Goal: Transaction & Acquisition: Complete application form

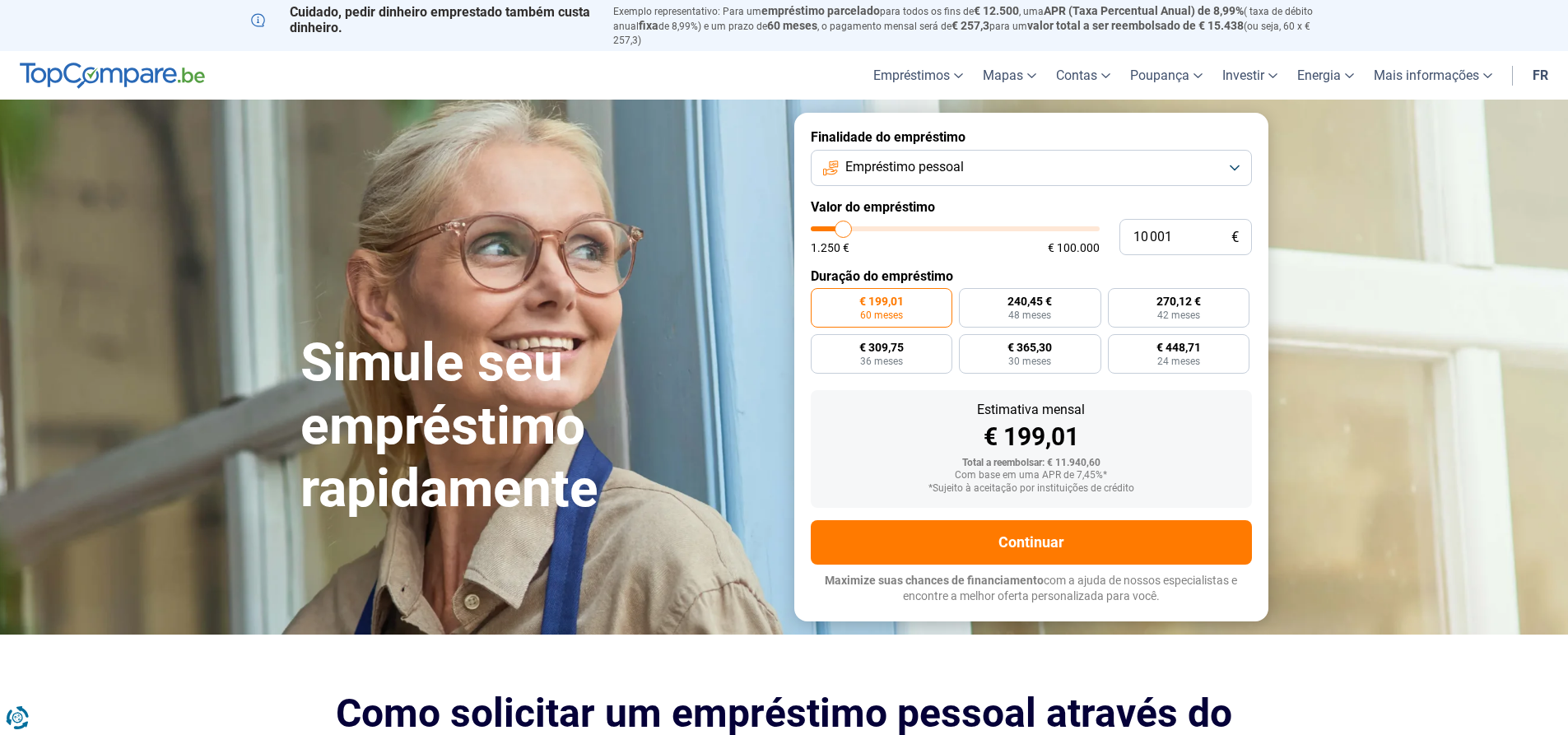
type input "10 250"
type input "10250"
type input "10 500"
type input "10500"
type input "11 000"
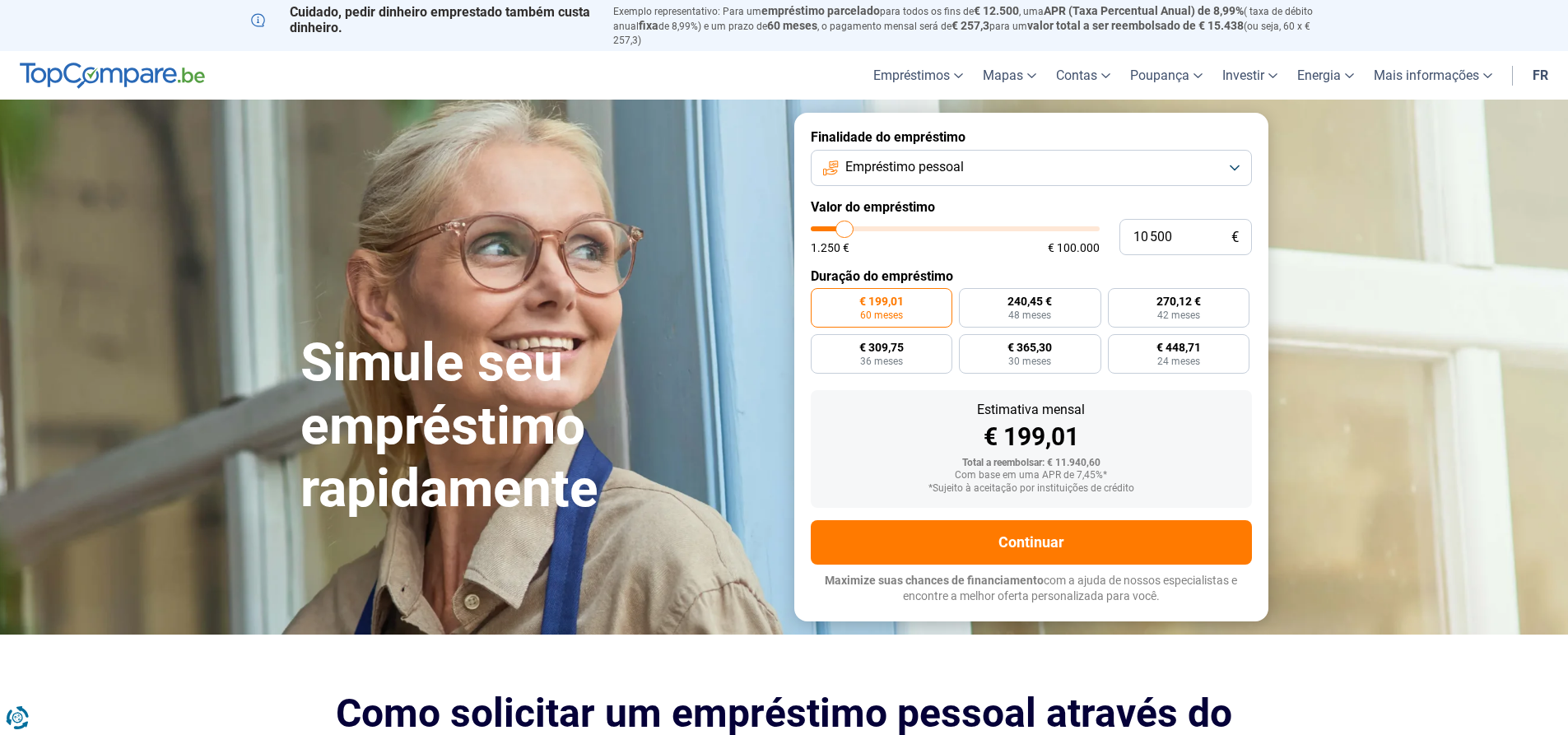
type input "11000"
type input "11 250"
type input "11250"
type input "11 500"
type input "11500"
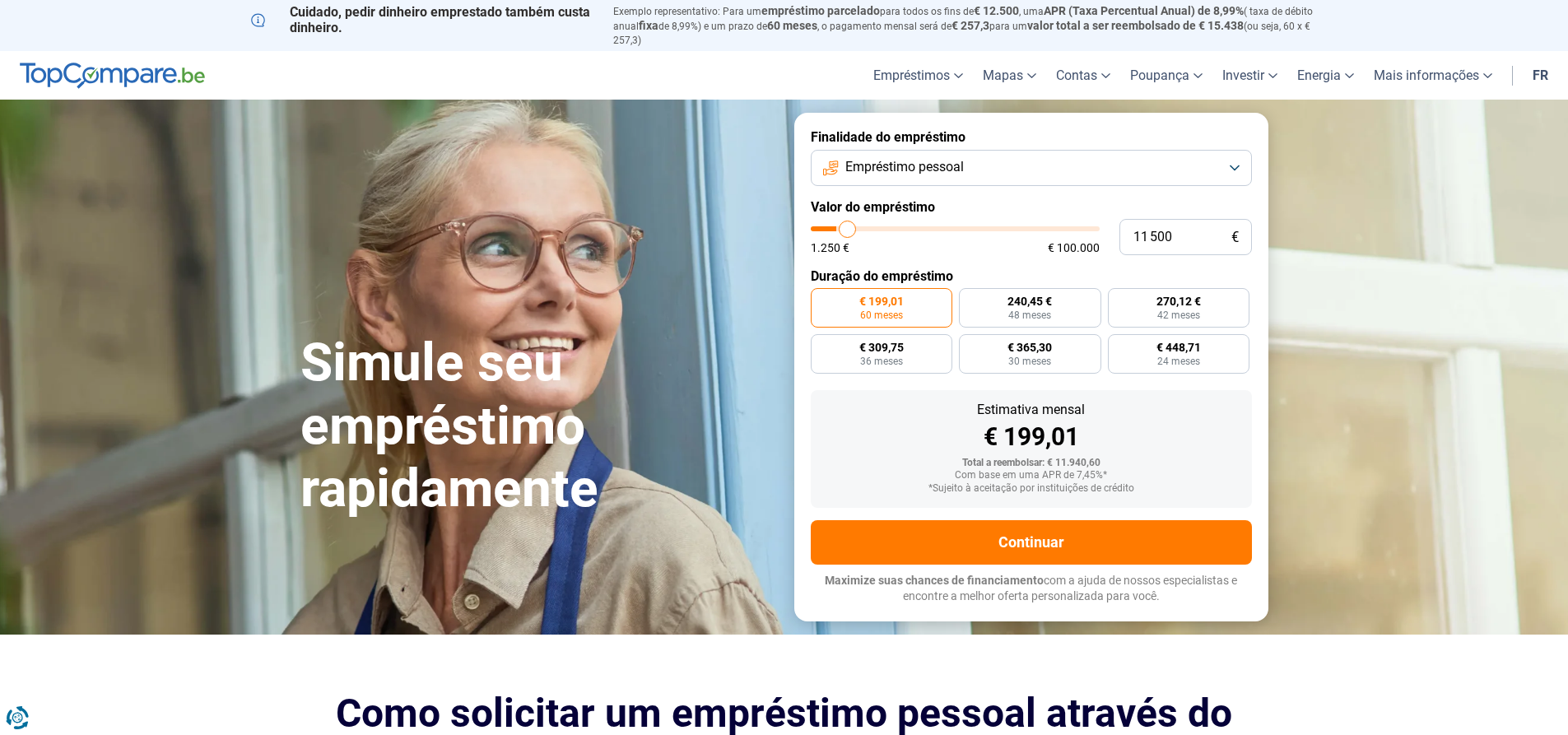
type input "12 000"
type input "12000"
type input "12 500"
type input "12500"
type input "13 250"
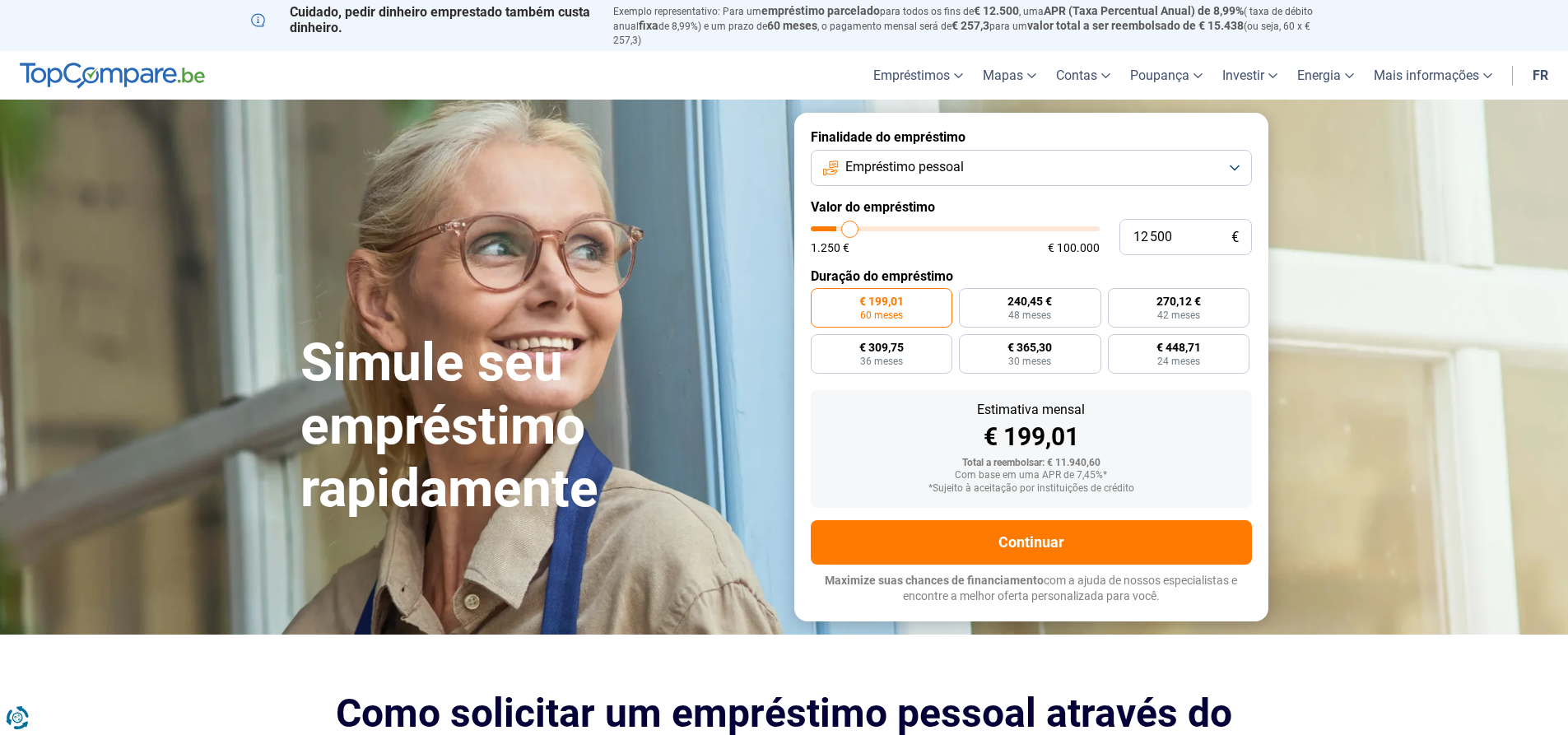
type input "13250"
type input "13 500"
type input "13500"
type input "14 000"
type input "14000"
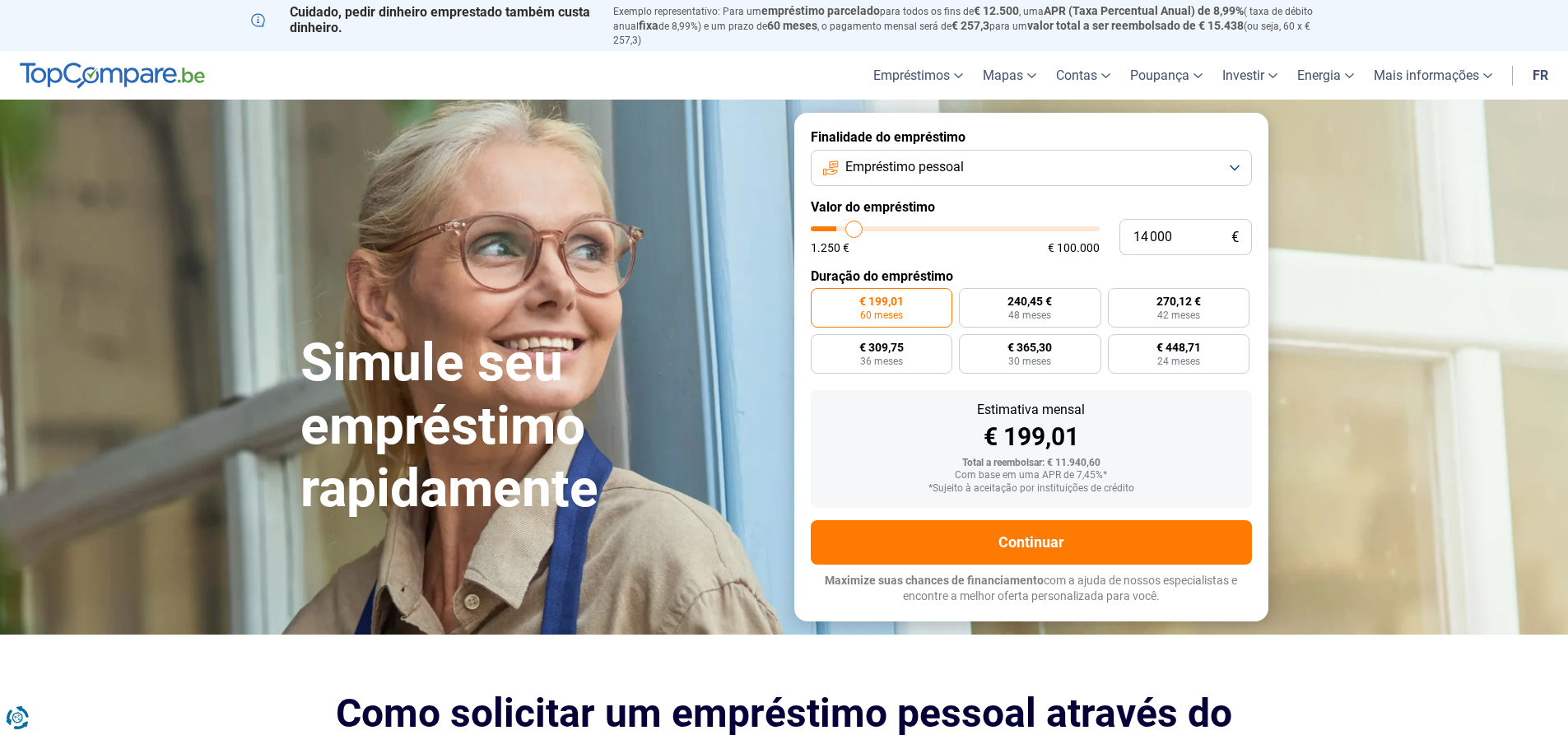
type input "14 250"
type input "14250"
type input "14 500"
type input "14500"
type input "15 500"
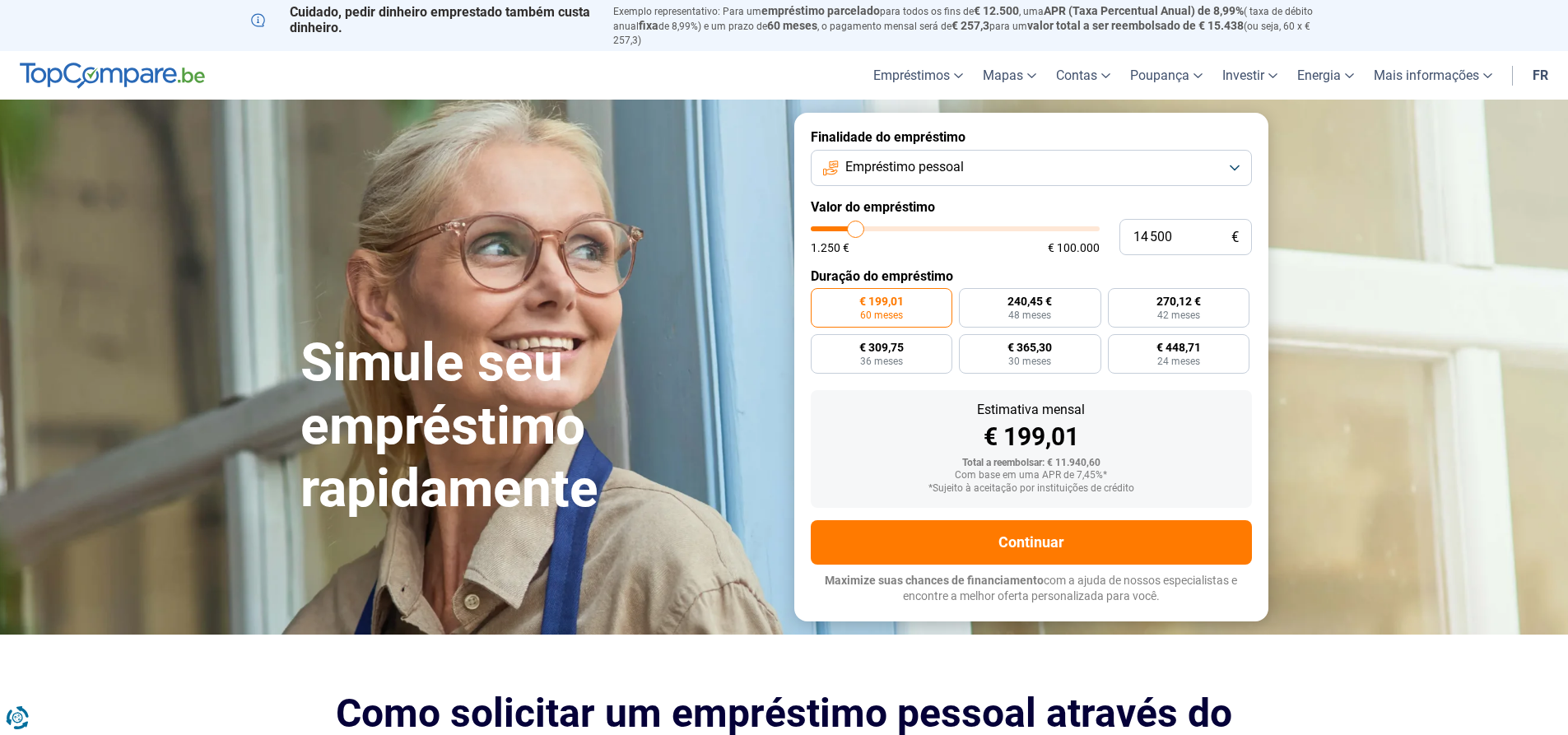
type input "15500"
type input "16 000"
type input "16000"
type input "16 250"
type input "16250"
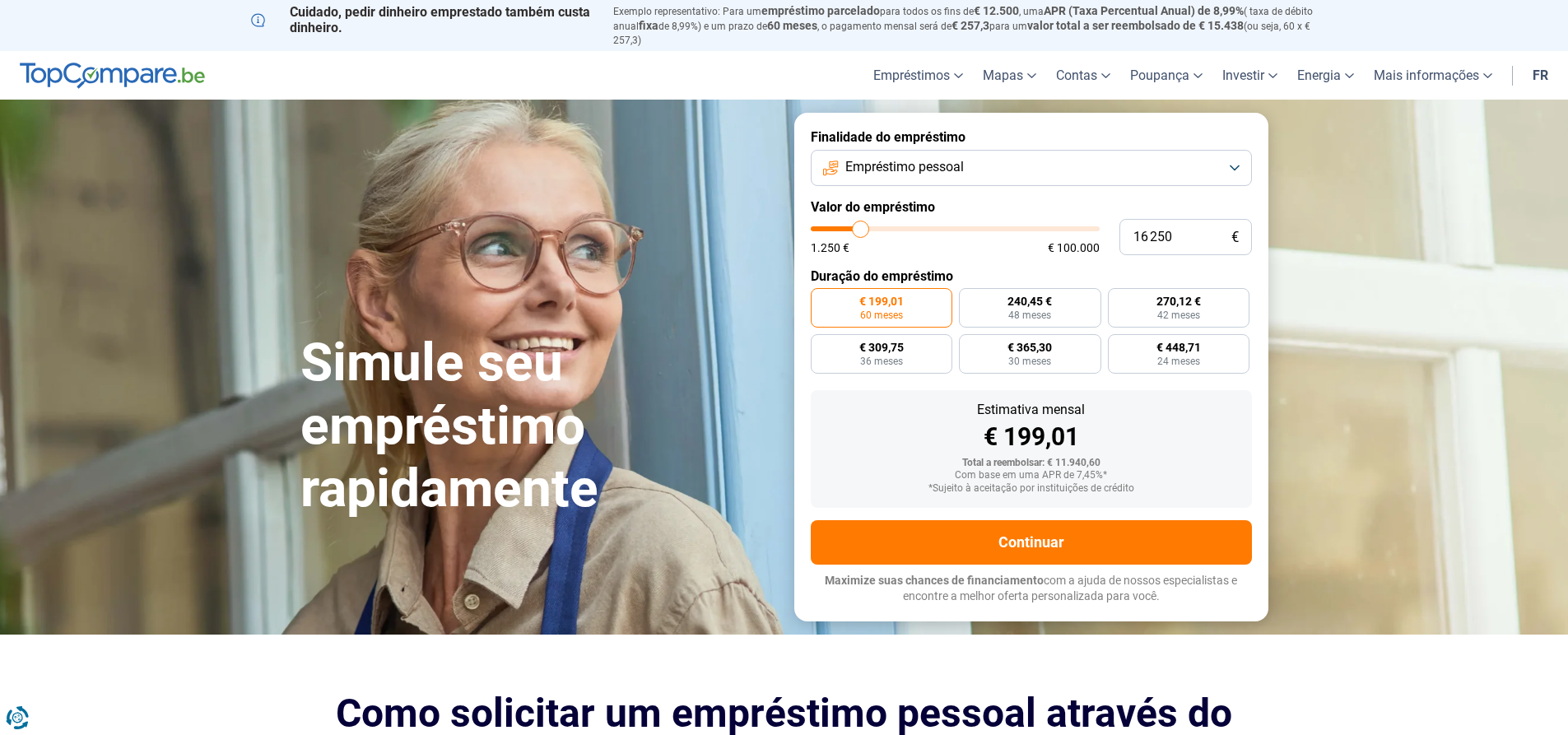
type input "16 500"
type input "16500"
type input "17 250"
type input "17250"
type input "17 000"
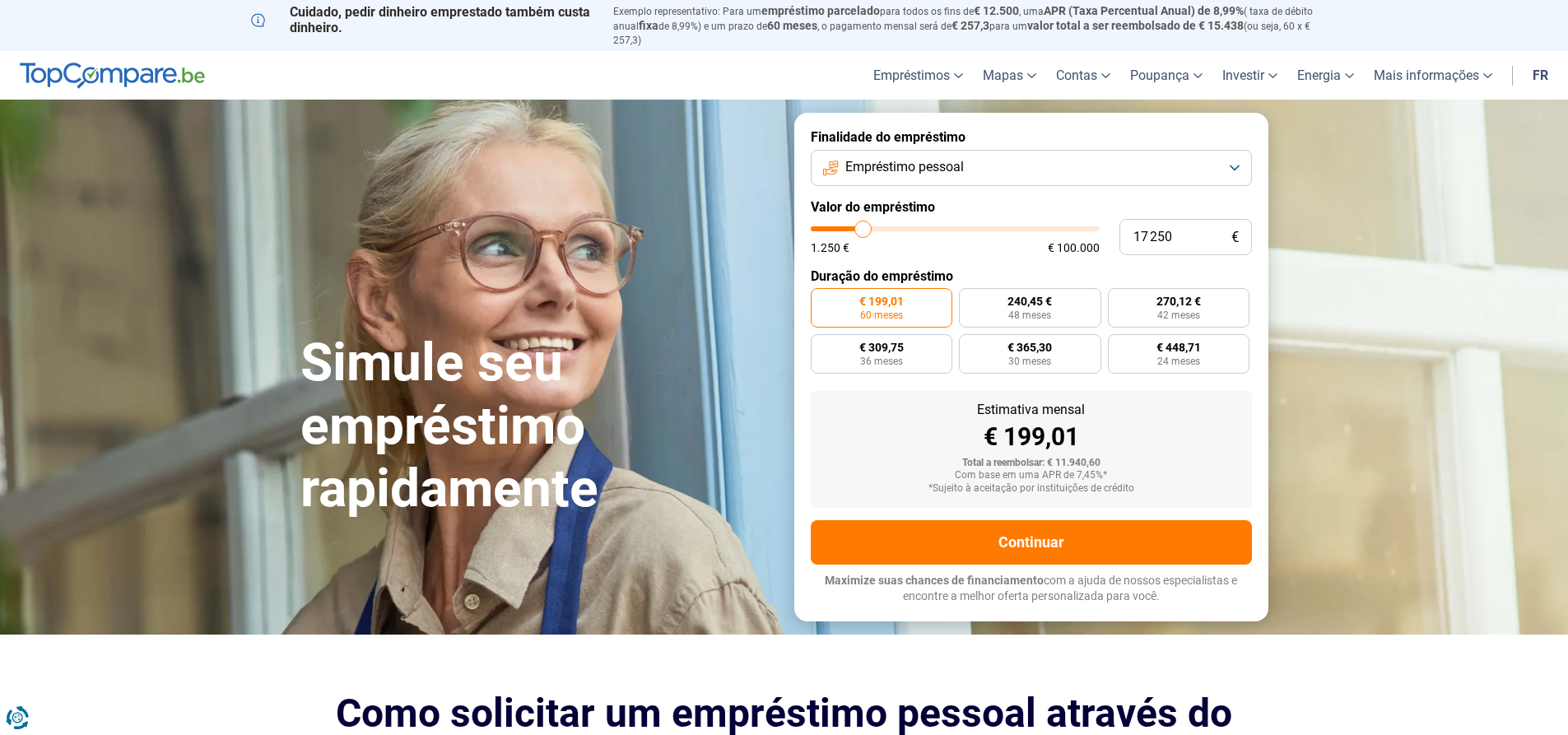
type input "17000"
type input "16 500"
type input "16500"
type input "16 250"
type input "16250"
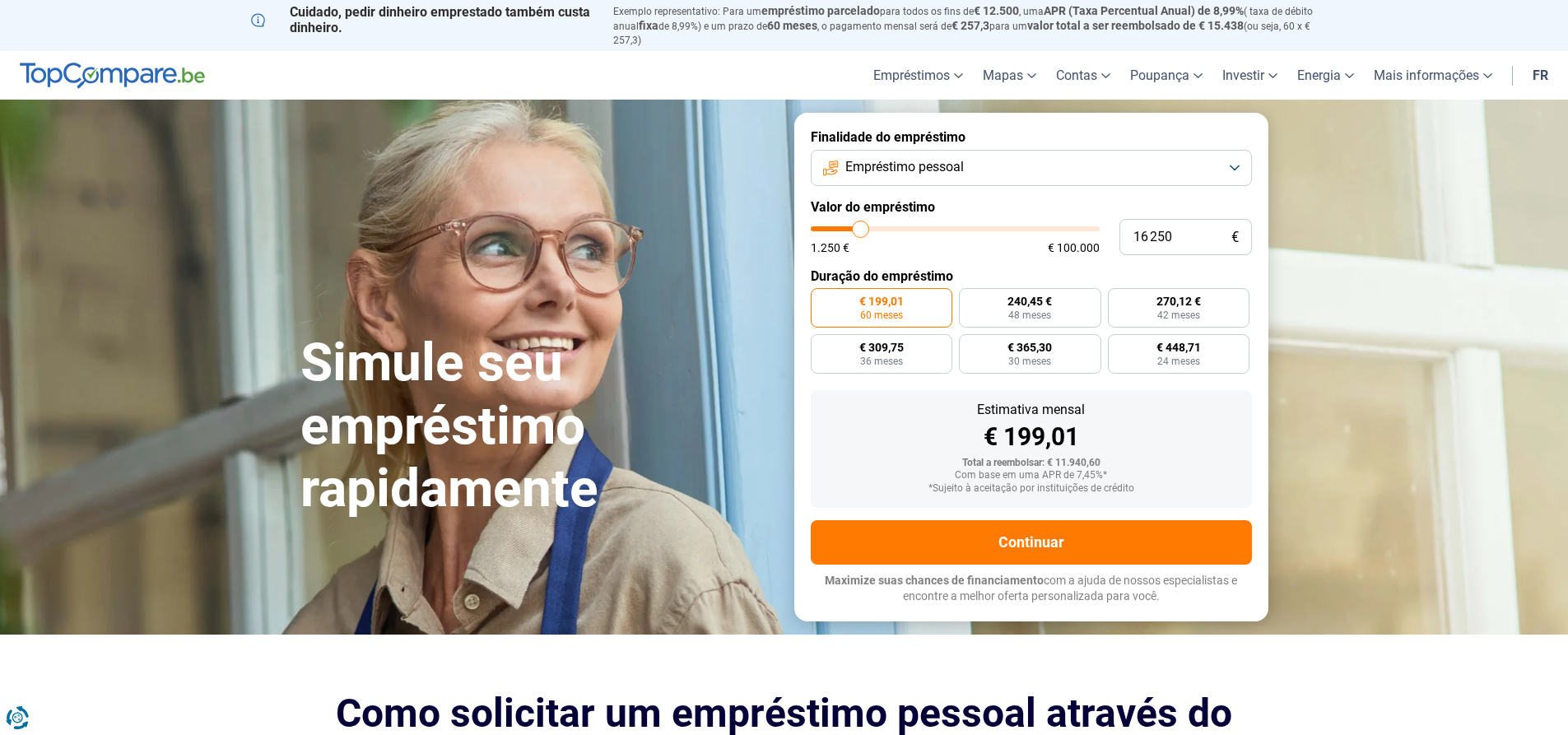
type input "16 000"
type input "16000"
type input "15 750"
type input "15750"
type input "15 500"
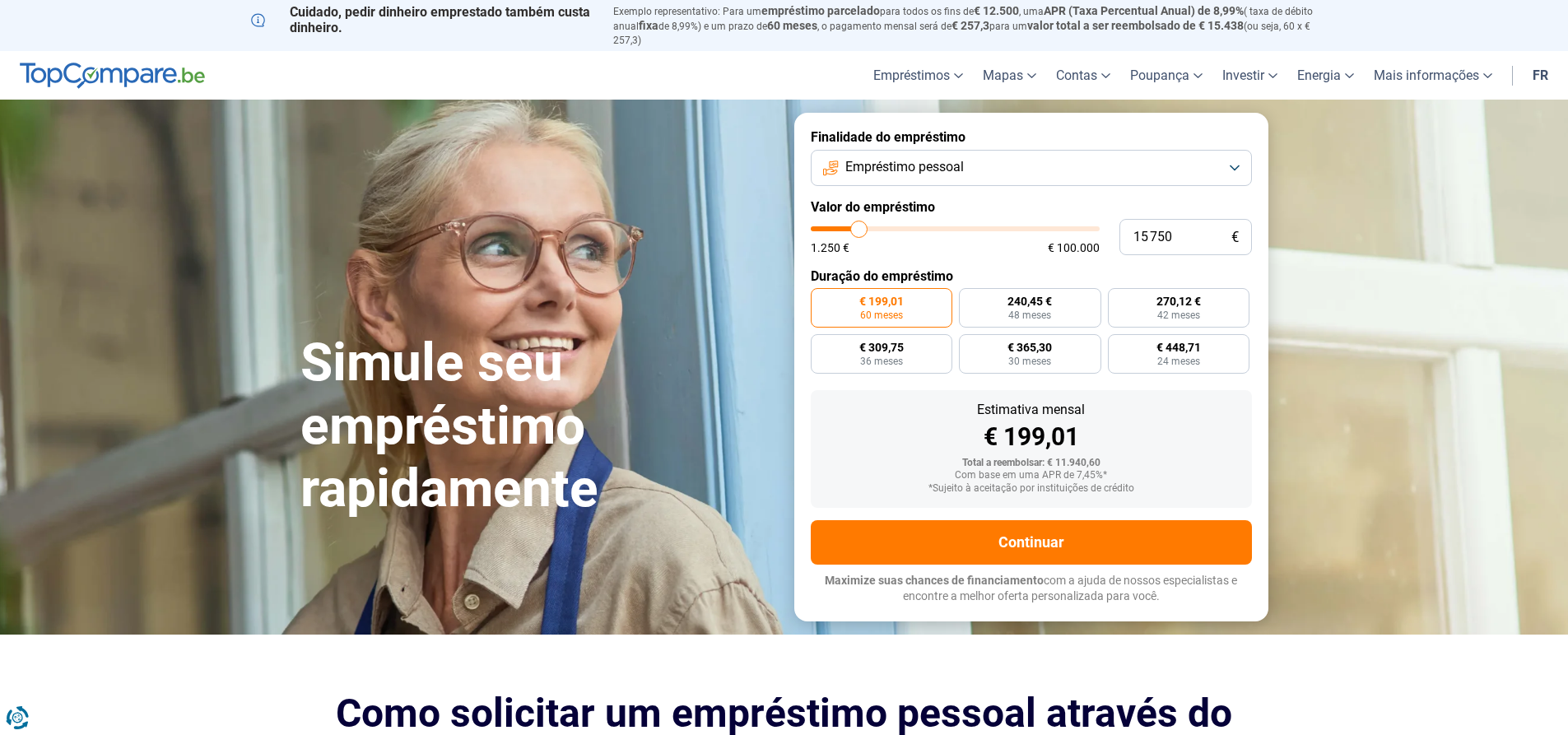
type input "15500"
type input "15 000"
type input "15000"
type input "14 750"
type input "14750"
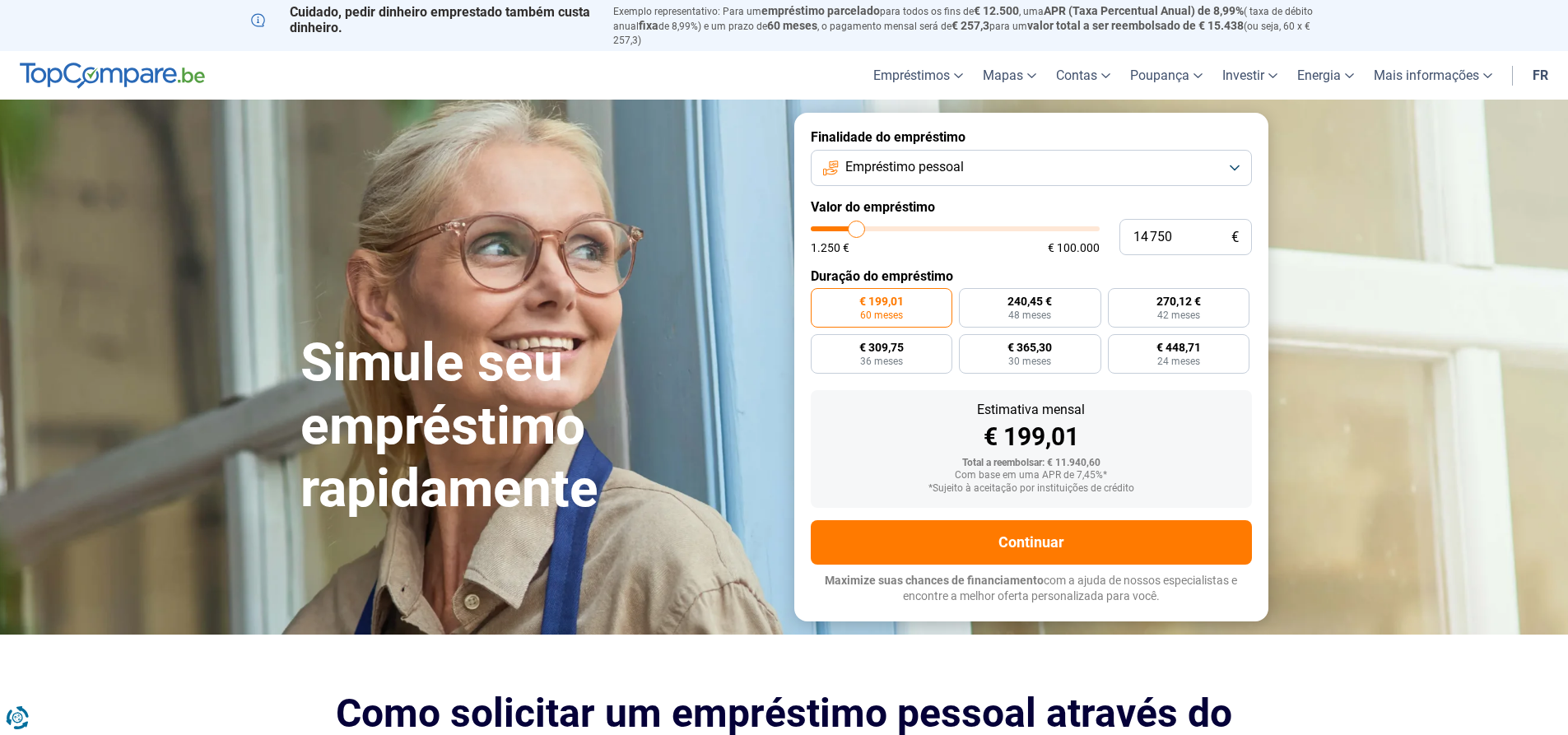
type input "14 500"
type input "14500"
type input "14 250"
type input "14250"
type input "14 000"
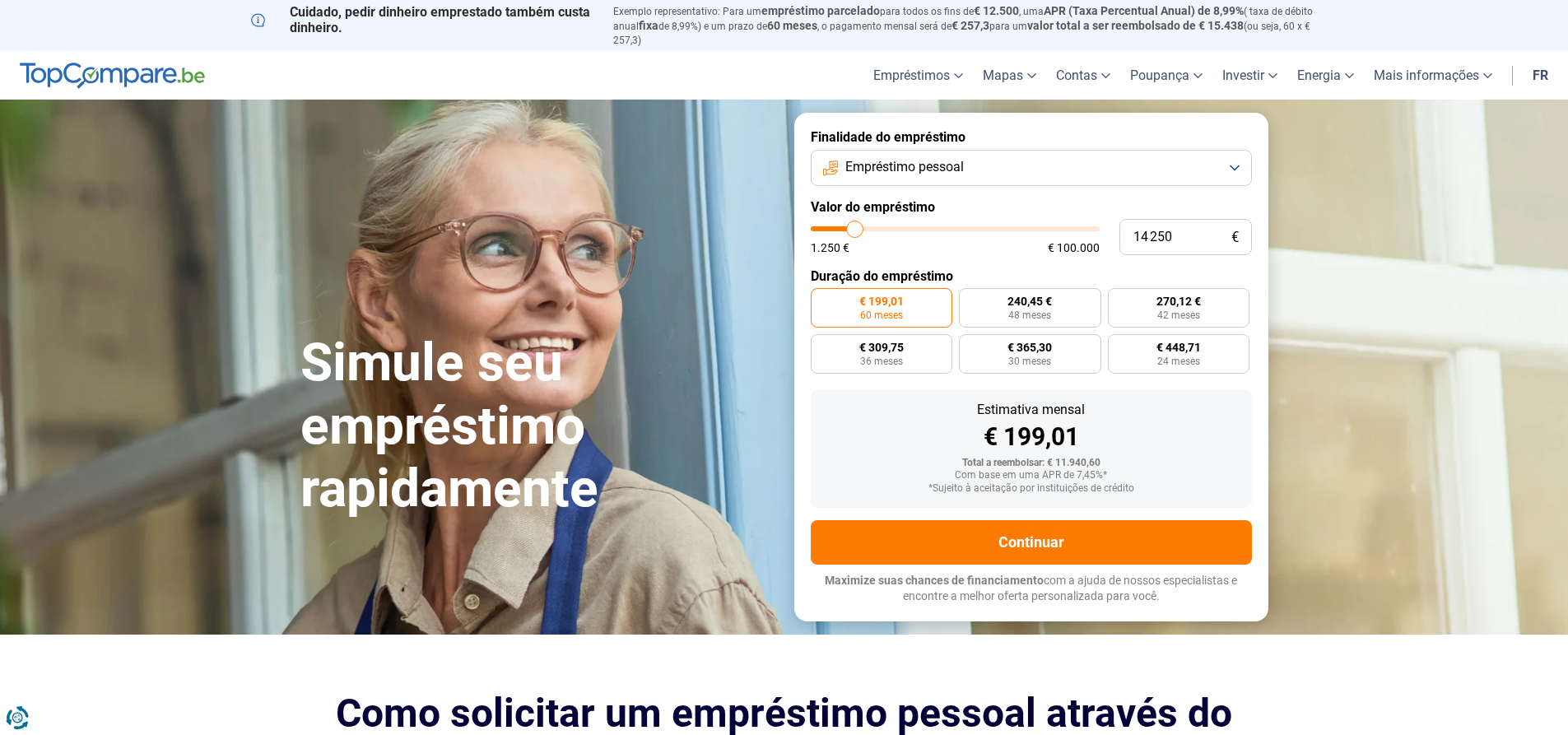
type input "14000"
type input "13 500"
type input "13500"
type input "13 250"
type input "13250"
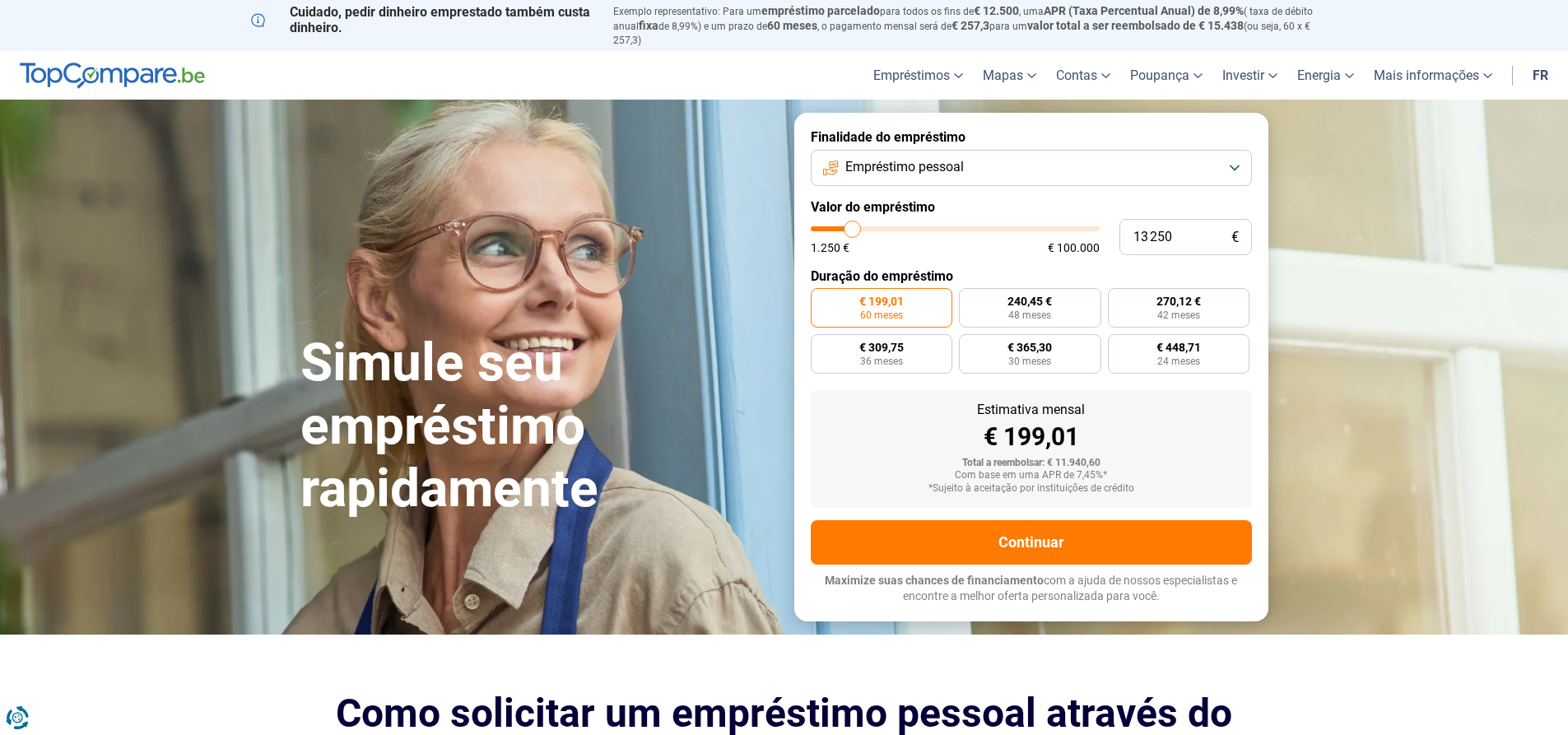
type input "13 000"
type input "13000"
type input "12 750"
type input "12750"
type input "12 500"
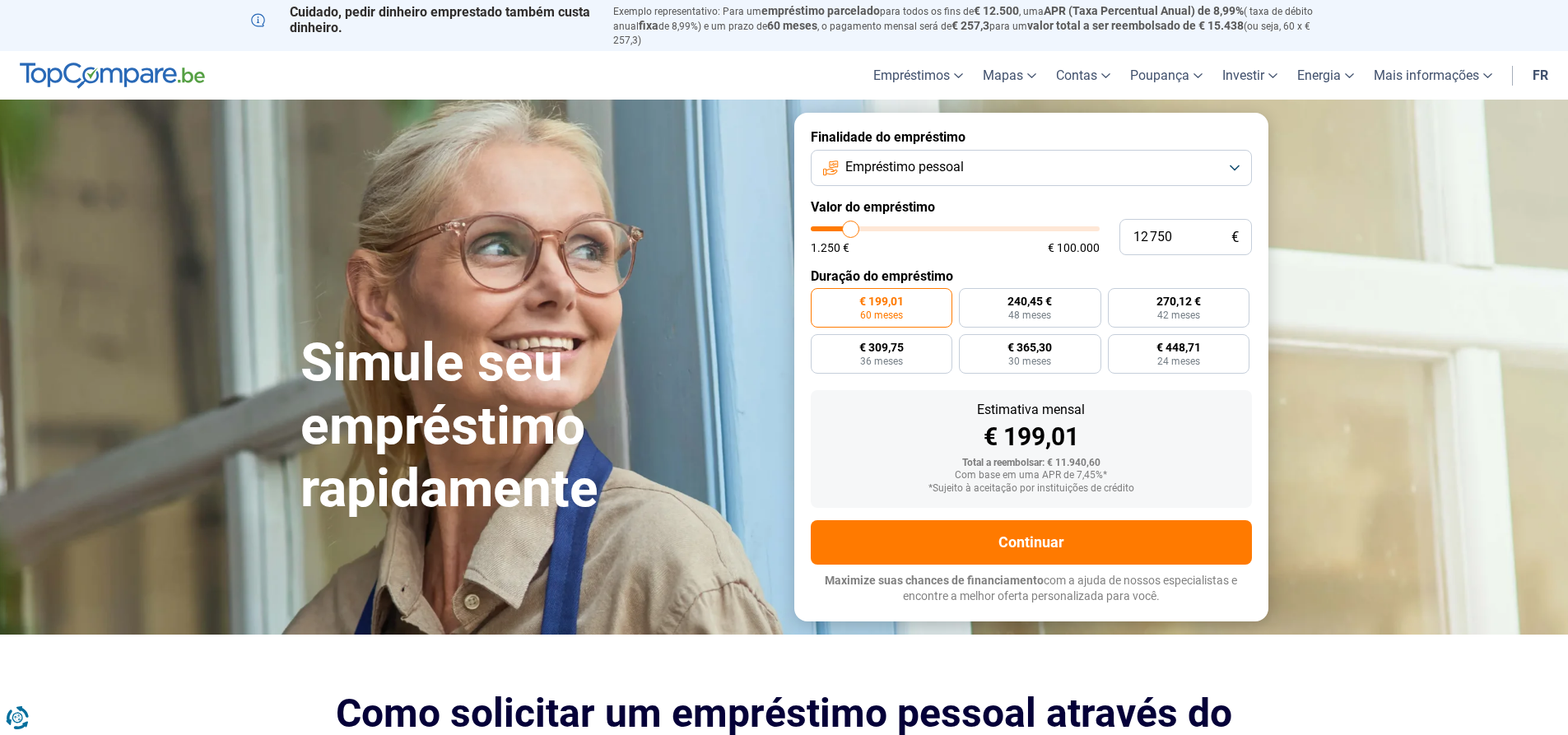
type input "12500"
type input "12 000"
type input "12000"
type input "11 750"
type input "11750"
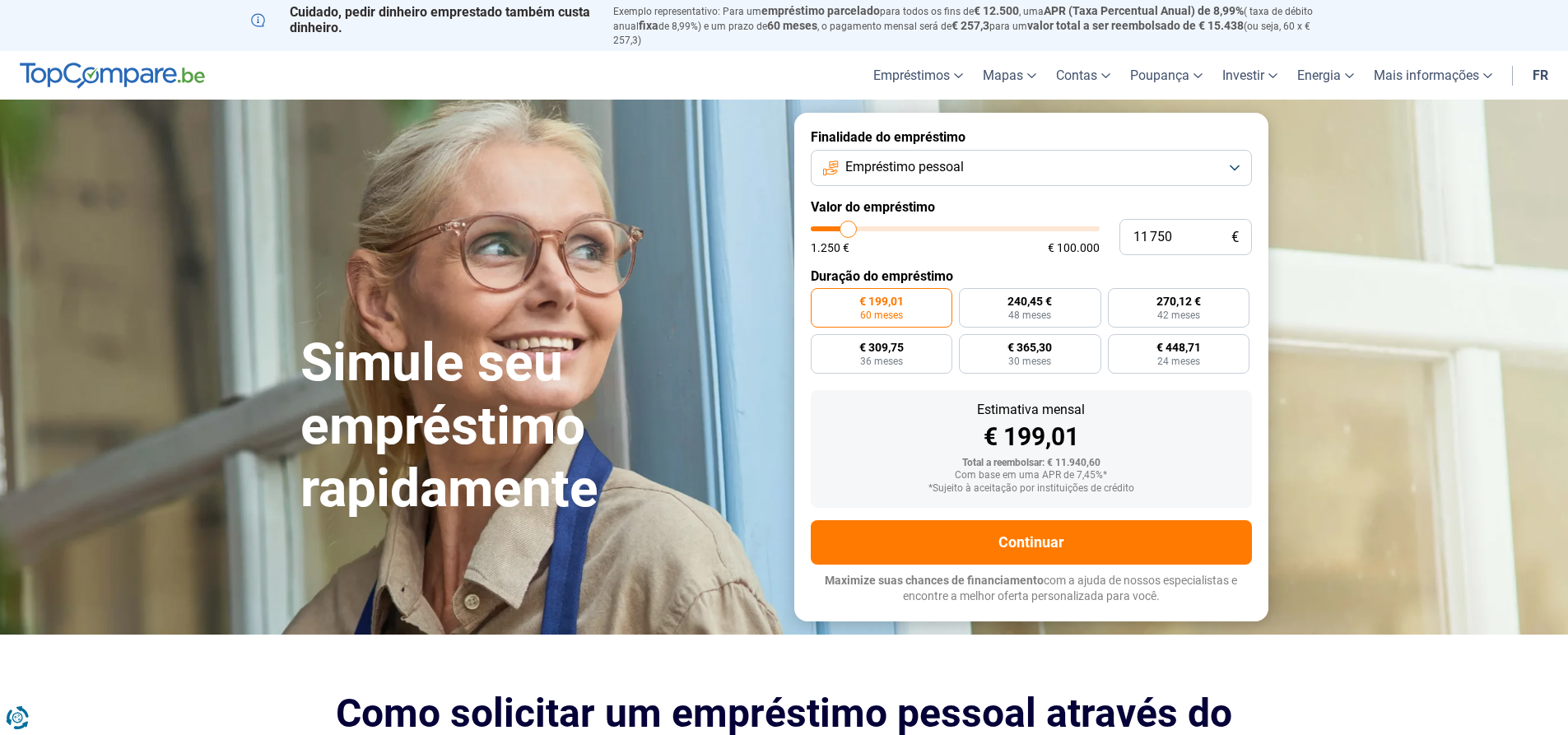
type input "11 500"
type input "11500"
type input "11 250"
type input "11250"
type input "11 000"
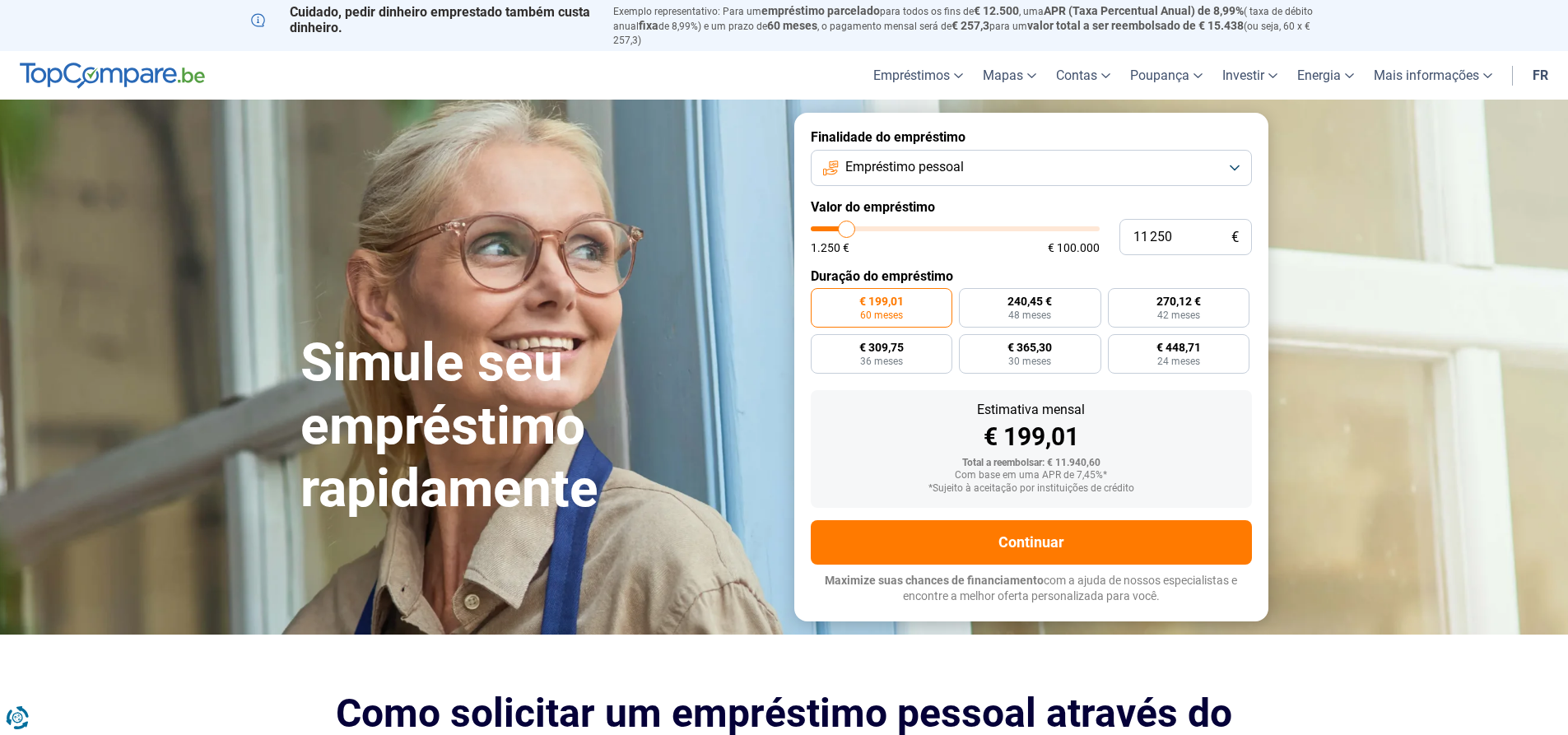
type input "11000"
type input "10 500"
type input "10500"
type input "10 250"
type input "10250"
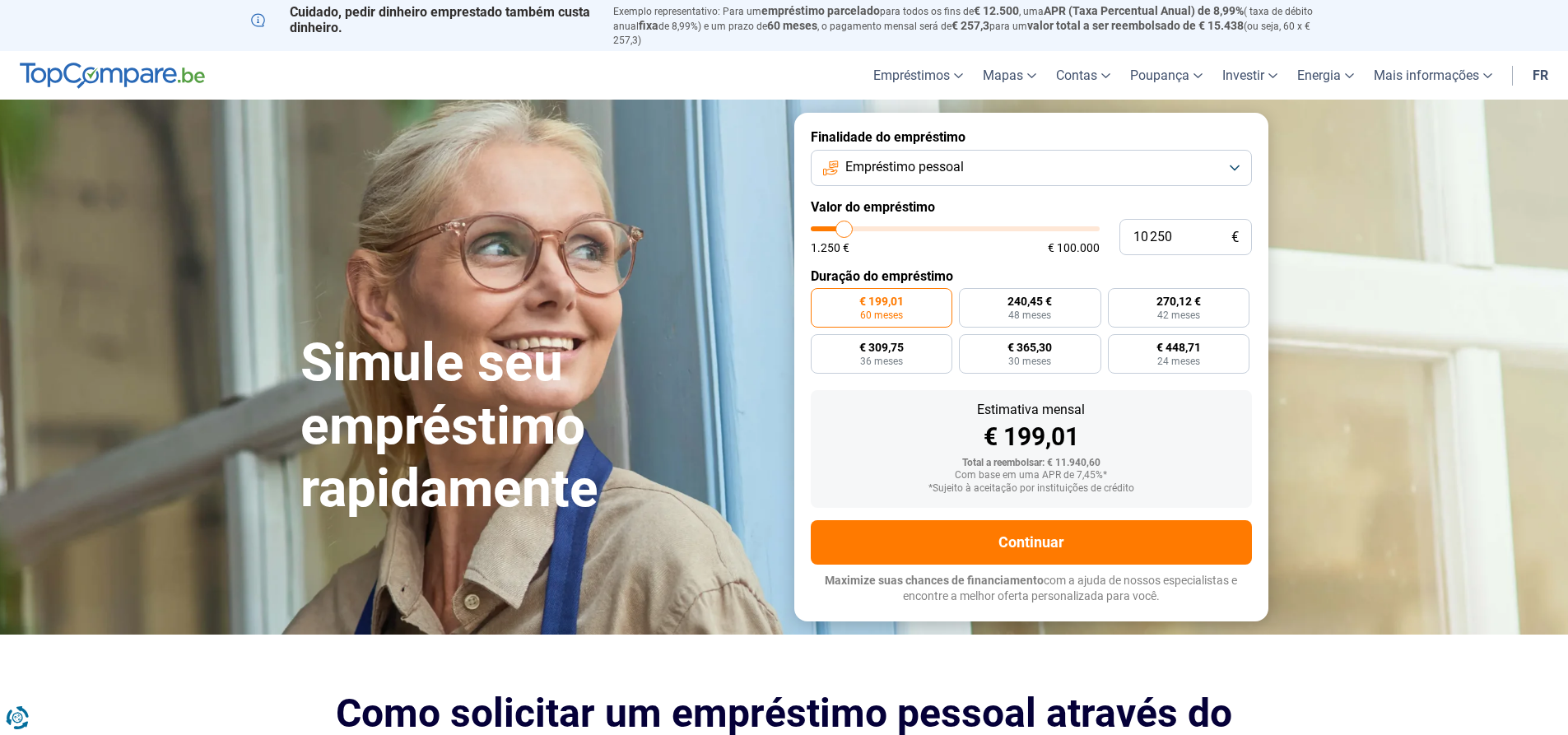
type input "10 000"
type input "10000"
drag, startPoint x: 844, startPoint y: 232, endPoint x: 845, endPoint y: 248, distance: 16.0
click at [844, 232] on input "range" at bounding box center [955, 229] width 289 height 5
radio input "true"
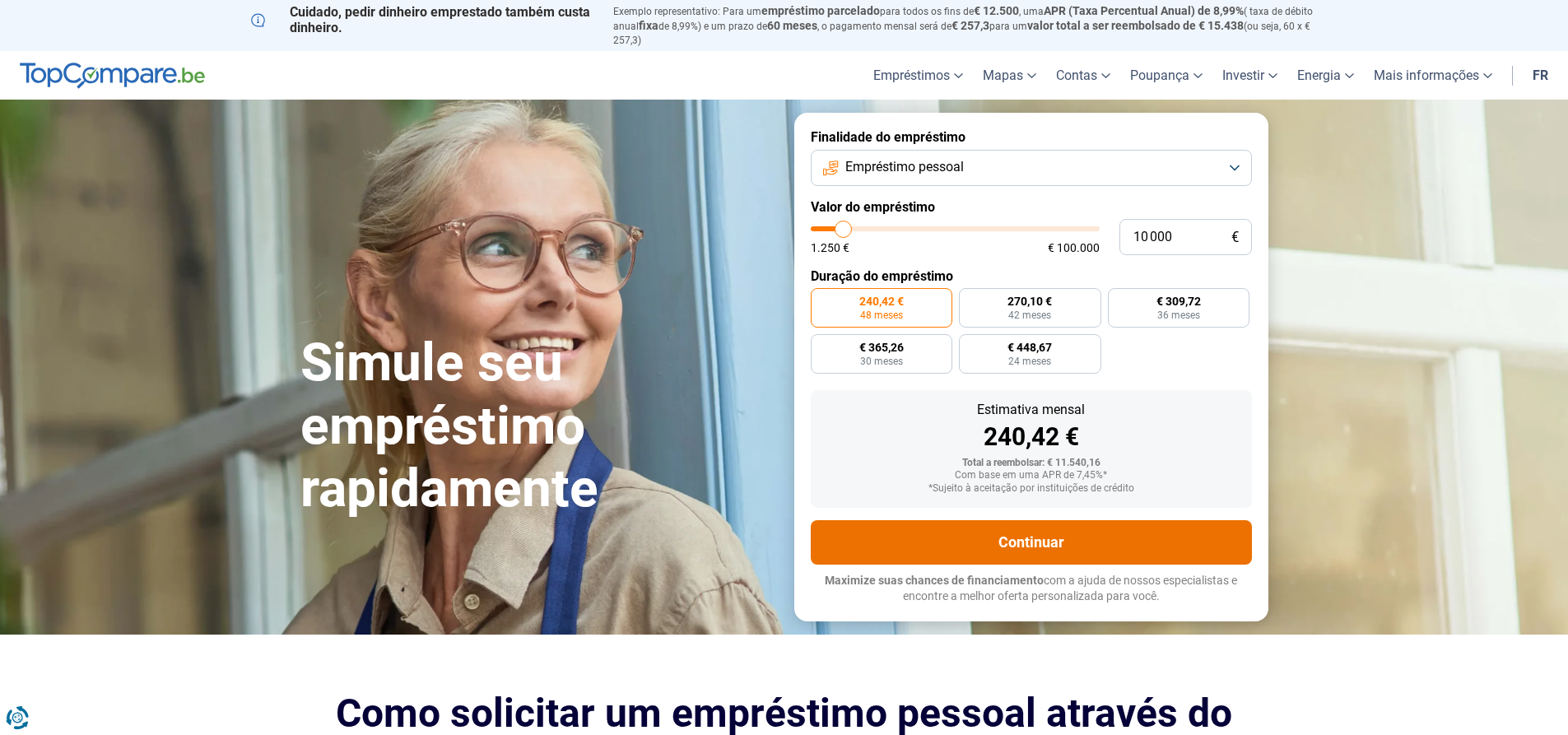
click at [1121, 538] on button "Continuar" at bounding box center [1031, 542] width 441 height 44
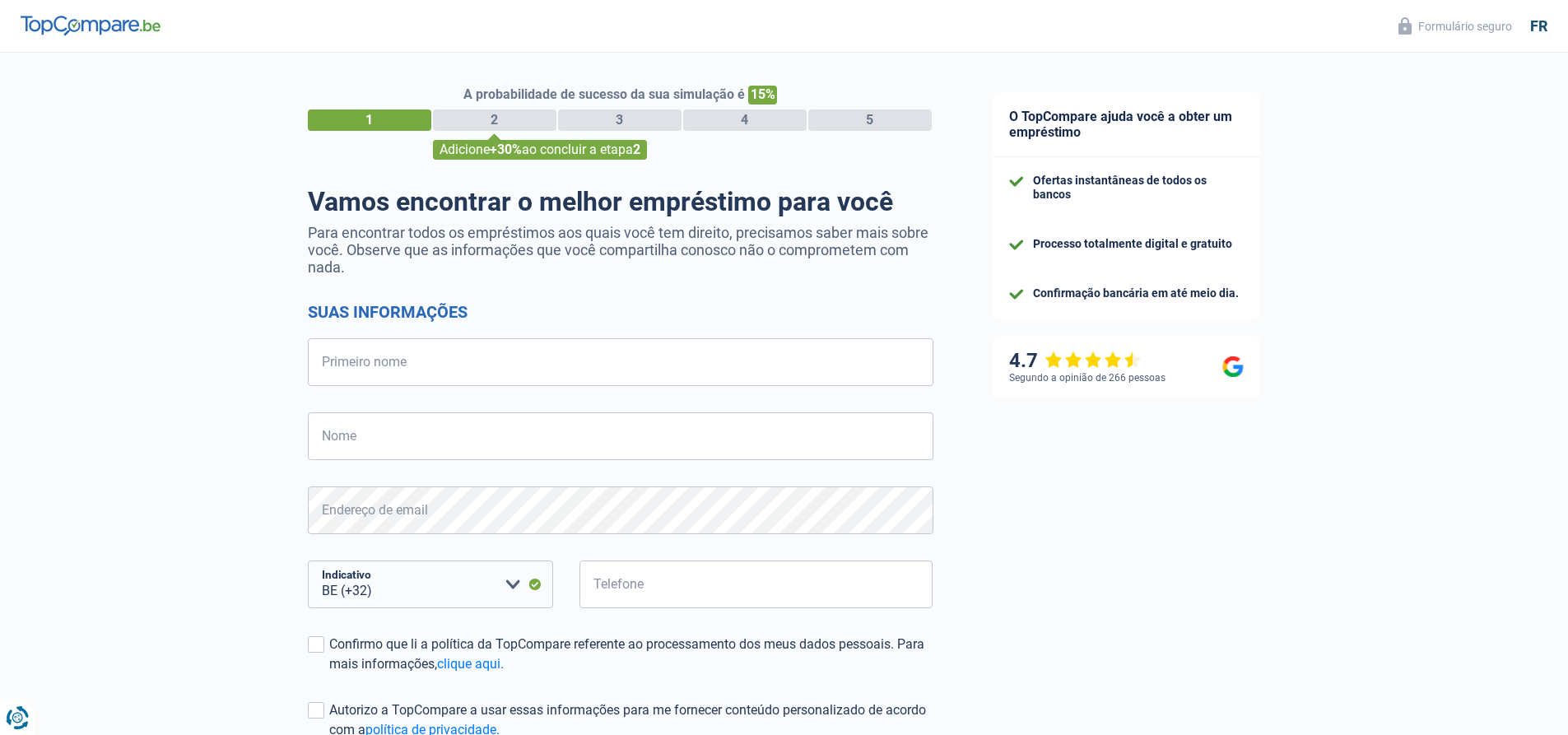
select select "32"
click at [398, 377] on input "Primeiro nome" at bounding box center [621, 362] width 626 height 48
type input "MARCO"
type input "STEIN"
type input "730129954"
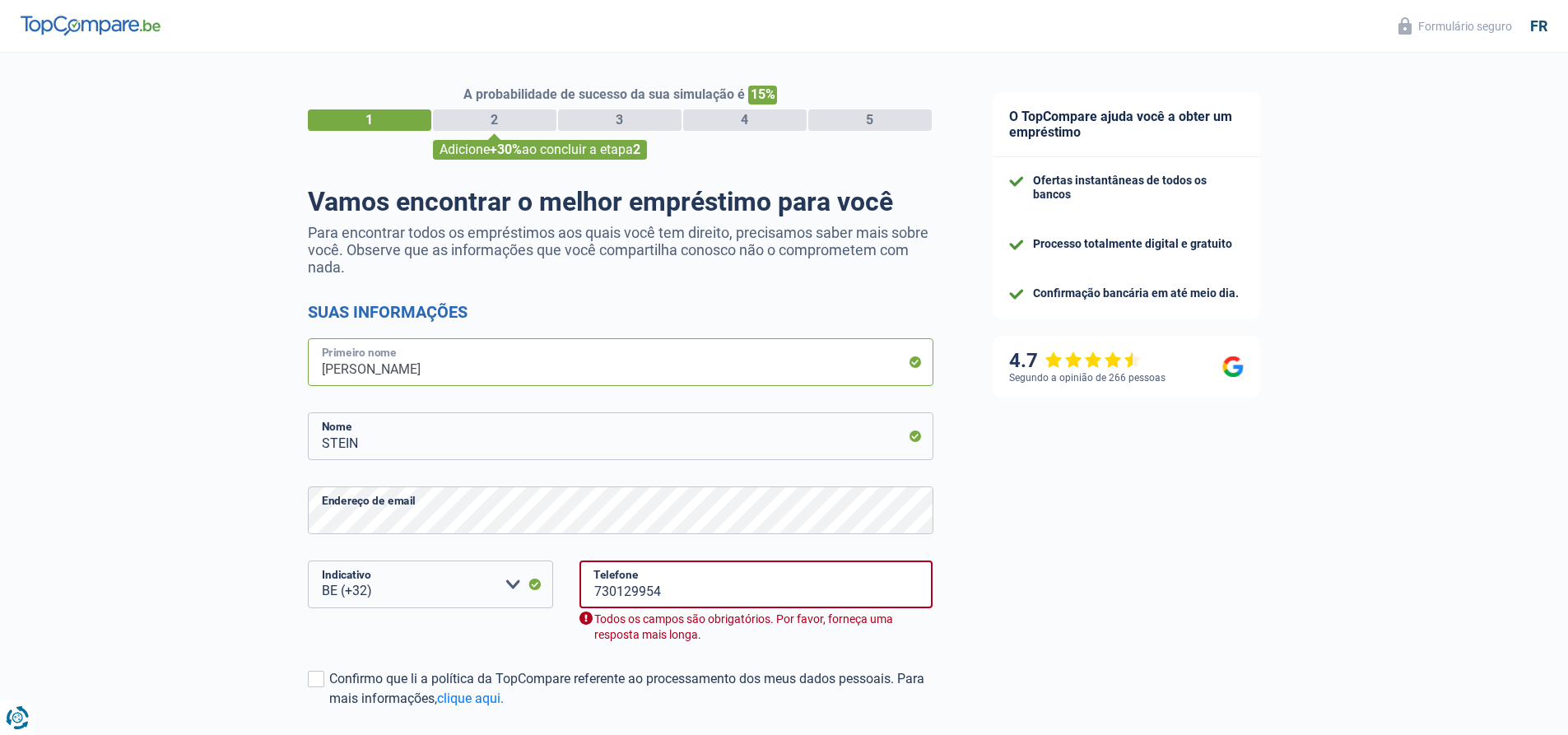
scroll to position [82, 0]
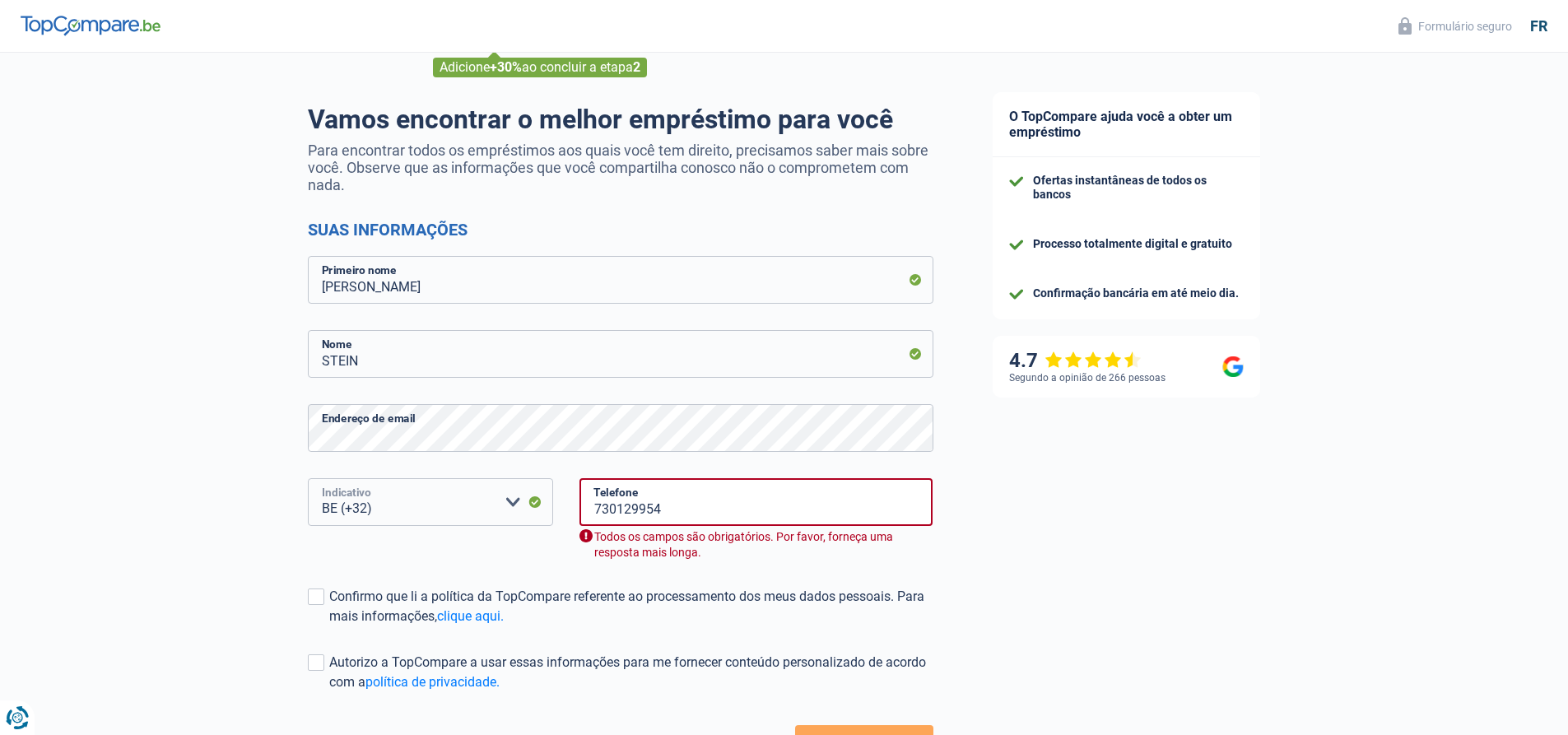
click at [521, 502] on select "BE (+32) LU (+352) Selecione uma opção" at bounding box center [430, 502] width 245 height 48
select select "352"
click at [308, 481] on select "BE (+32) LU (+352) Selecione uma opção" at bounding box center [430, 502] width 245 height 48
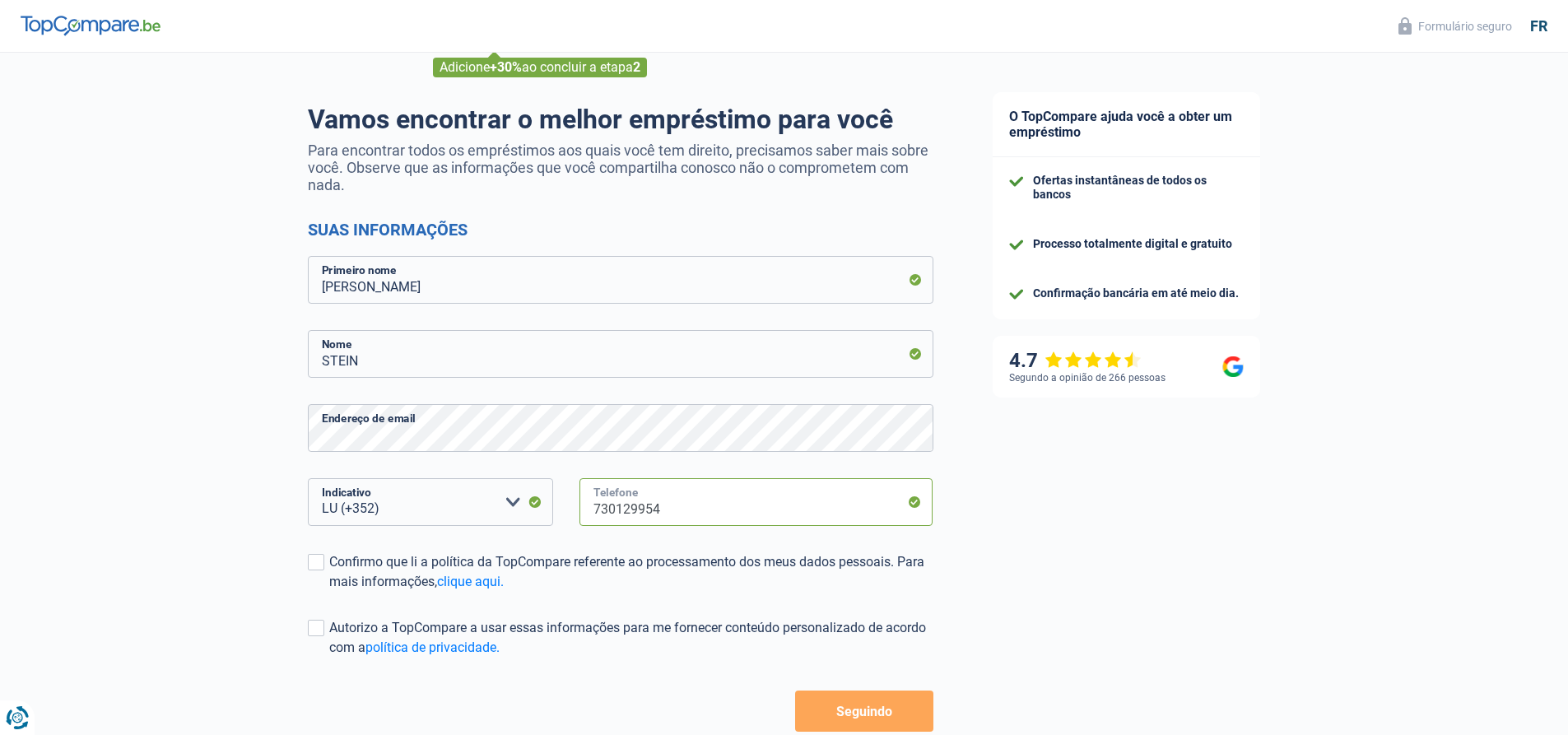
click at [698, 512] on input "730129954" at bounding box center [757, 502] width 354 height 48
drag, startPoint x: 690, startPoint y: 511, endPoint x: 576, endPoint y: 530, distance: 115.6
click at [576, 530] on div "730129954 Telefone" at bounding box center [756, 515] width 379 height 74
type input "621167885"
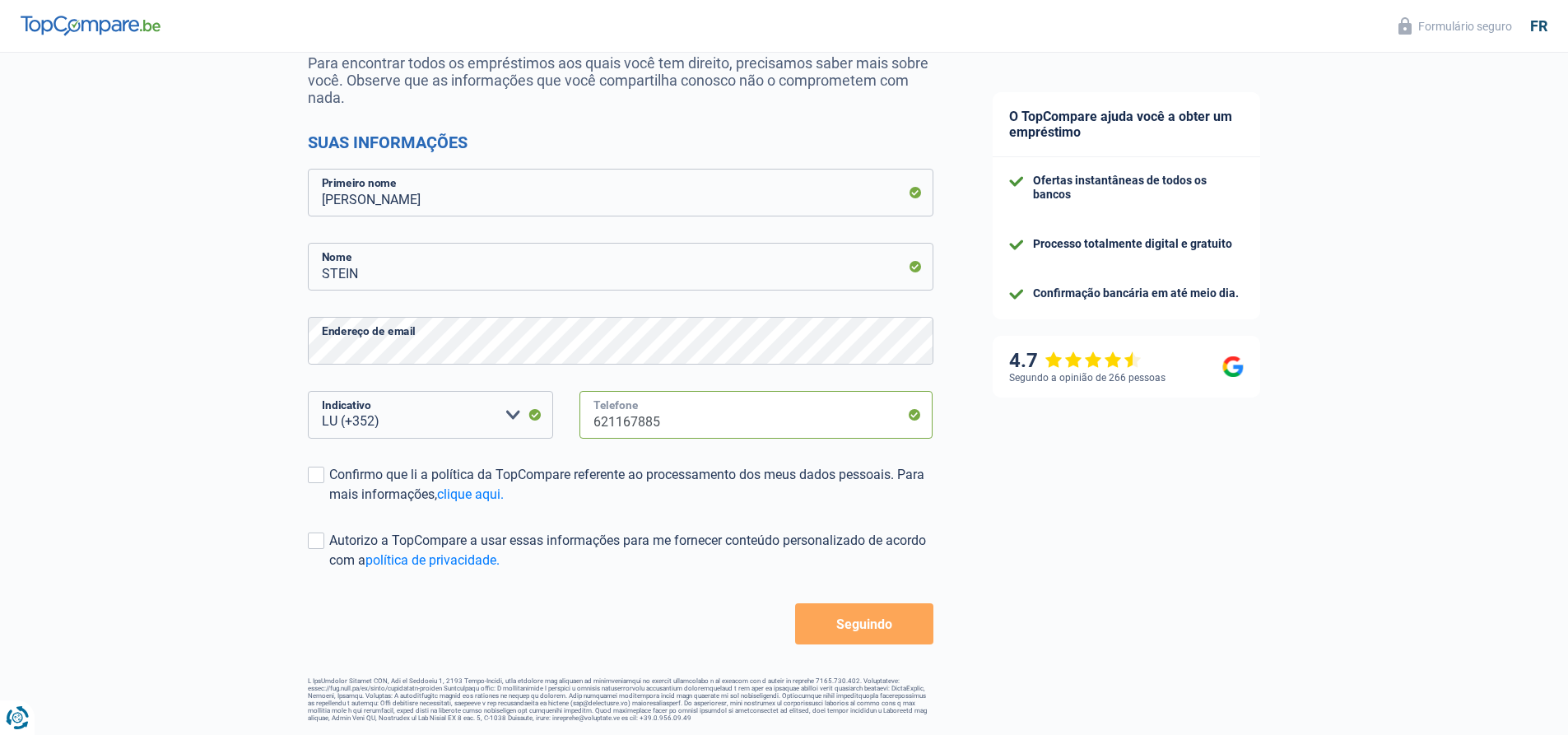
drag, startPoint x: 682, startPoint y: 417, endPoint x: 584, endPoint y: 431, distance: 99.0
click at [584, 431] on input "621167885" at bounding box center [757, 414] width 354 height 48
click at [391, 467] on font "Confirmo que li a política da TopCompare referente ao processamento dos meus da…" at bounding box center [626, 484] width 595 height 35
click at [329, 504] on input "Confirmo que li a política da TopCompare referente ao processamento dos meus da…" at bounding box center [329, 504] width 0 height 0
click at [352, 537] on font "Autorizo ​​a TopCompare a usar essas informações para me fornecer conteúdo pers…" at bounding box center [627, 550] width 596 height 35
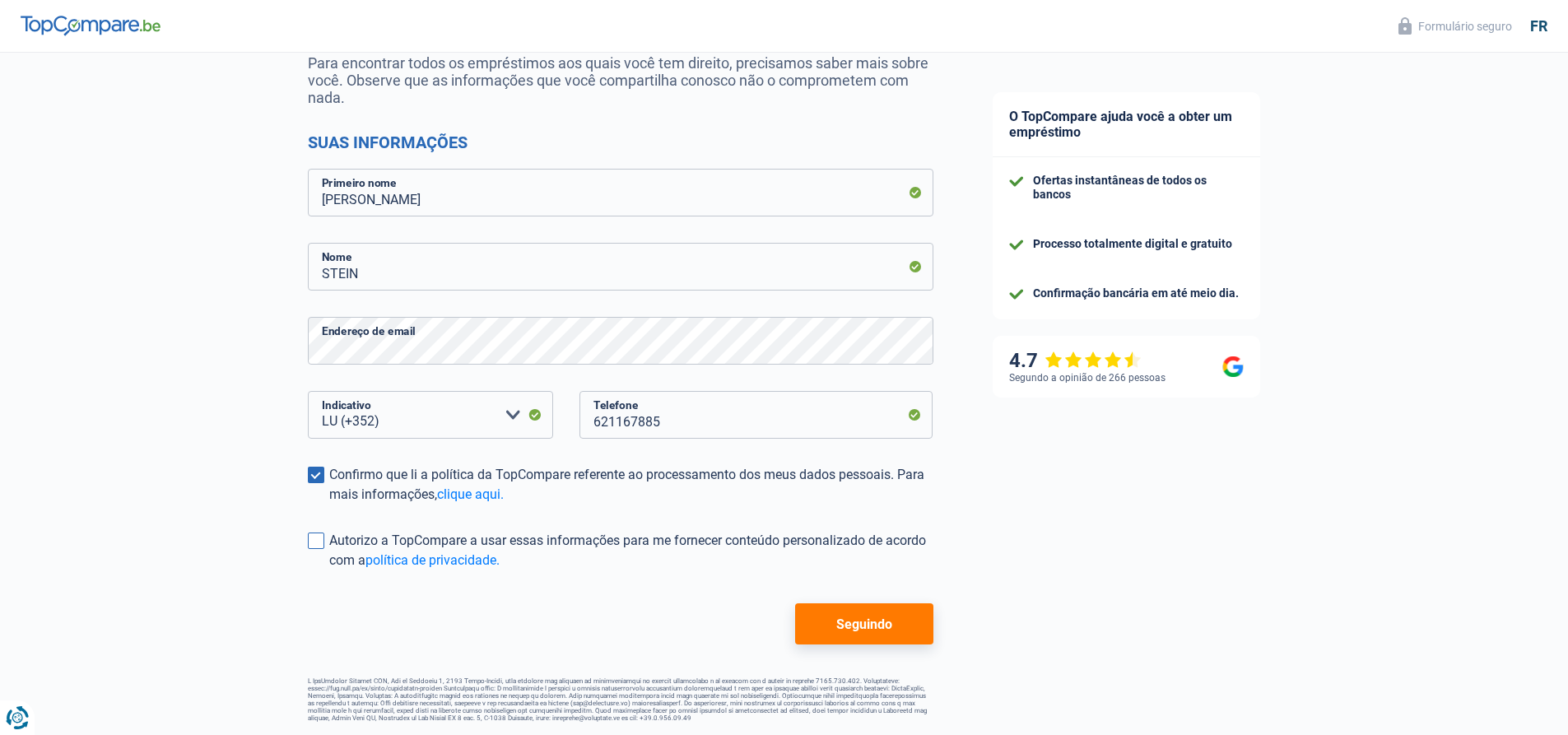
click at [329, 571] on input "Autorizo ​​a TopCompare a usar essas informações para me fornecer conteúdo pers…" at bounding box center [329, 571] width 0 height 0
click at [892, 618] on button "Seguindo" at bounding box center [864, 623] width 138 height 41
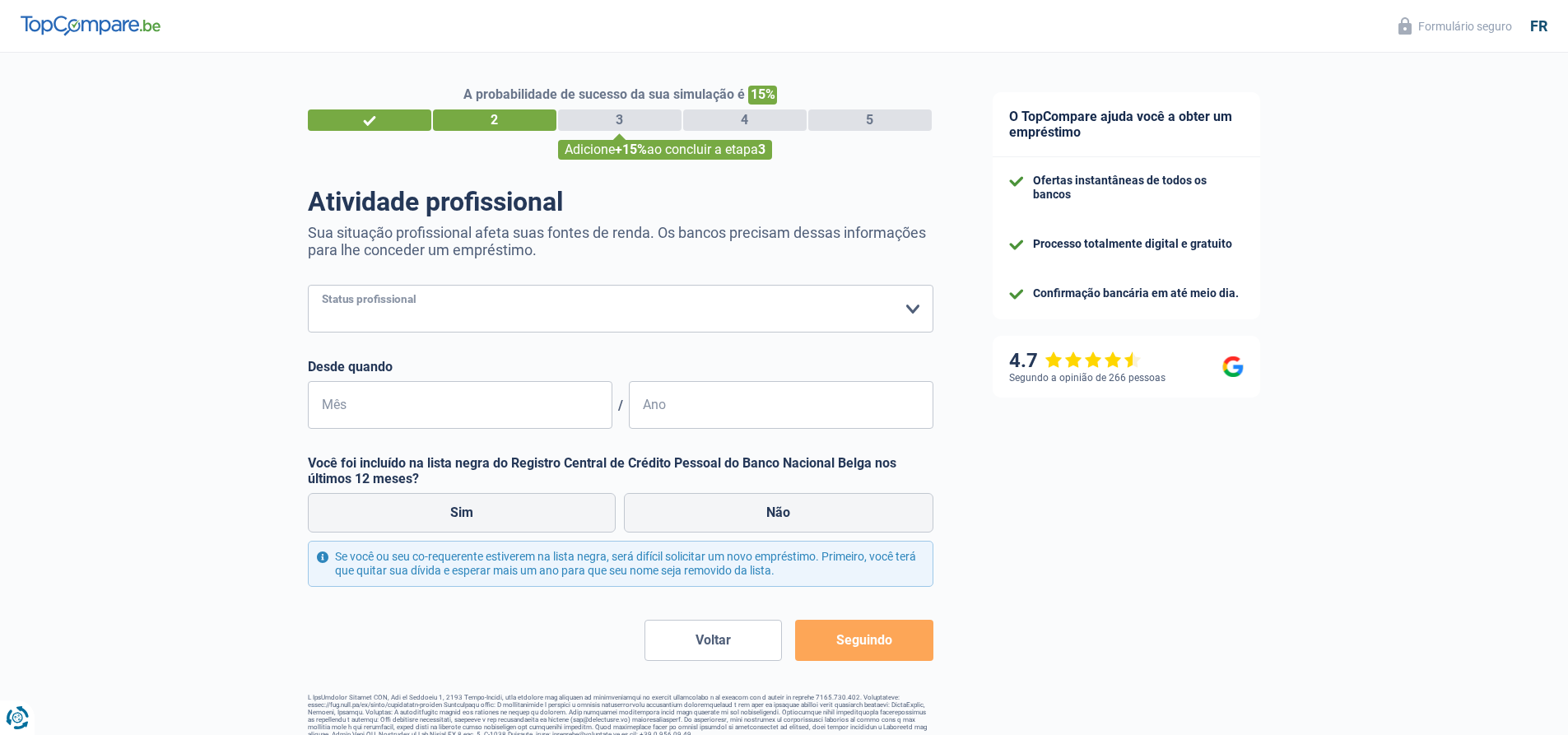
drag, startPoint x: 512, startPoint y: 297, endPoint x: 518, endPoint y: 308, distance: 12.5
click at [514, 301] on select "Trabalhador Empregado privado Funcionário público Inválido Independente Aposent…" at bounding box center [621, 308] width 626 height 48
select select "worker"
click at [308, 286] on select "Trabalhador Empregado privado Funcionário público Inválido Independente Aposent…" at bounding box center [621, 308] width 626 height 48
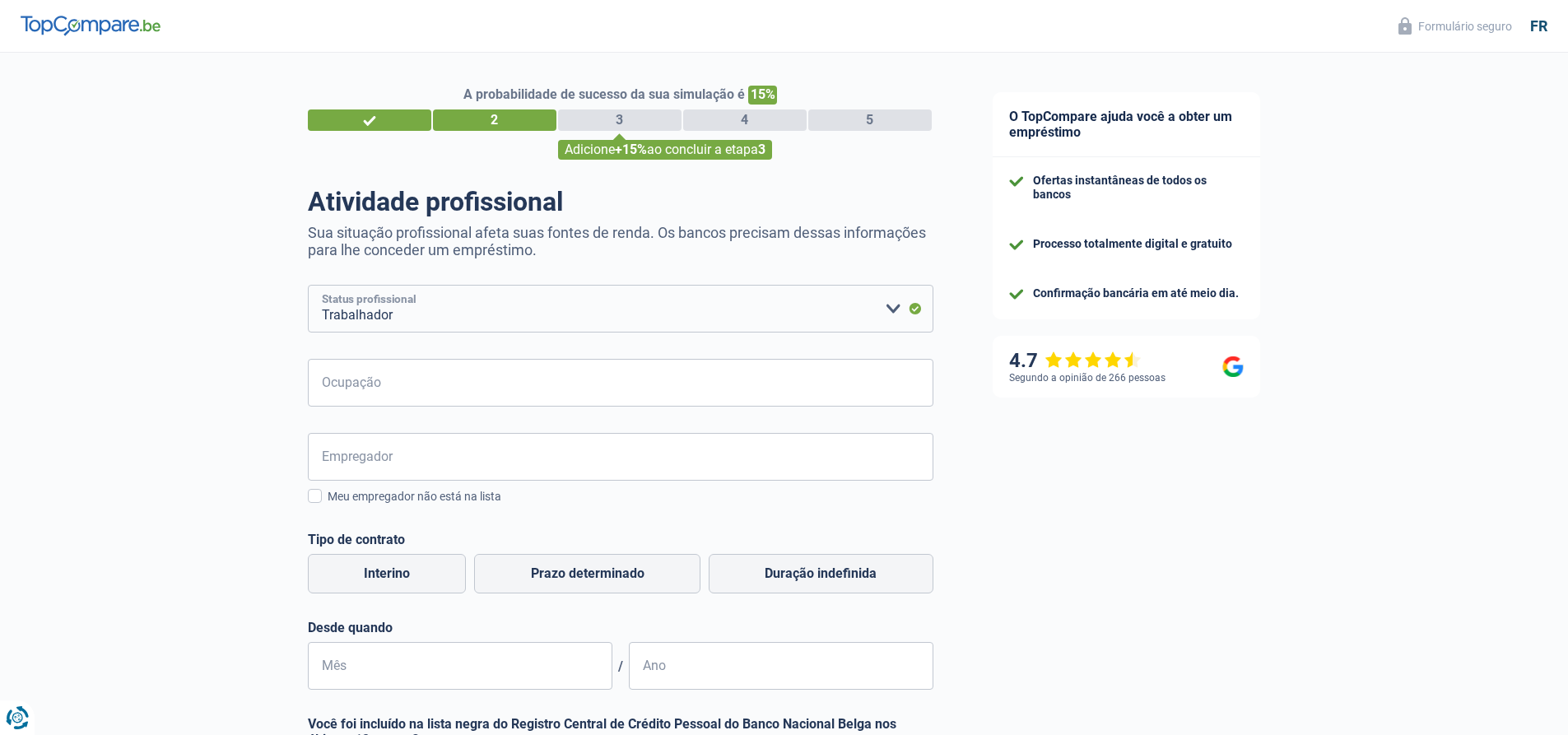
click at [513, 310] on select "Trabalhador Empregado privado Funcionário público Inválido Independente Aposent…" at bounding box center [621, 308] width 626 height 48
click at [308, 286] on select "Trabalhador Empregado privado Funcionário público Inválido Independente Aposent…" at bounding box center [621, 308] width 626 height 48
click at [452, 405] on input "Ocupação" at bounding box center [621, 383] width 626 height 48
type input "C"
click at [411, 398] on input "Ocupação" at bounding box center [621, 383] width 626 height 48
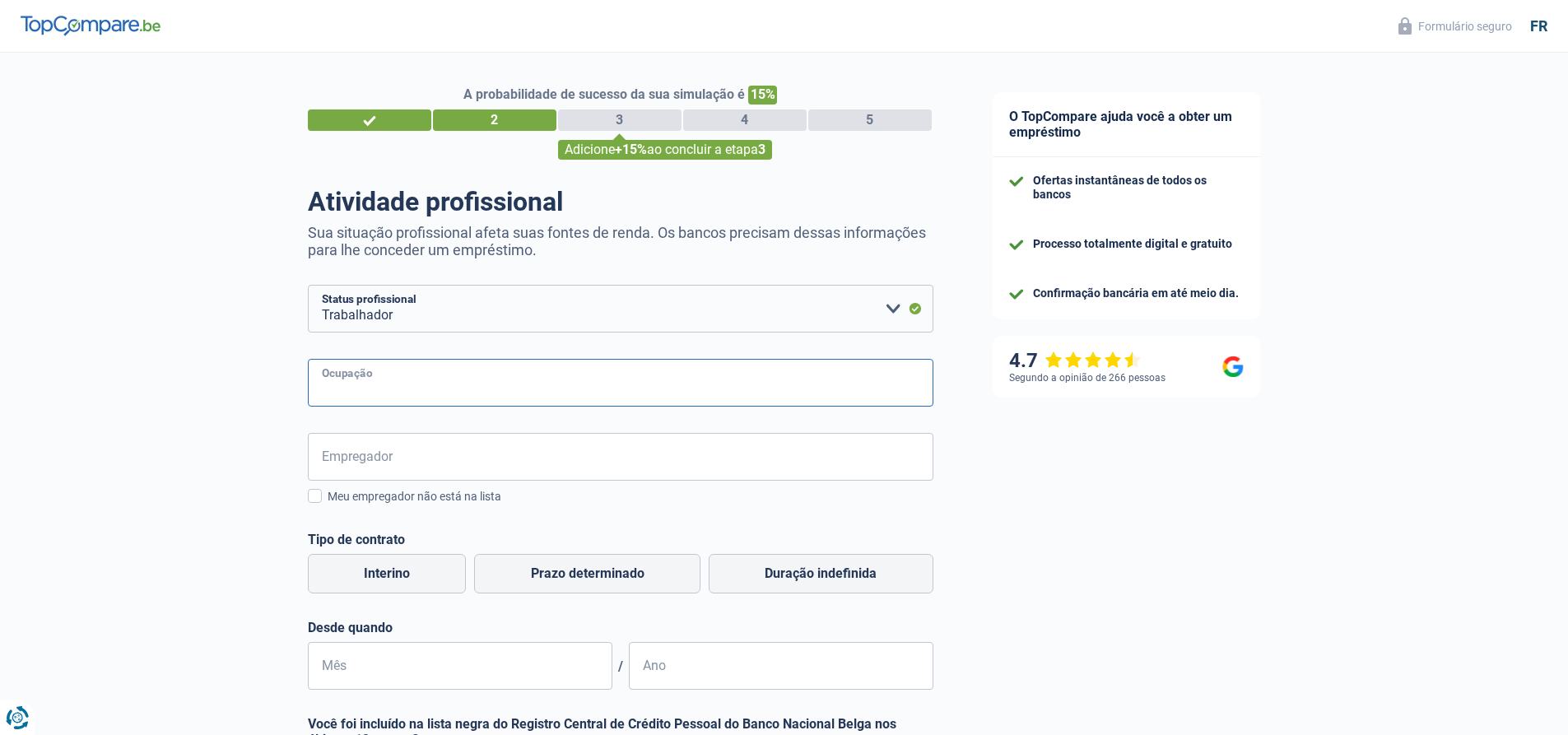
paste input "cuisinier"
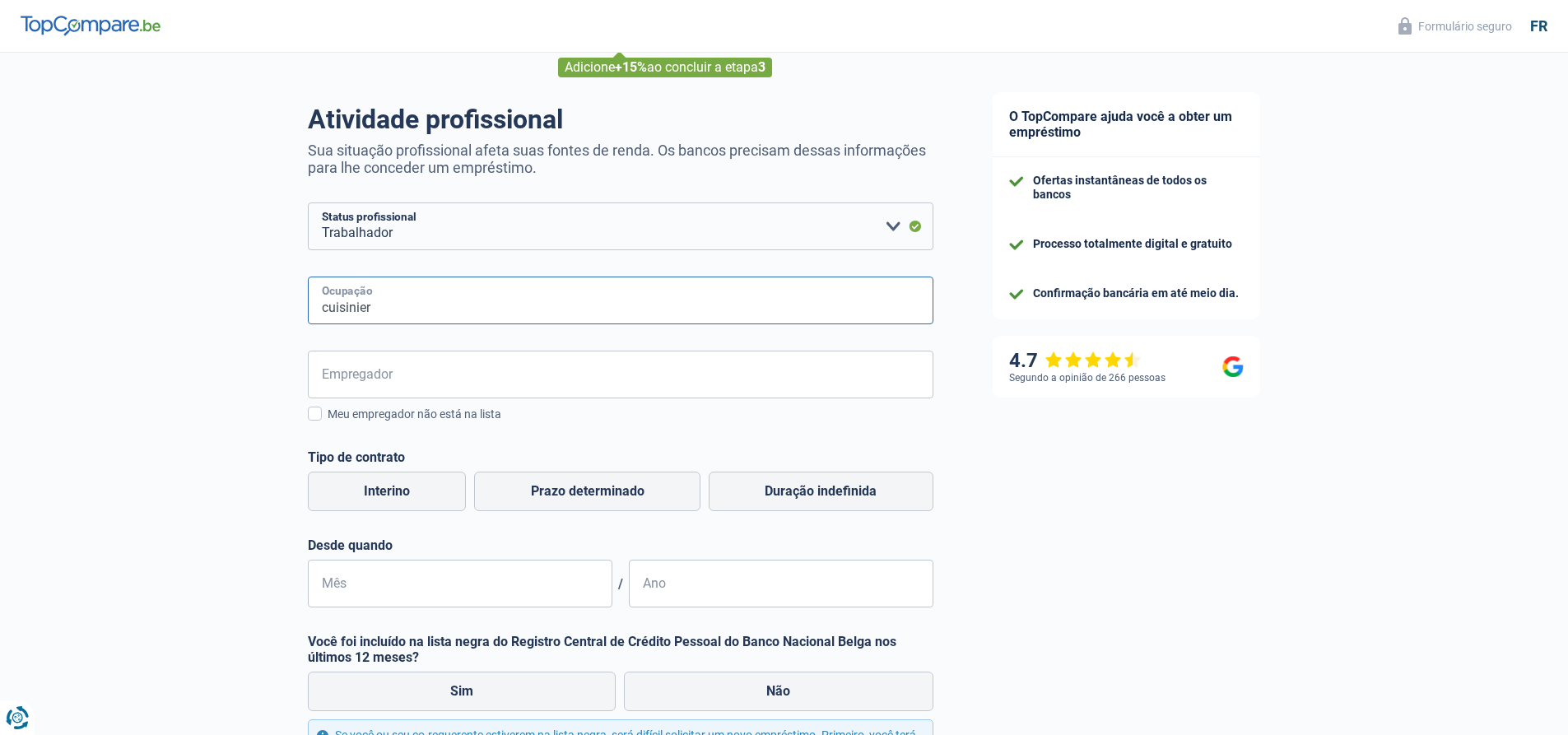
type input "cuisinier"
click at [426, 377] on input "Empregador" at bounding box center [621, 374] width 626 height 48
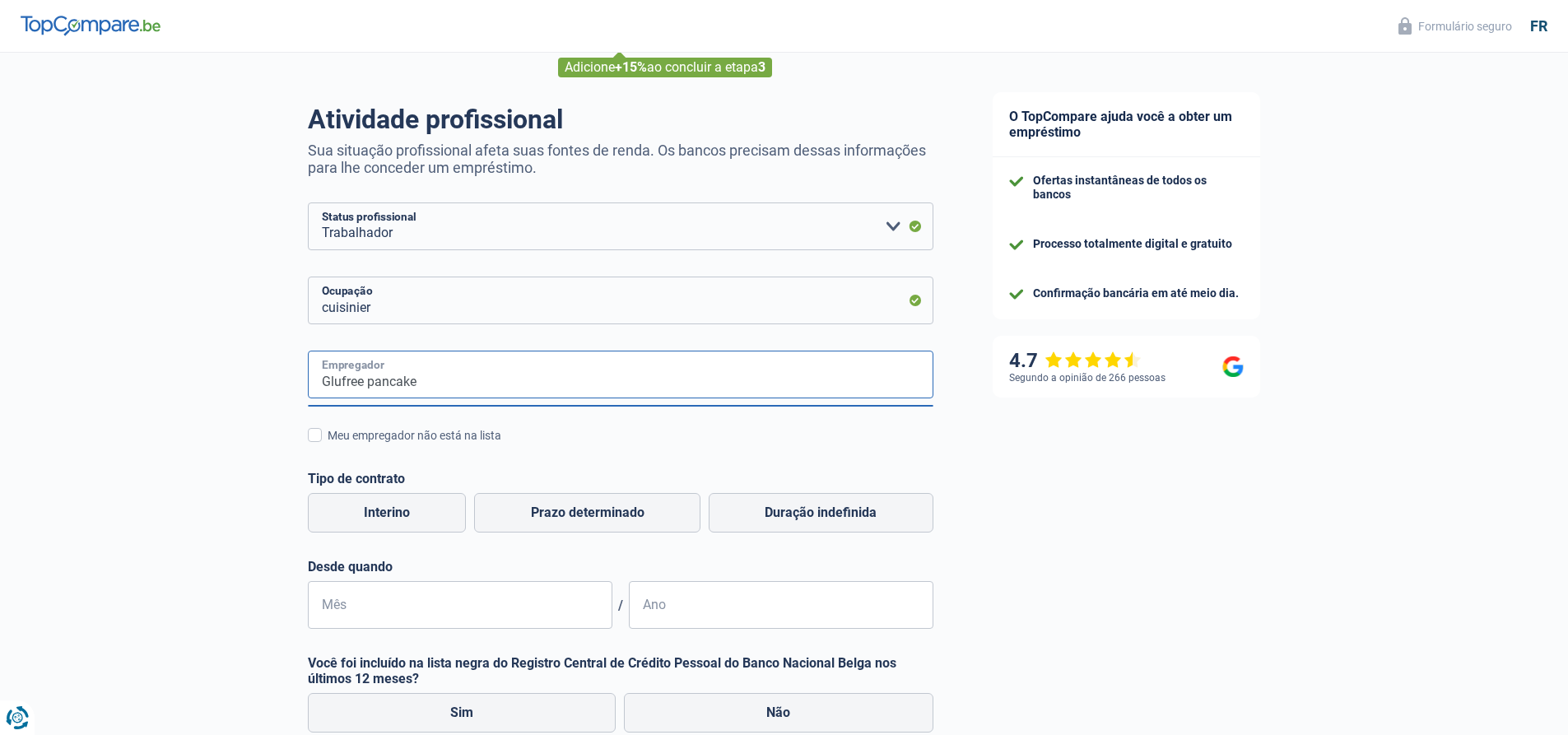
type input "Glufree pancake"
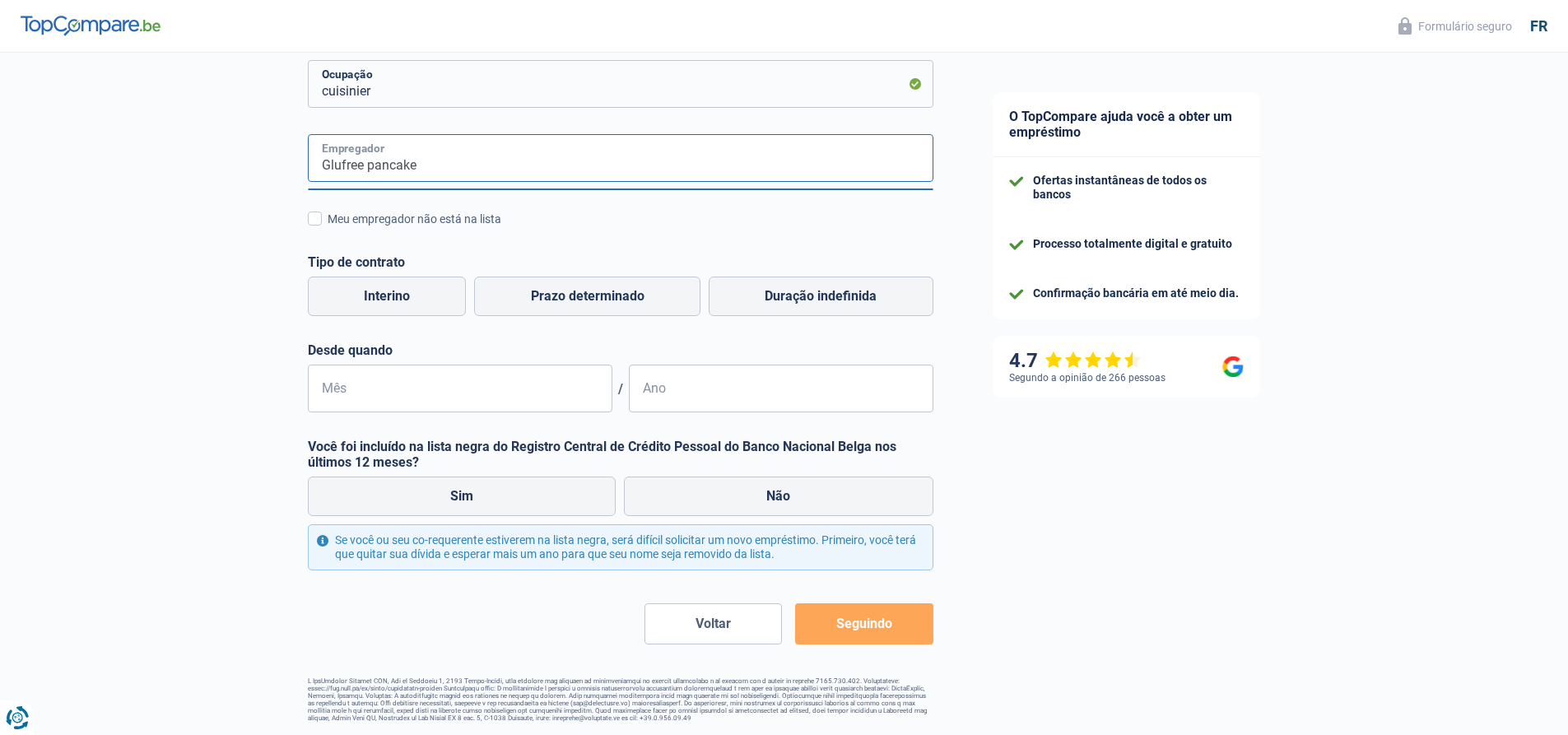
click at [469, 175] on input "Glufree pancake" at bounding box center [621, 158] width 626 height 48
click at [440, 212] on font "Meu empregador não está na lista" at bounding box center [414, 219] width 174 height 13
click at [327, 228] on input "Meu empregador não está na lista" at bounding box center [327, 228] width 0 height 0
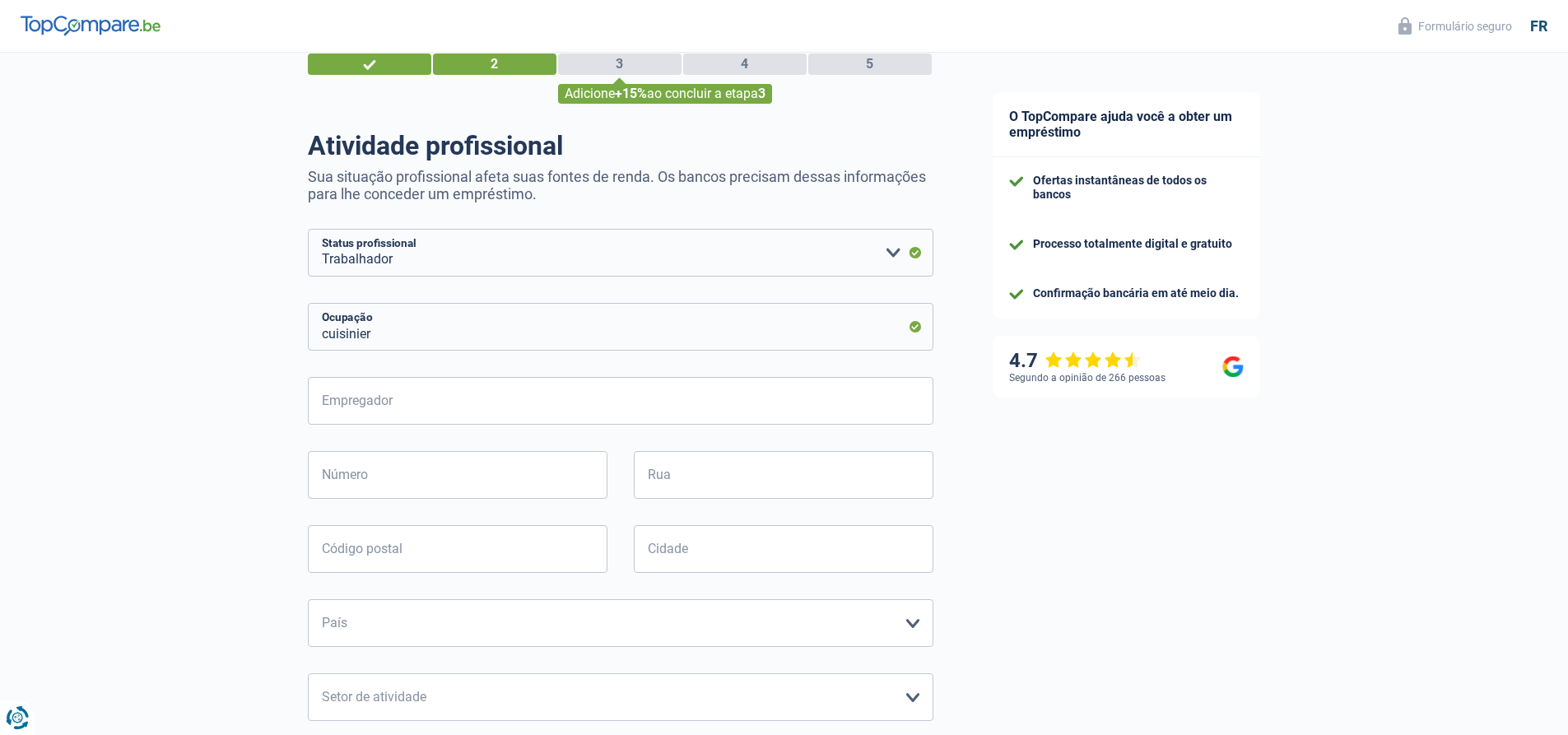
scroll to position [138, 0]
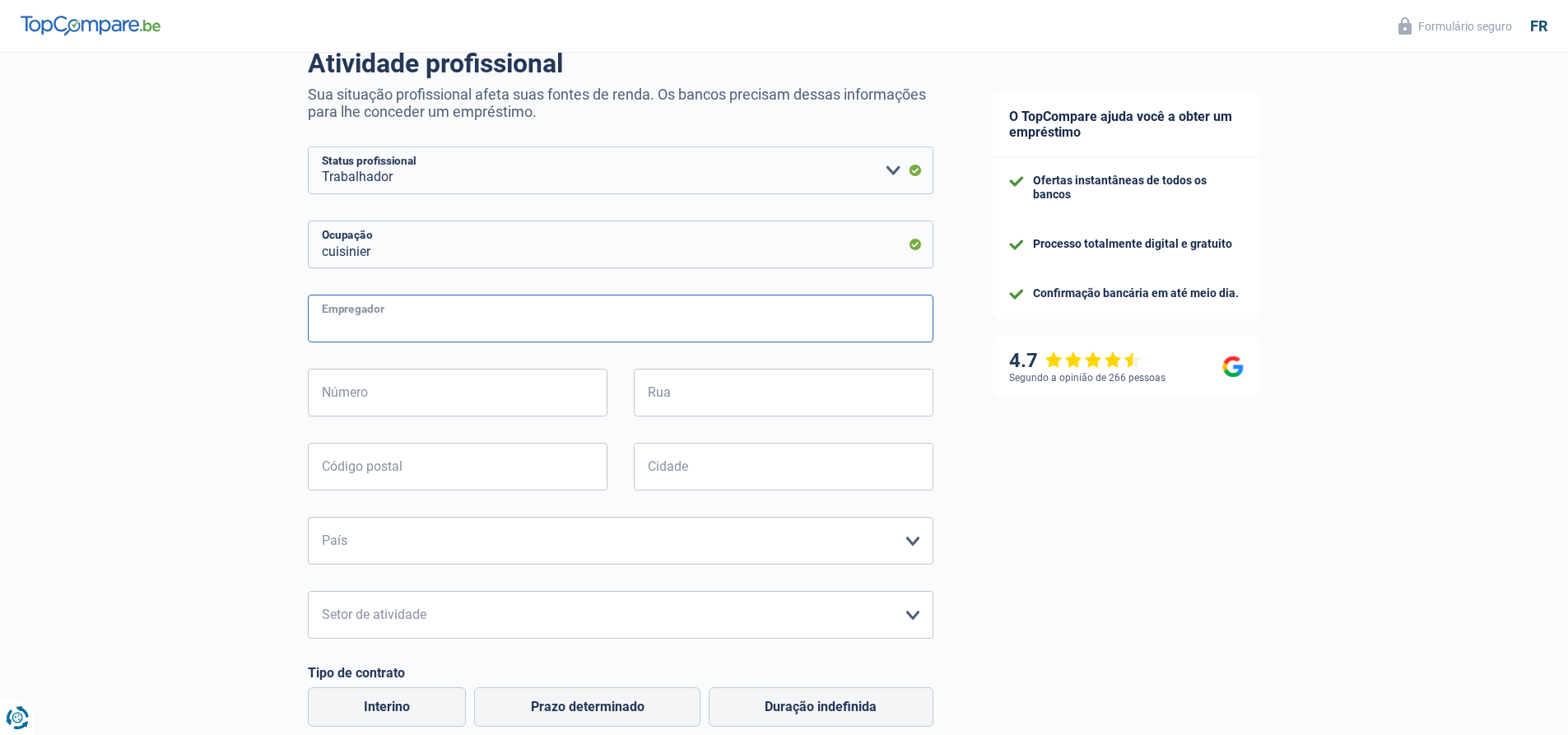
click at [458, 312] on input "Empregador" at bounding box center [621, 318] width 626 height 48
type input "glufree pancake"
click at [393, 394] on input "Número" at bounding box center [457, 392] width 300 height 48
type input "80"
click at [660, 400] on input "Rua" at bounding box center [783, 392] width 300 height 48
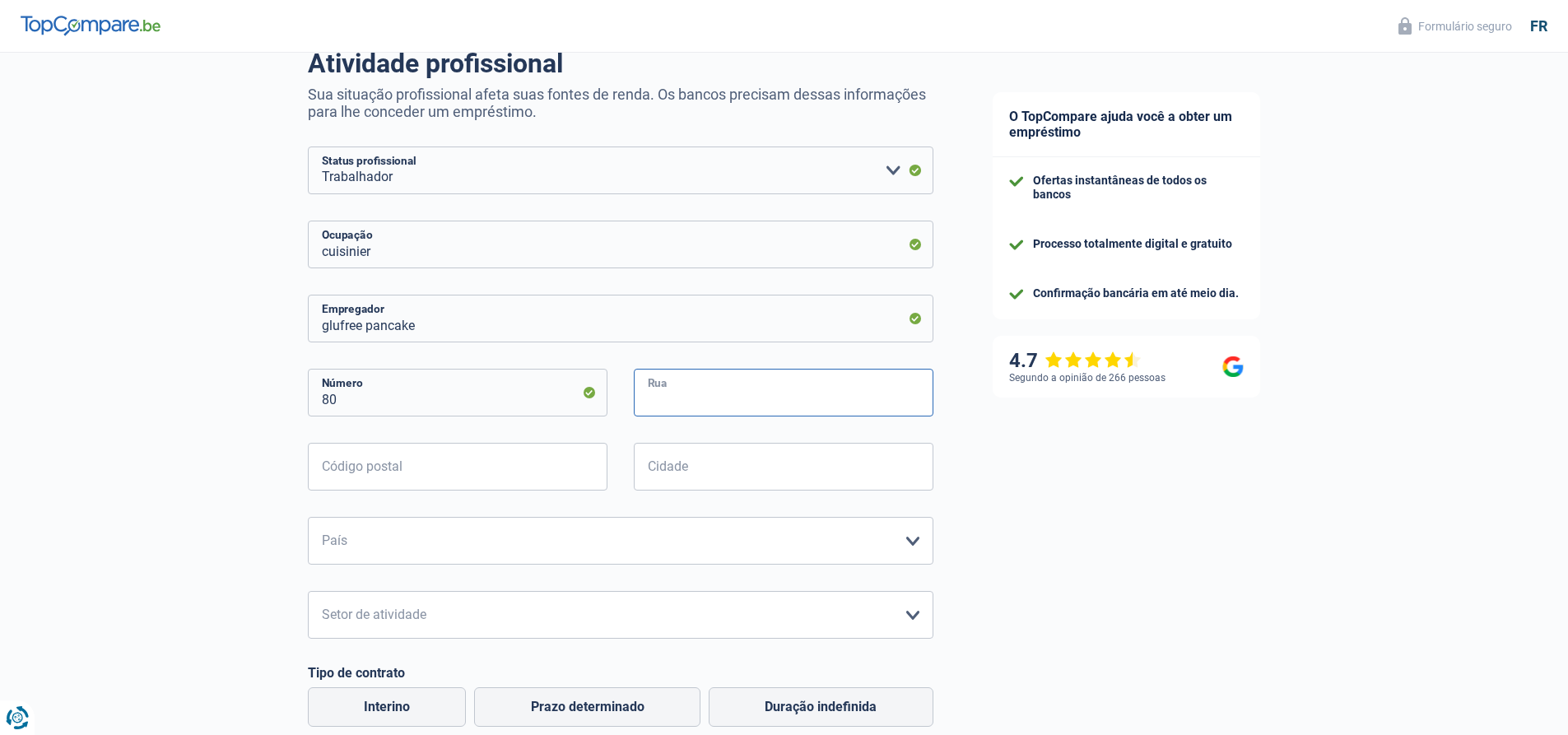
paste input "Rue de Bonnevoie"
type input "Rue de Bonnevoie"
click at [367, 461] on input "Código postal" at bounding box center [457, 467] width 300 height 48
type input "1260"
click at [681, 447] on input "Cidade" at bounding box center [783, 467] width 300 height 48
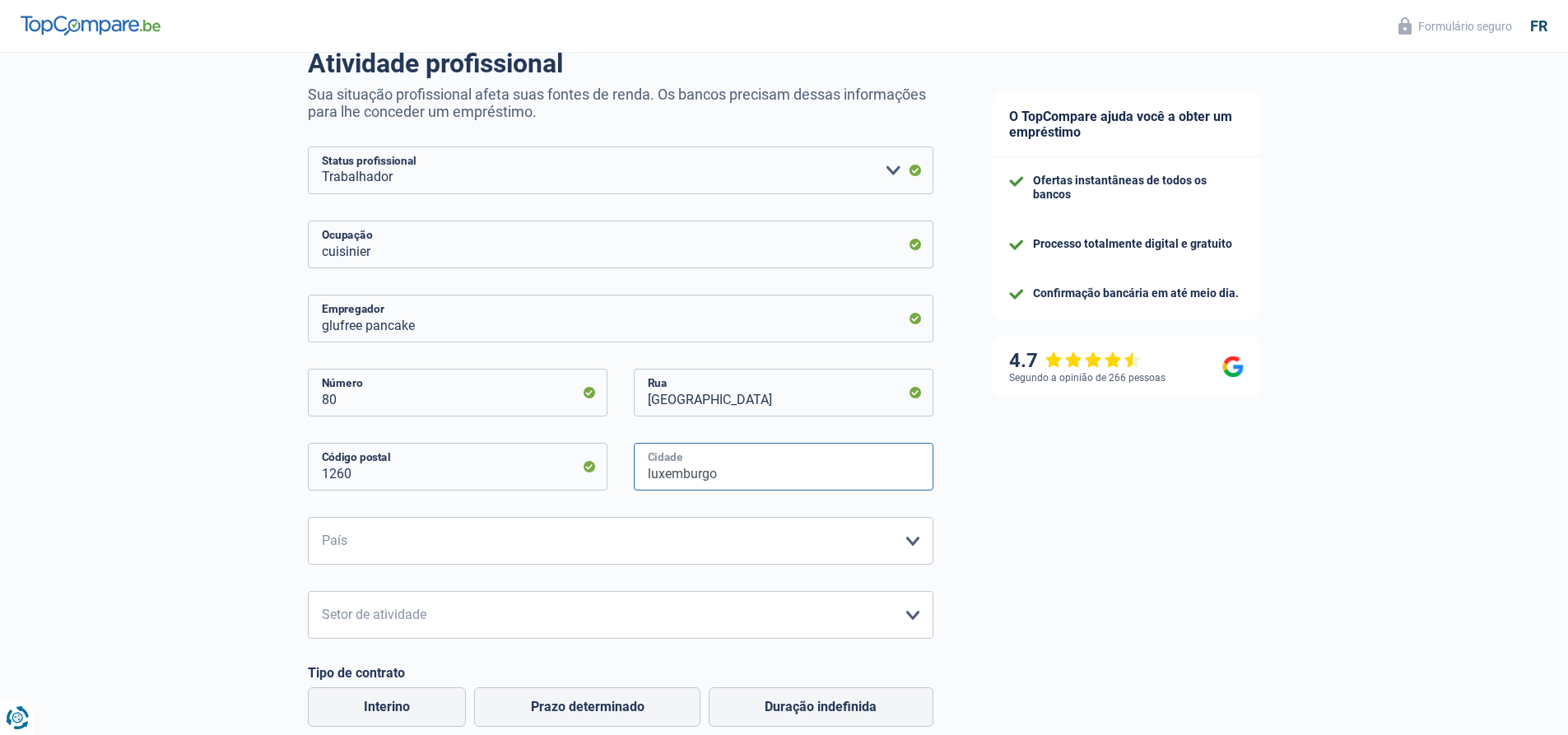
type input "luxemburgo"
click at [501, 541] on select "Bélgica França Alemanha Itália Luxemburgo Países Baixos Espanha suíço Selecione…" at bounding box center [621, 540] width 626 height 48
select select "LU"
click at [308, 519] on select "Bélgica França Alemanha Itália Luxemburgo Países Baixos Espanha suíço Selecione…" at bounding box center [621, 540] width 626 height 48
click at [479, 618] on select "Agricultura/Pesca Indústria Horeca Correio/Fitness/Táxi Construção Bancos/Segur…" at bounding box center [621, 614] width 626 height 48
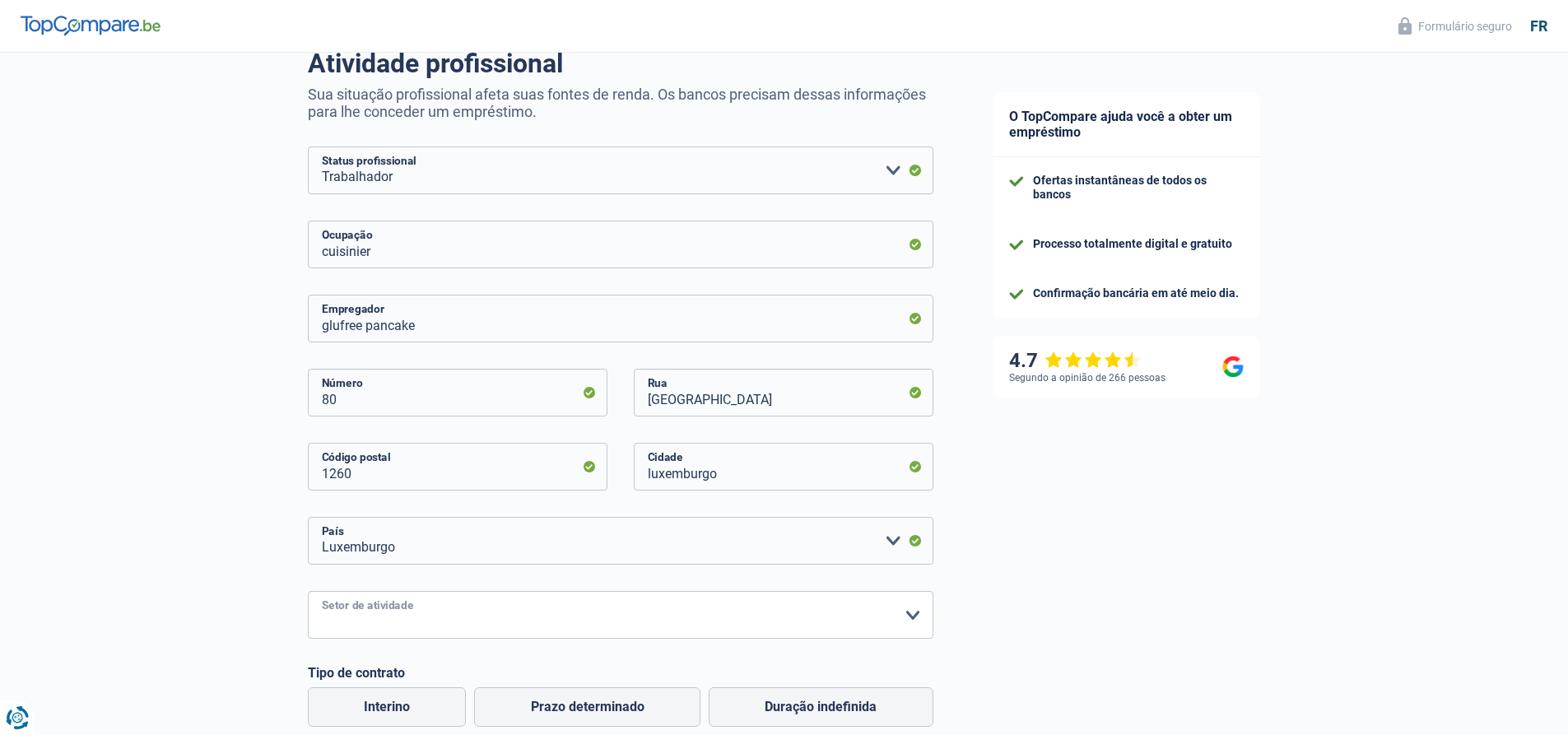
select select "smallCompanies"
click at [308, 592] on select "Agricultura/Pesca Indústria Horeca Correio/Fitness/Táxi Construção Bancos/Segur…" at bounding box center [621, 614] width 626 height 48
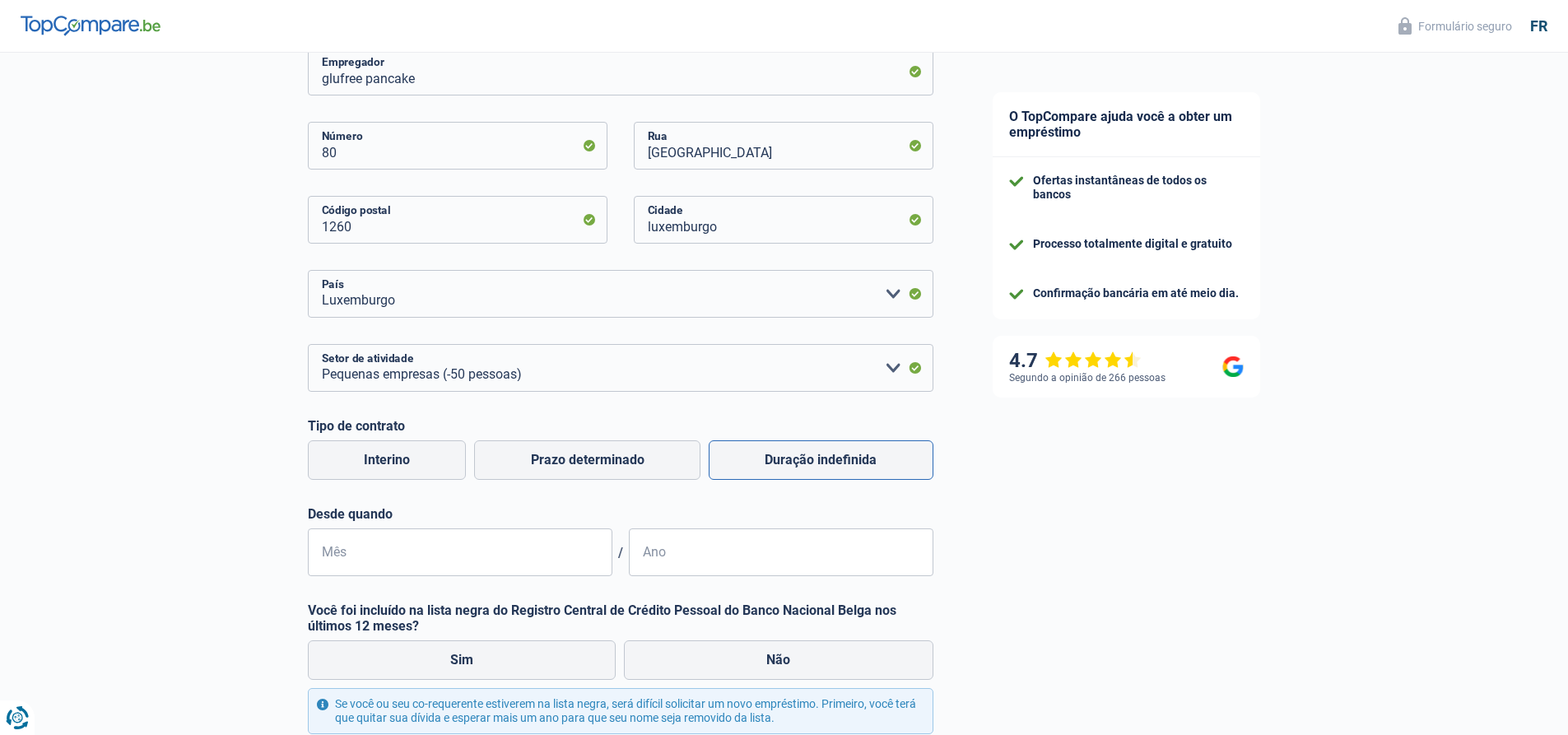
click at [848, 467] on font "Duração indefinida" at bounding box center [820, 460] width 112 height 16
click at [848, 467] on input "Duração indefinida" at bounding box center [821, 460] width 225 height 39
radio input "true"
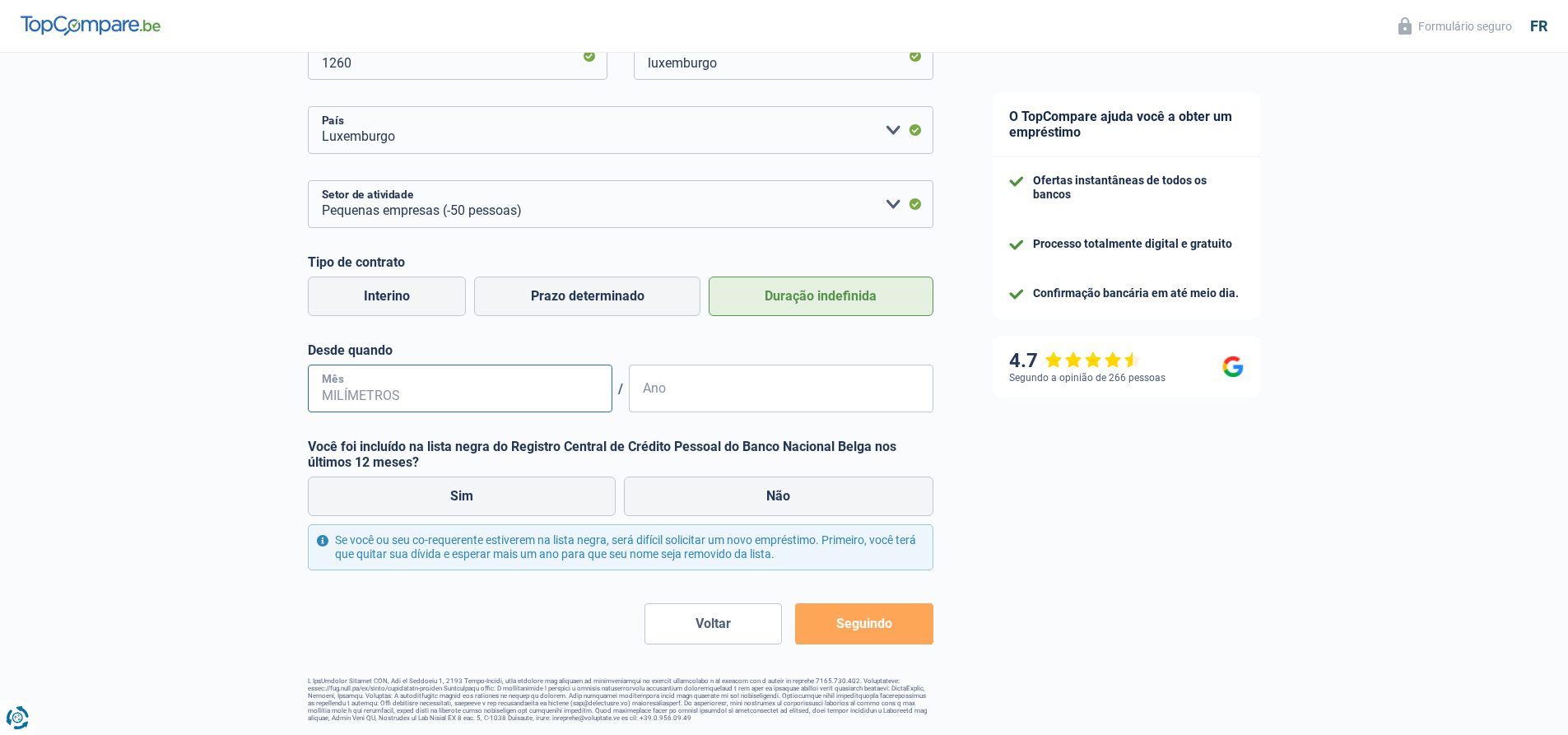
click at [439, 380] on input "Mês" at bounding box center [460, 388] width 305 height 48
type input "03"
click at [663, 384] on input "Ano" at bounding box center [780, 388] width 305 height 48
type input "2025"
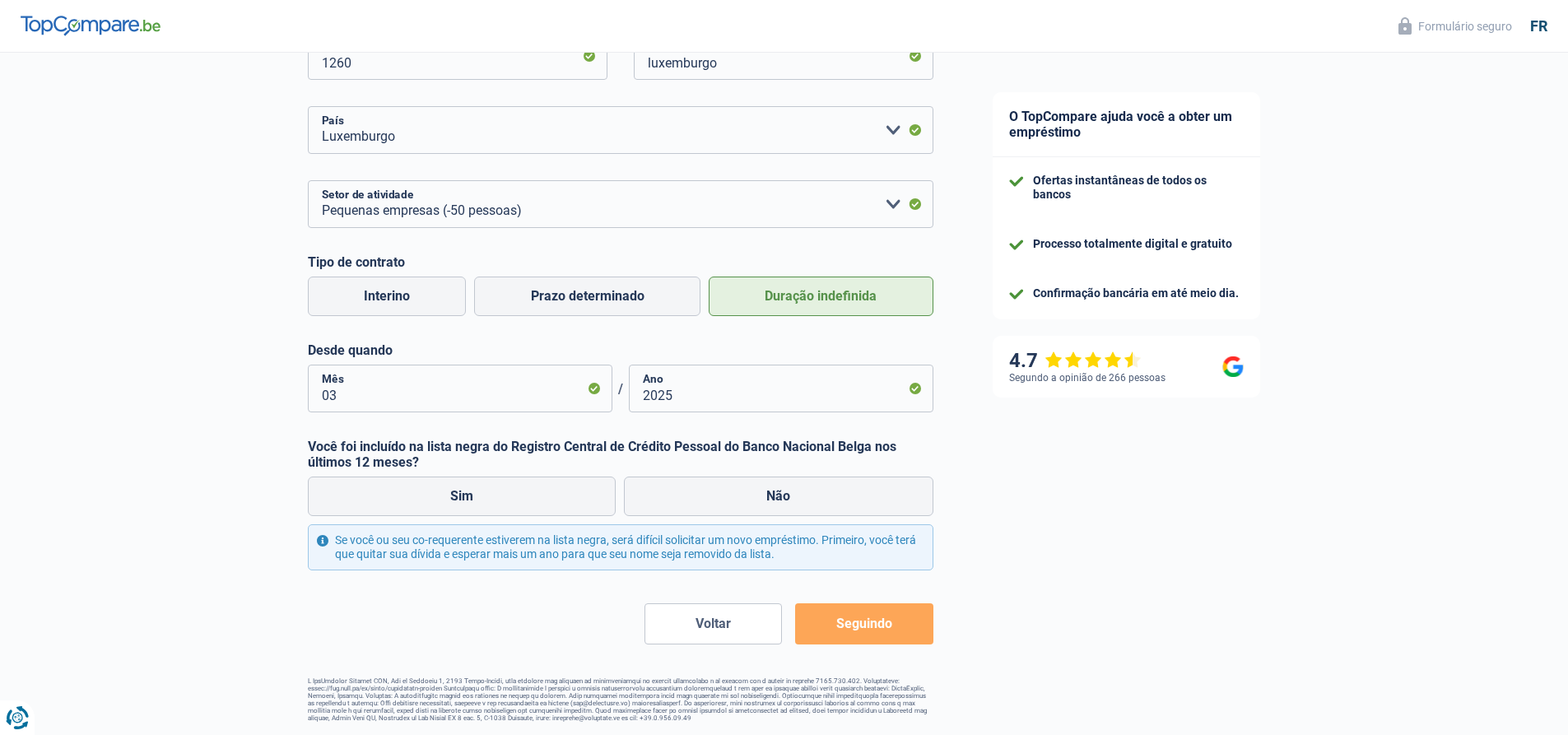
drag, startPoint x: 695, startPoint y: 493, endPoint x: 727, endPoint y: 588, distance: 100.2
click at [695, 494] on label "Não" at bounding box center [779, 496] width 310 height 39
click at [695, 494] on input "Não" at bounding box center [779, 496] width 310 height 39
radio input "true"
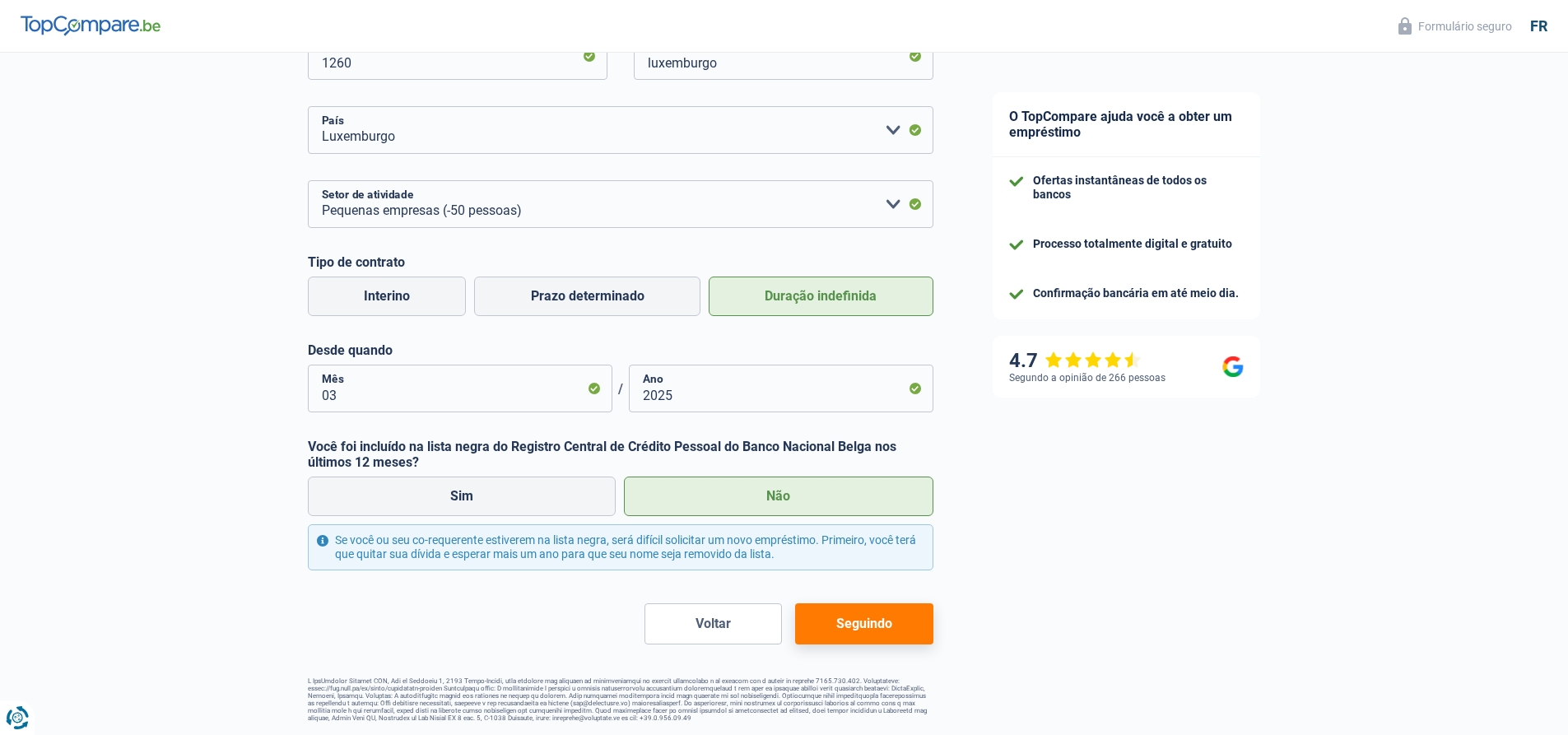
click at [857, 625] on font "Seguindo" at bounding box center [864, 623] width 56 height 16
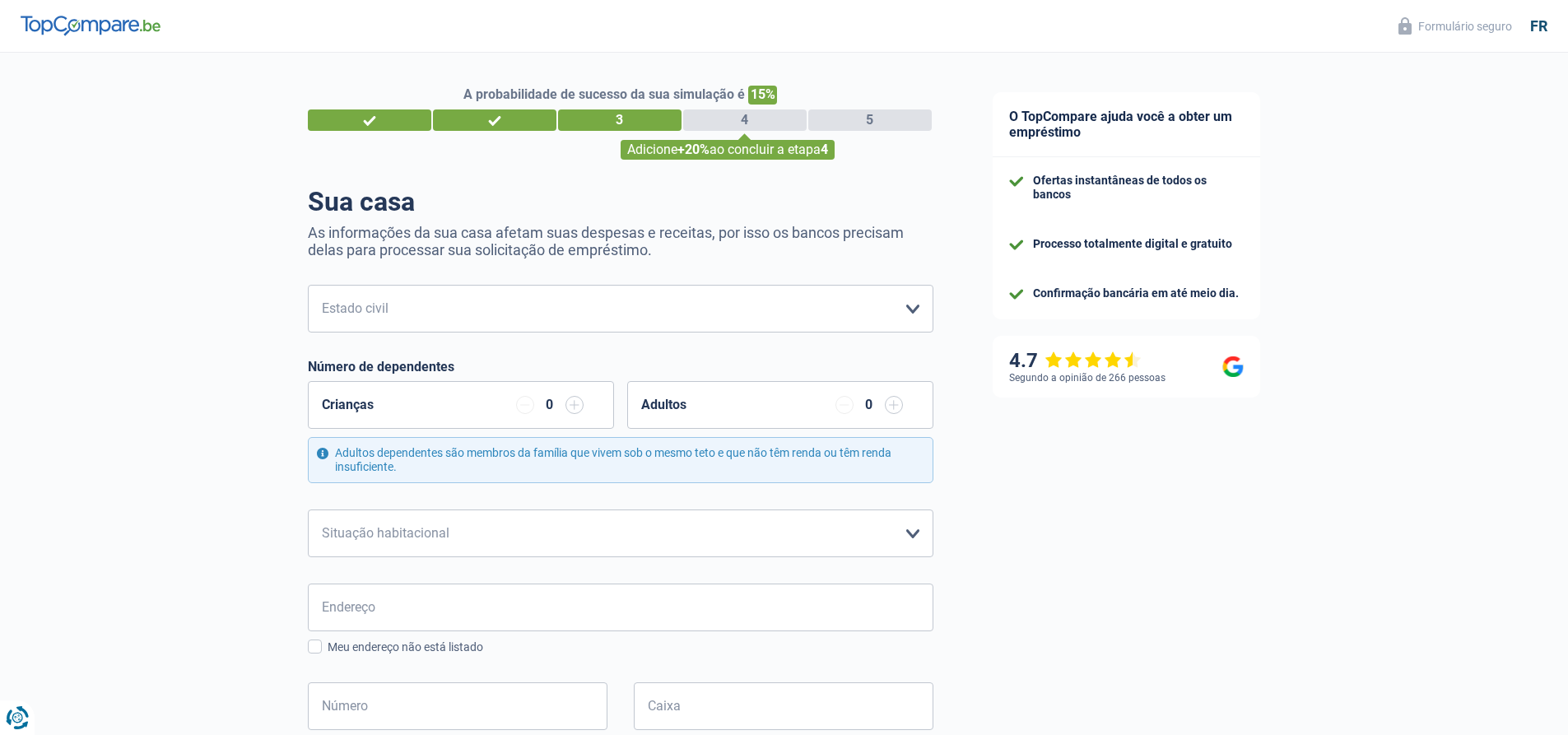
click at [502, 337] on form "Bacharel Noiva) Coabitante legal Divorciada) Viúvo Separados (de fato) Selecion…" at bounding box center [621, 740] width 626 height 912
click at [491, 322] on select "Bacharel Noiva) Coabitante legal Divorciada) Viúvo Separados (de fato) Selecion…" at bounding box center [621, 308] width 626 height 48
select select "single"
click at [308, 286] on select "Bacharel Noiva) Coabitante legal Divorciada) Viúvo Separados (de fato) Selecion…" at bounding box center [621, 308] width 626 height 48
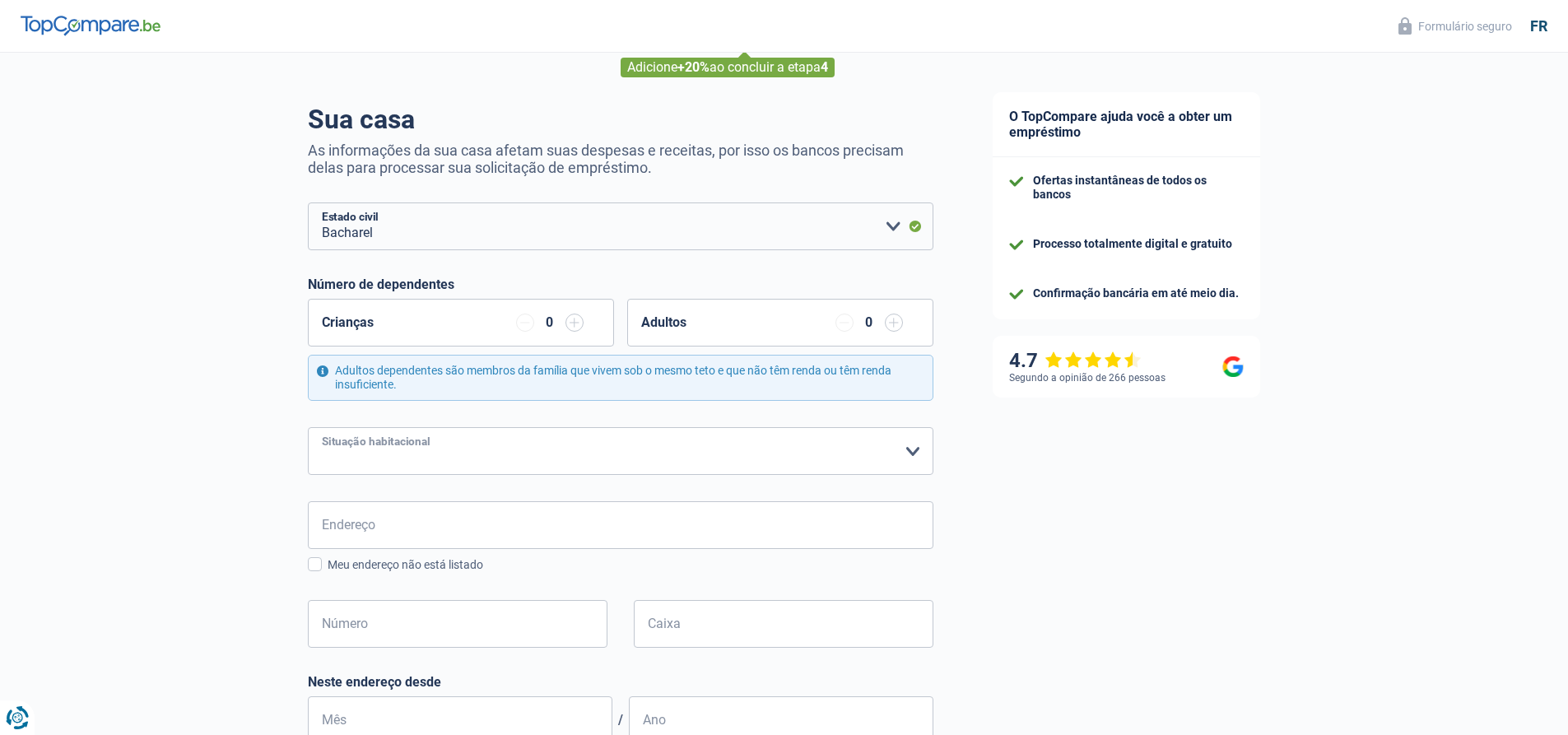
click at [392, 453] on select "Inquilino Proprietário com hipoteca Proprietário de casa sem hipoteca Ficar com…" at bounding box center [621, 451] width 626 height 48
select select "rents"
click at [308, 428] on select "Inquilino Proprietário com hipoteca Proprietário de casa sem hipoteca Ficar com…" at bounding box center [621, 451] width 626 height 48
click at [406, 532] on input "Endereço" at bounding box center [621, 524] width 626 height 48
type input "Brückenstraße"
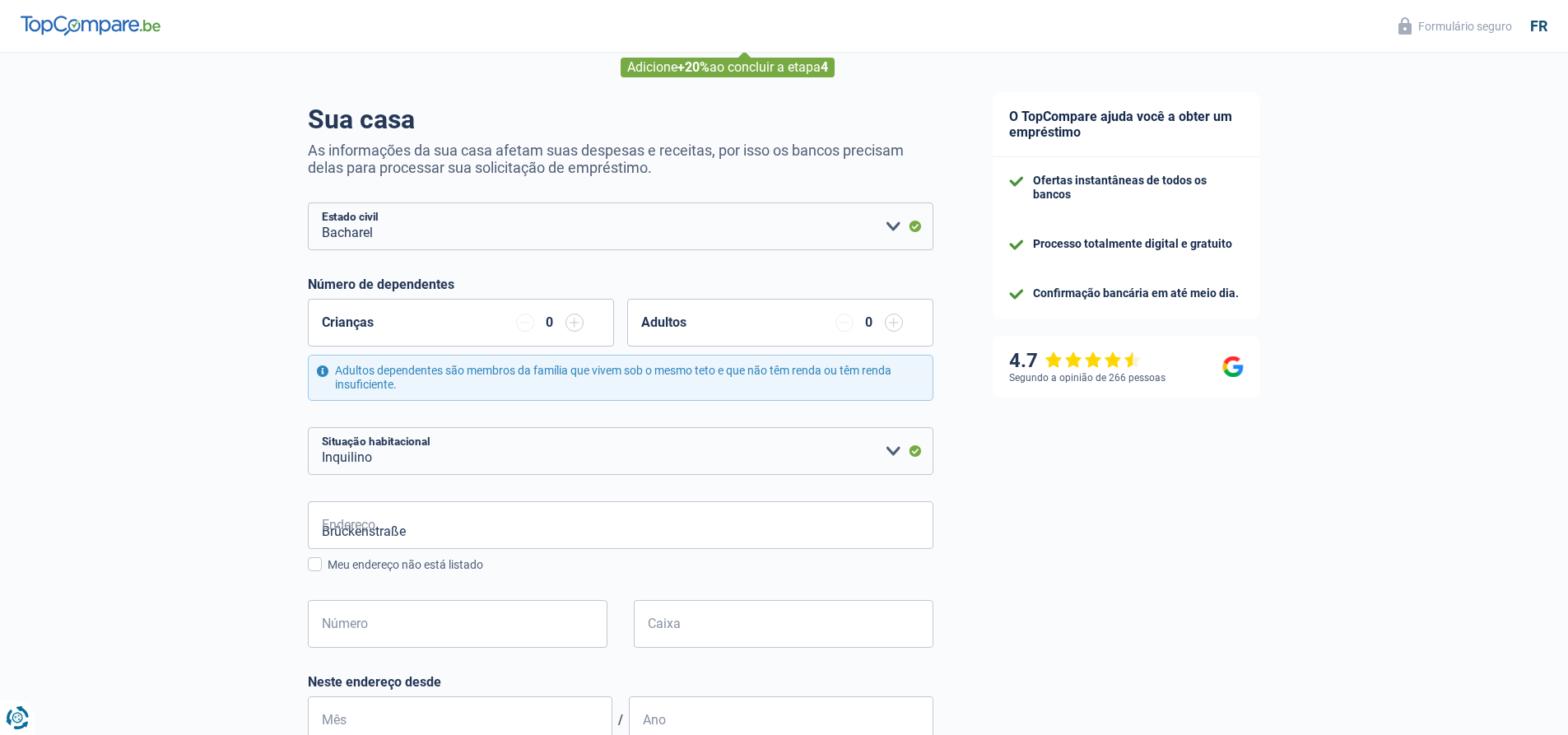
type input "Deutschland"
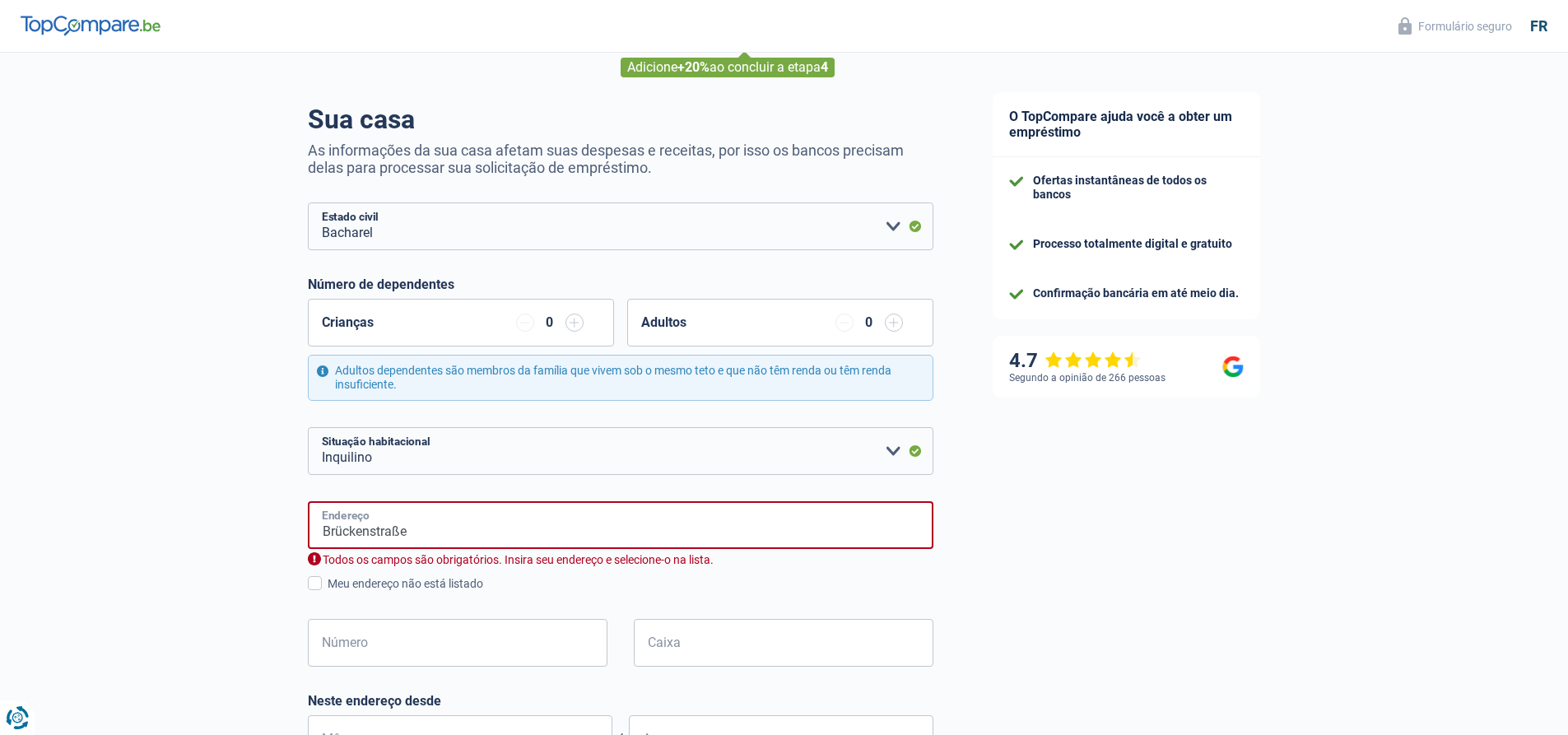
type input "Deutschland"
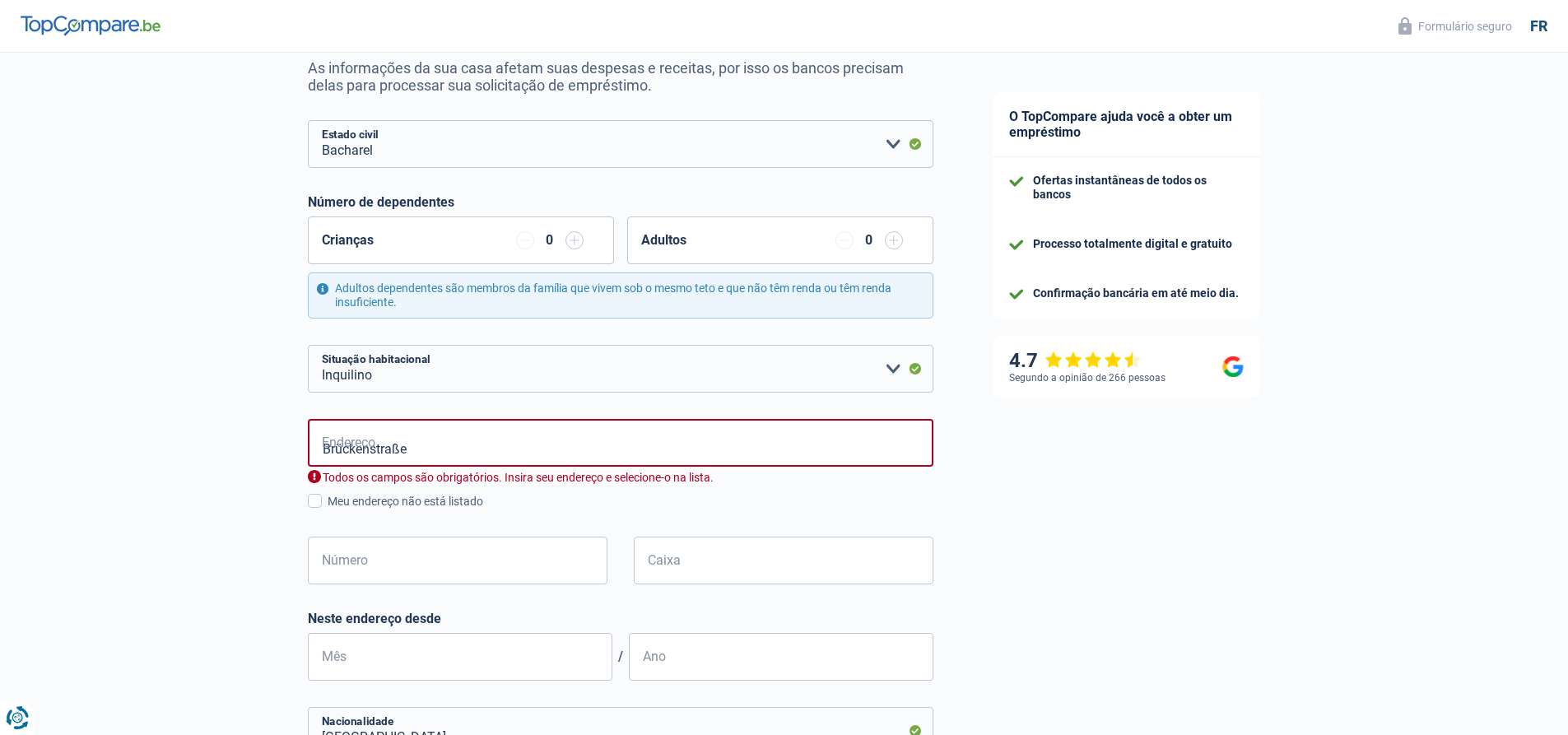
scroll to position [247, 0]
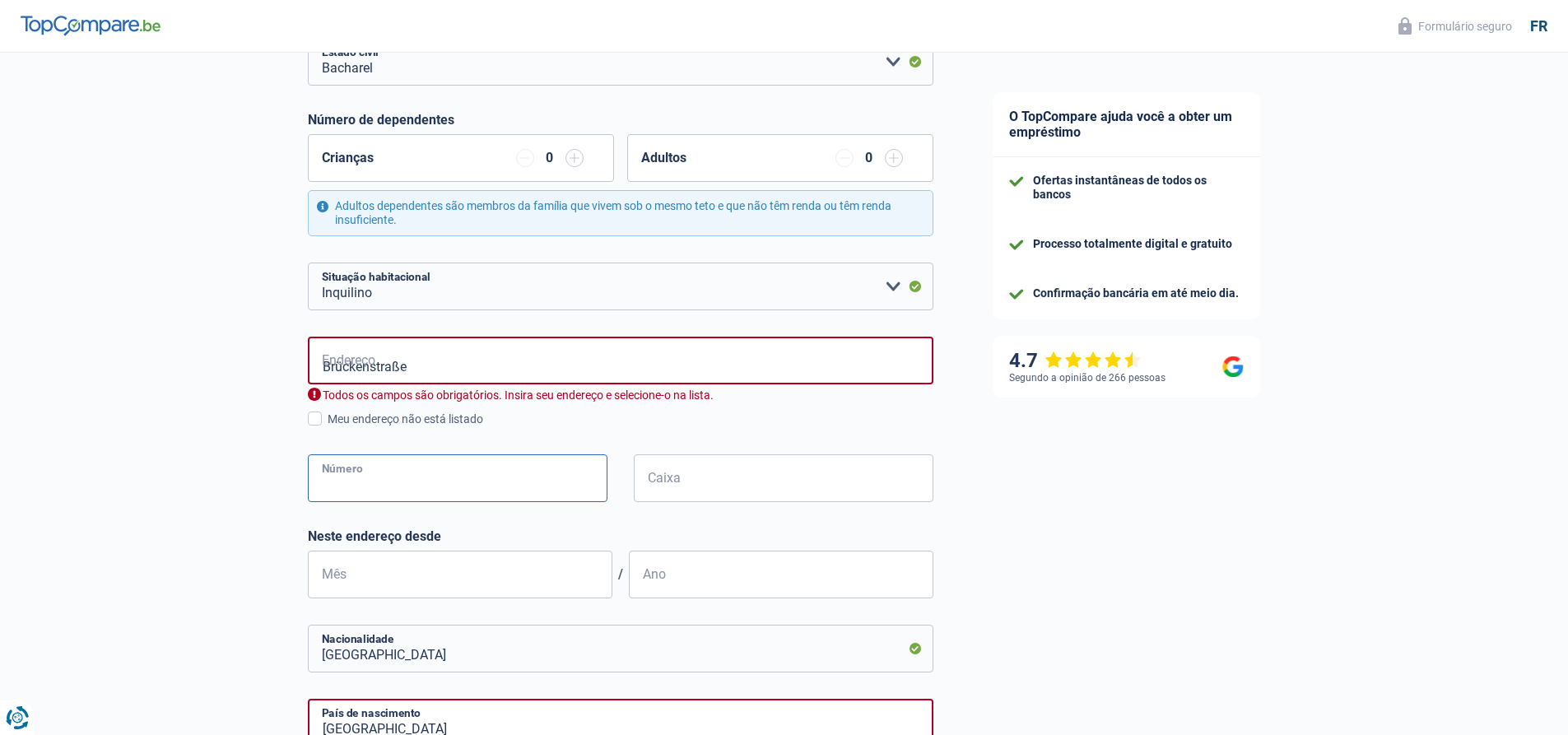
click at [461, 477] on input "Número" at bounding box center [457, 478] width 300 height 48
click at [413, 479] on input "Número" at bounding box center [457, 478] width 300 height 48
click at [362, 334] on form "Bacharel Noiva) Coabitante legal Divorciada) Viúvo Separados (de fato) Selecion…" at bounding box center [621, 513] width 626 height 950
drag, startPoint x: 422, startPoint y: 370, endPoint x: 310, endPoint y: 387, distance: 113.3
click at [310, 387] on div "Brückenstraße Endereço Todos os campos são obrigatórios. Insira seu endereço e …" at bounding box center [621, 369] width 626 height 66
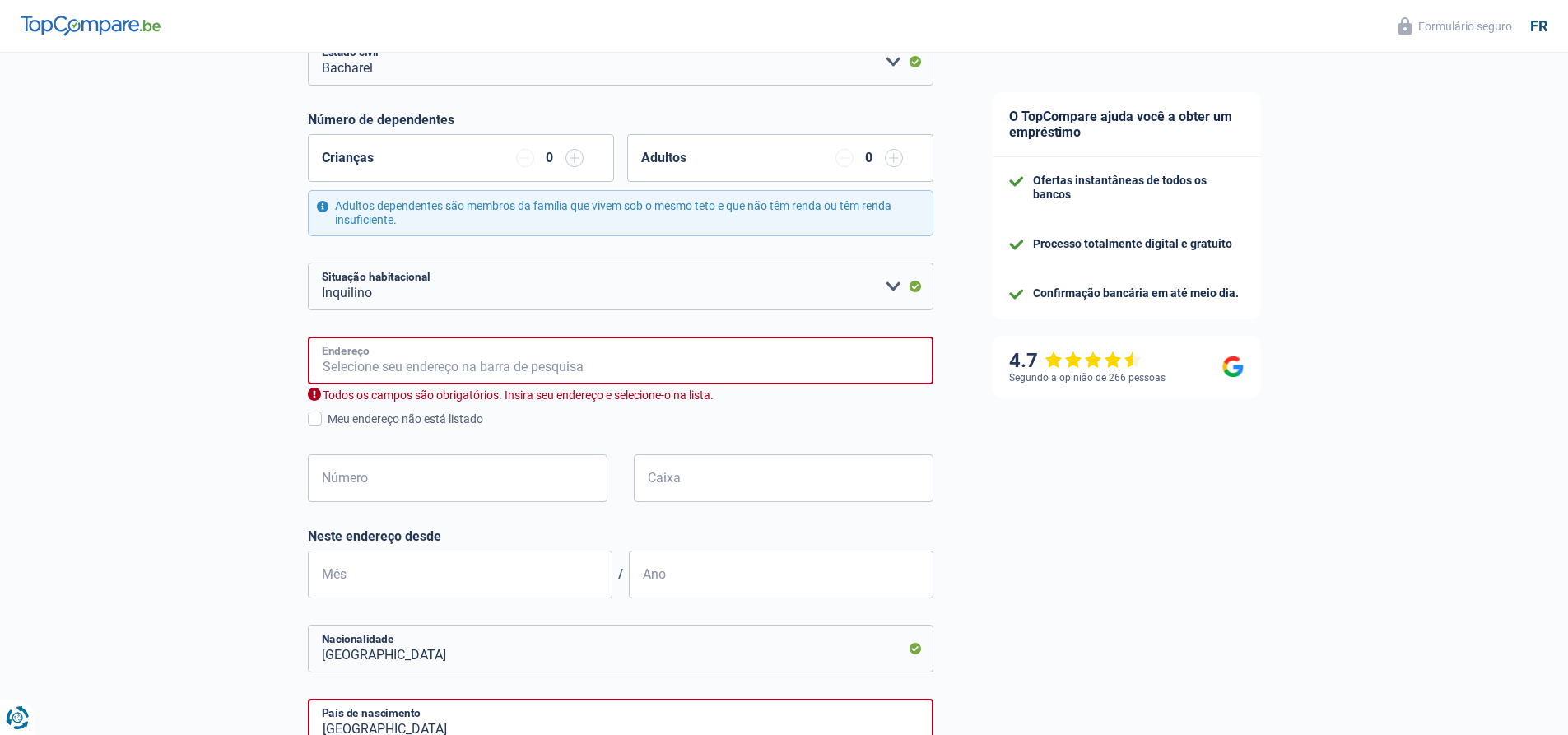
click at [419, 374] on input "Endereço" at bounding box center [621, 360] width 626 height 48
click at [431, 365] on input "Brückenstraße" at bounding box center [621, 360] width 626 height 48
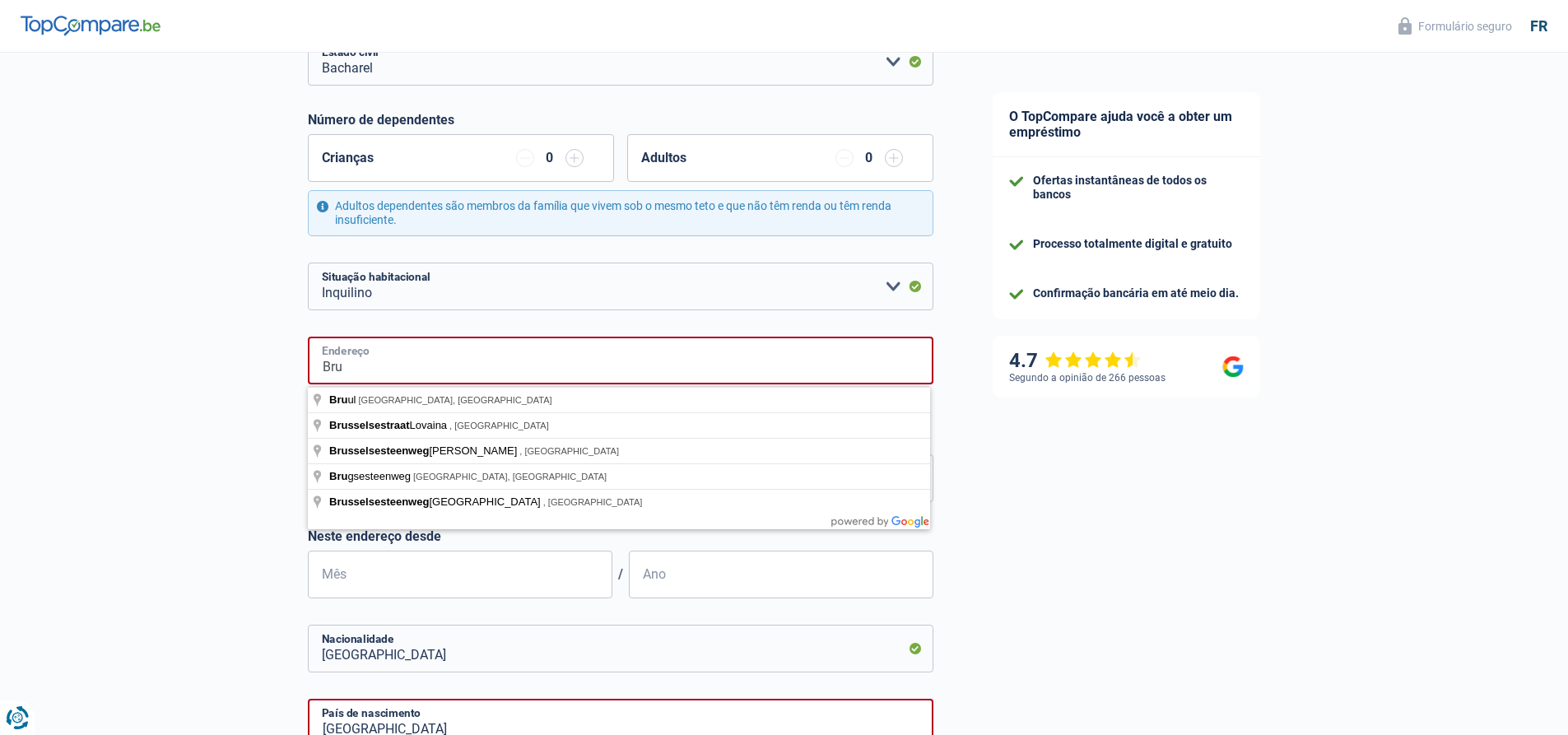
drag, startPoint x: 382, startPoint y: 362, endPoint x: 244, endPoint y: 366, distance: 138.1
click at [246, 363] on div "A probabilidade de sucesso da sua simulação é 15% 1 2 3 4 5 Adicione +20% ao co…" at bounding box center [482, 435] width 963 height 1273
paste input "ückenstraße"
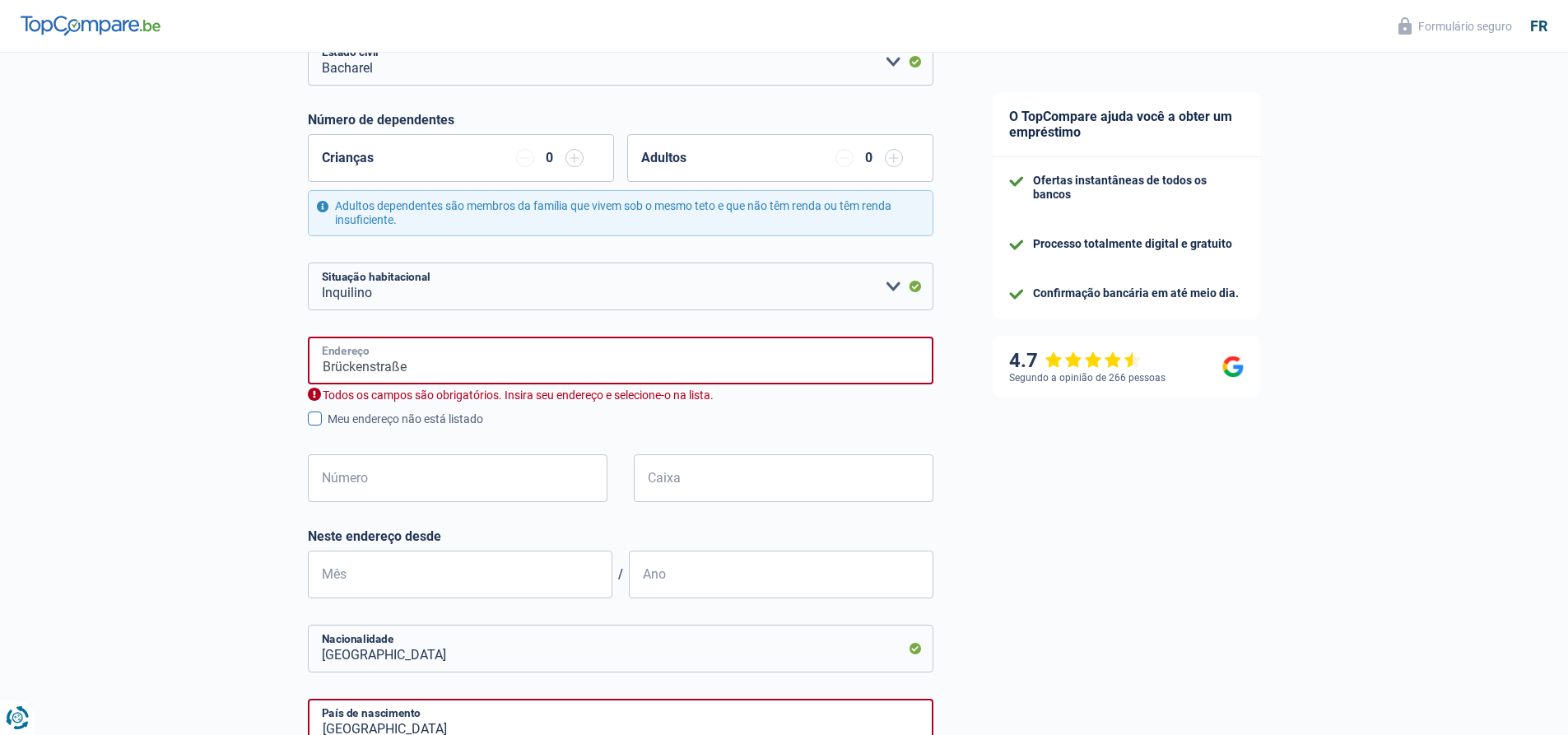
type input "Brückenstraße"
click at [310, 428] on label "Meu endereço não está listado" at bounding box center [621, 420] width 626 height 18
click at [327, 428] on input "Meu endereço não está listado" at bounding box center [327, 428] width 0 height 0
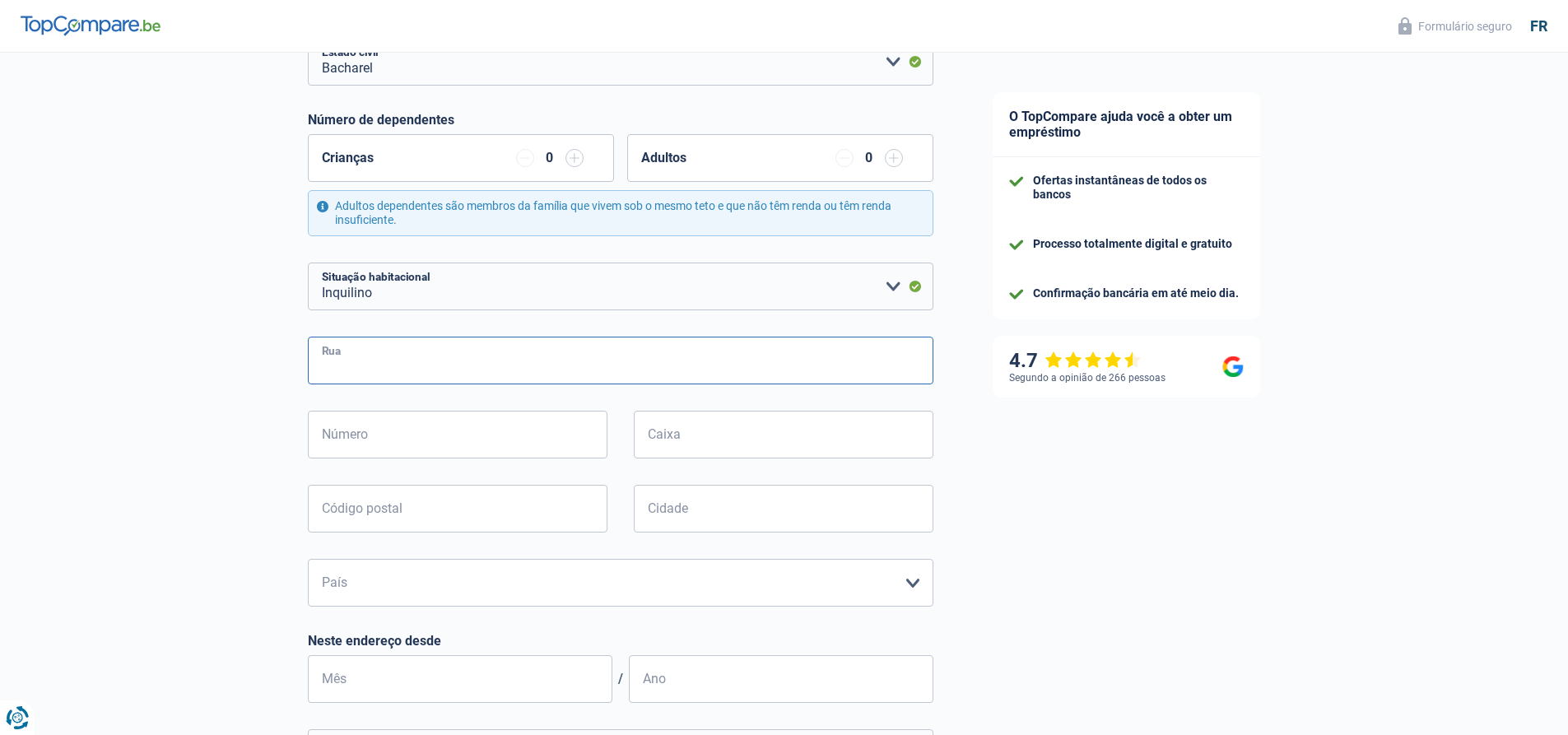
click at [478, 372] on input "Rua" at bounding box center [621, 360] width 626 height 48
paste input "Brückenstraße"
type input "Brückenstraße"
type input "6b"
type input "5431"
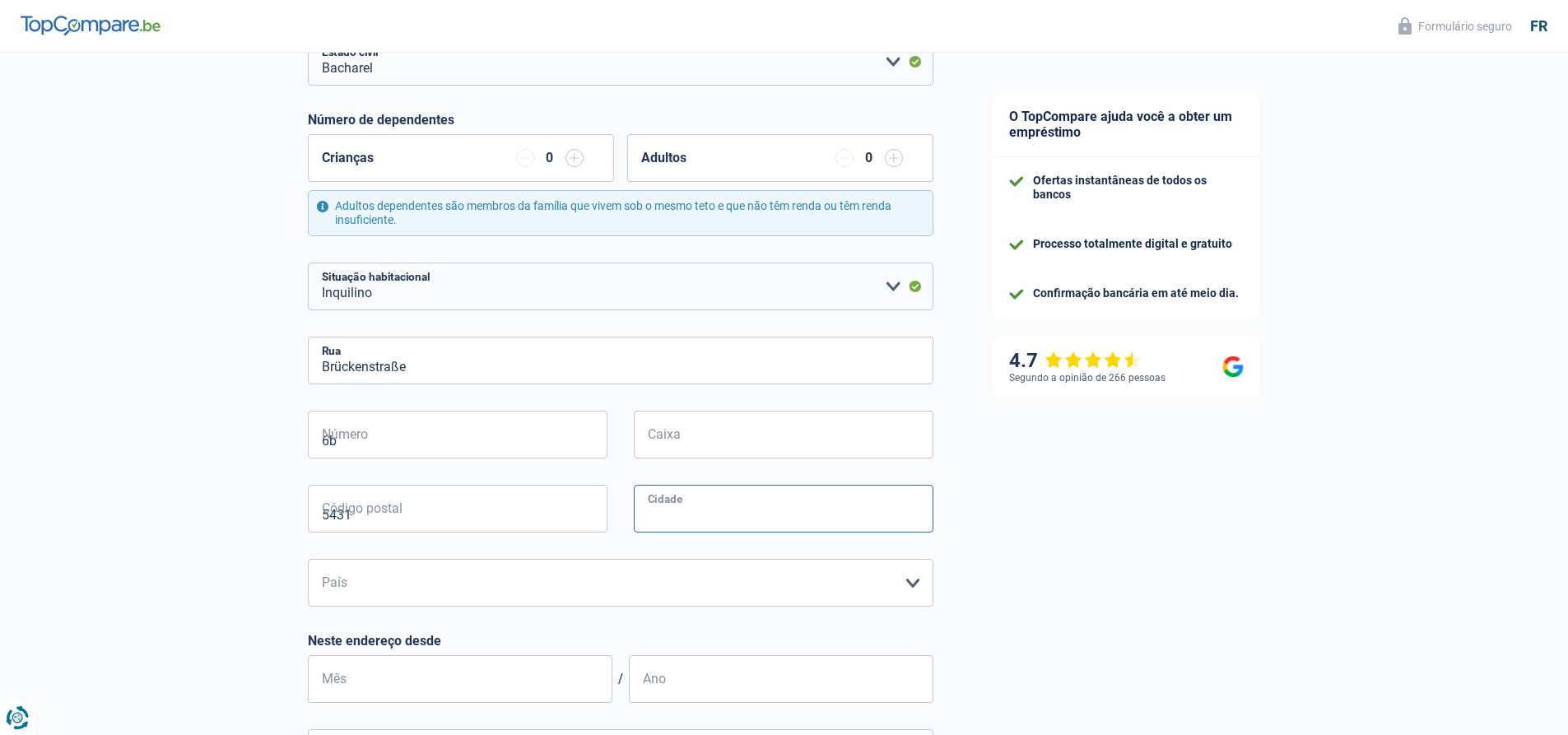
type input "Ralingen"
type input "Brückenstraße"
click at [795, 455] on input "Caixa" at bounding box center [783, 435] width 300 height 48
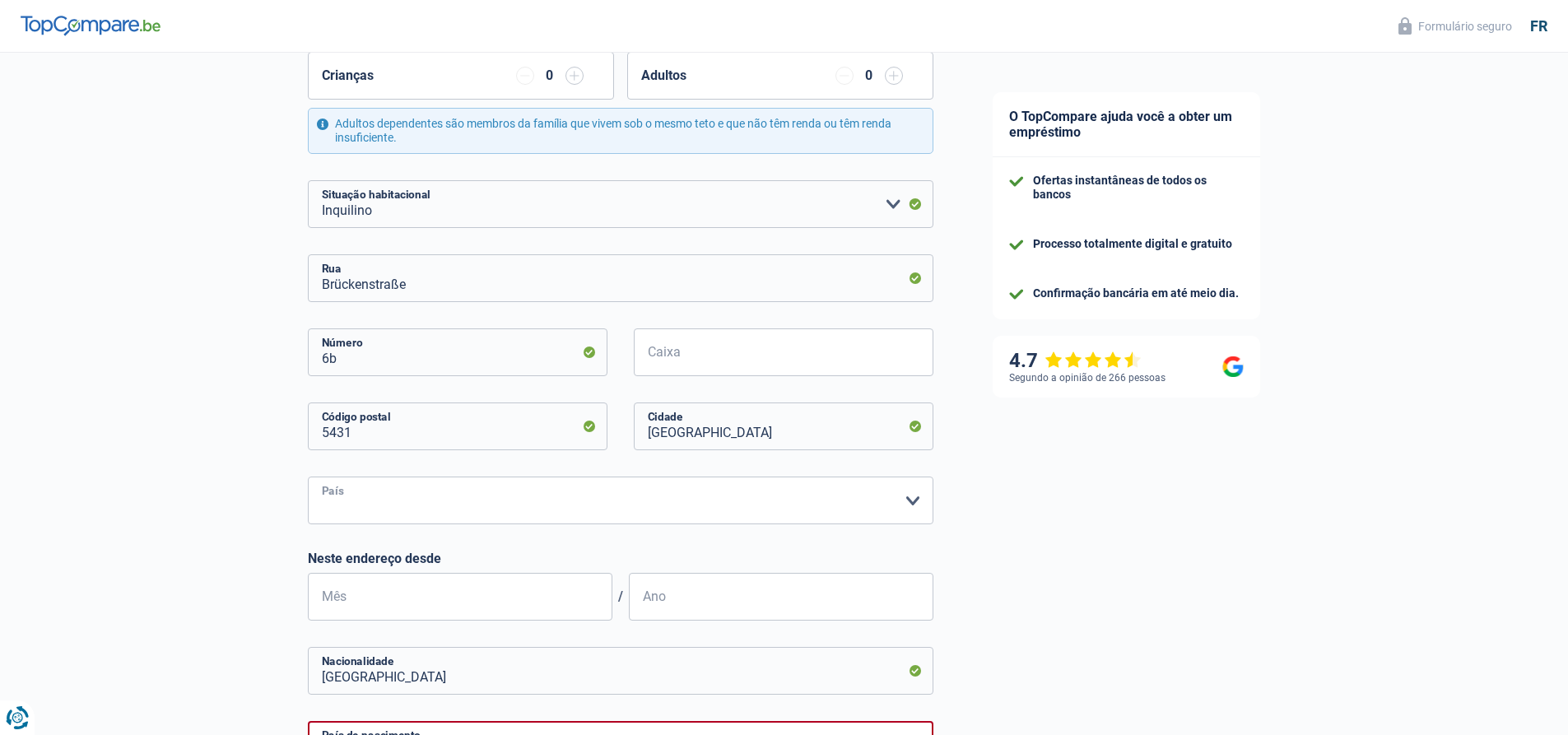
click at [654, 509] on select "Bélgica Luxemburgo Selecione uma opção" at bounding box center [621, 500] width 626 height 48
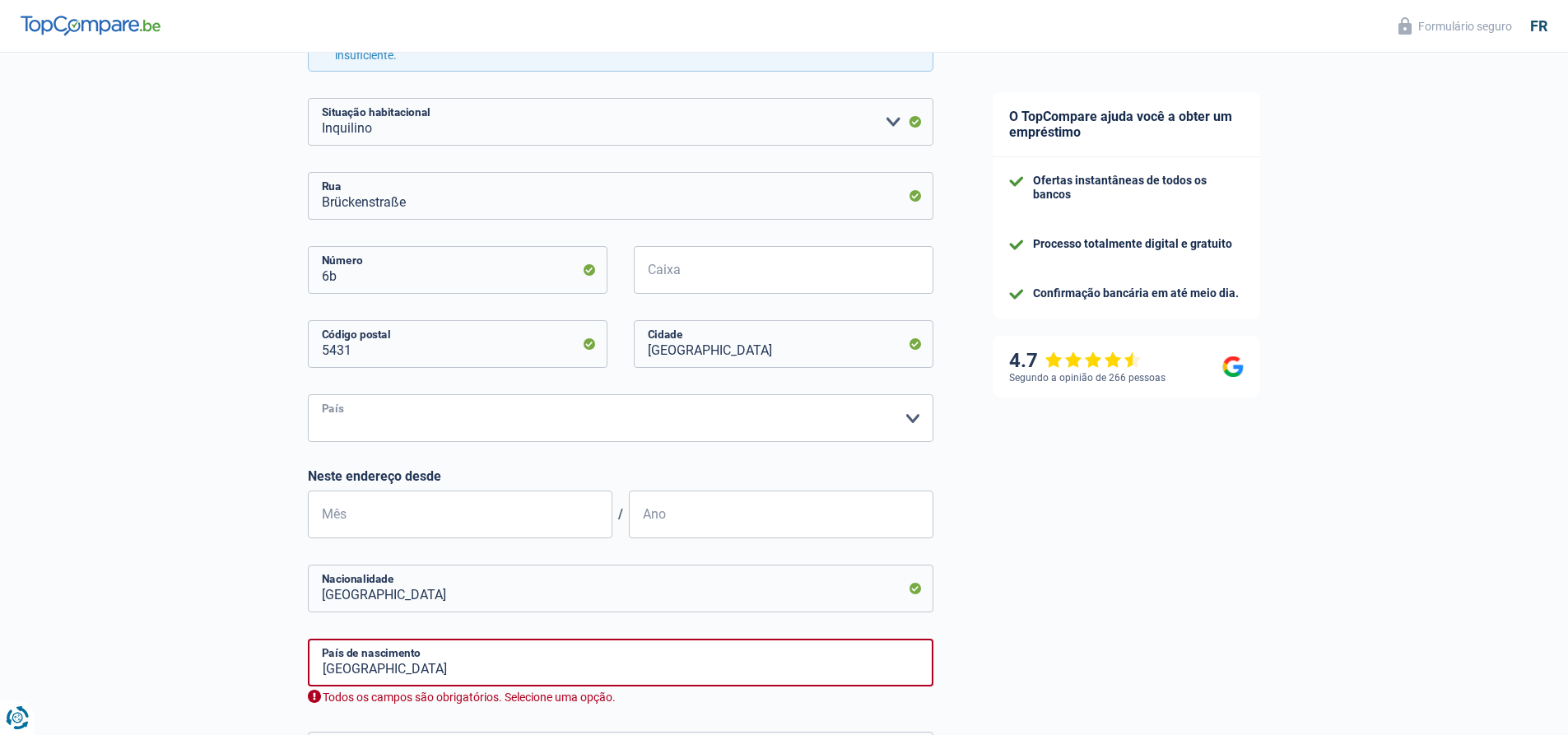
scroll to position [494, 0]
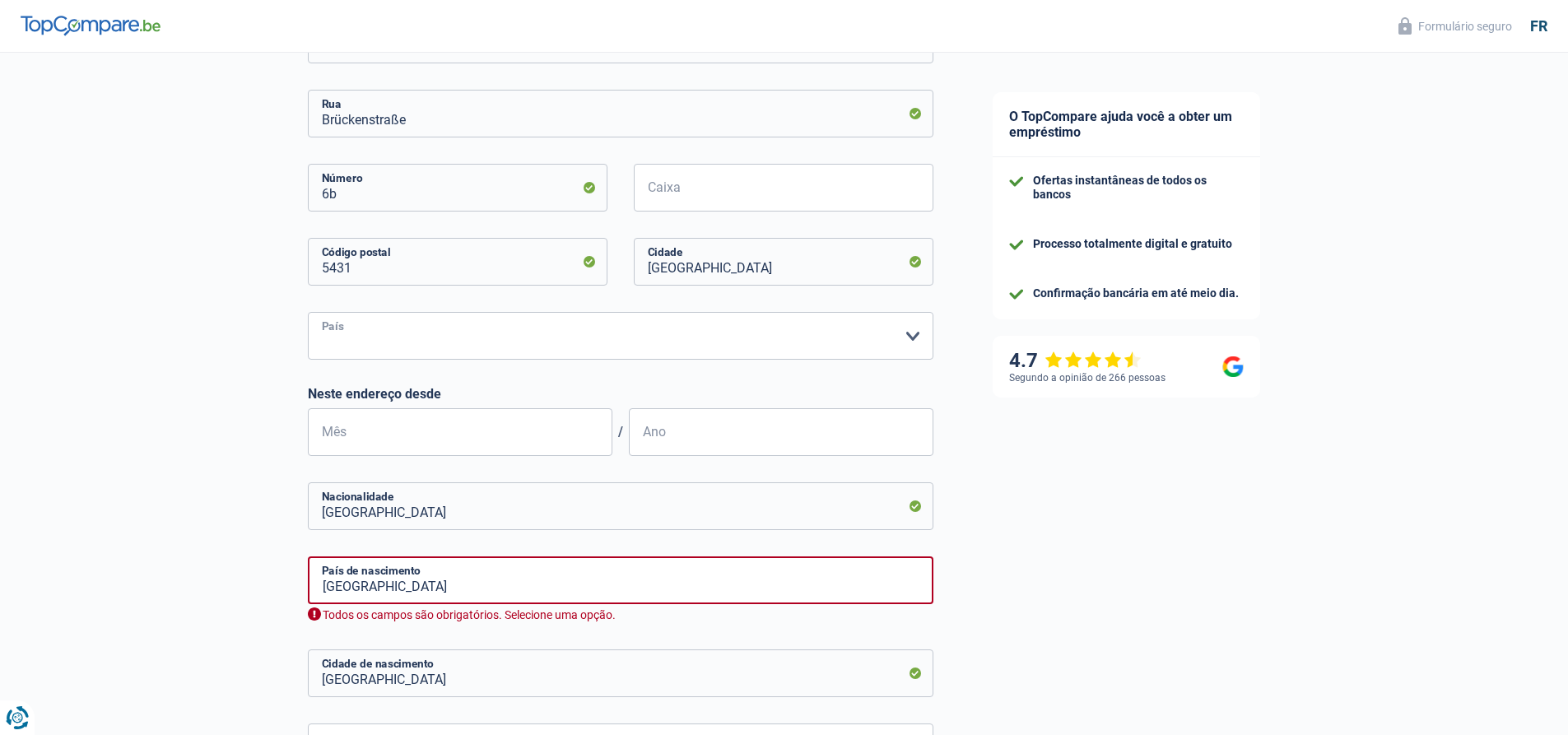
click at [583, 345] on select "Bélgica Luxemburgo Selecione uma opção" at bounding box center [621, 336] width 626 height 48
click at [591, 344] on select "Bélgica Luxemburgo Selecione uma opção" at bounding box center [621, 336] width 626 height 48
click at [592, 341] on select "Bélgica Luxemburgo Selecione uma opção" at bounding box center [621, 336] width 626 height 48
drag, startPoint x: 456, startPoint y: 586, endPoint x: 253, endPoint y: 641, distance: 210.3
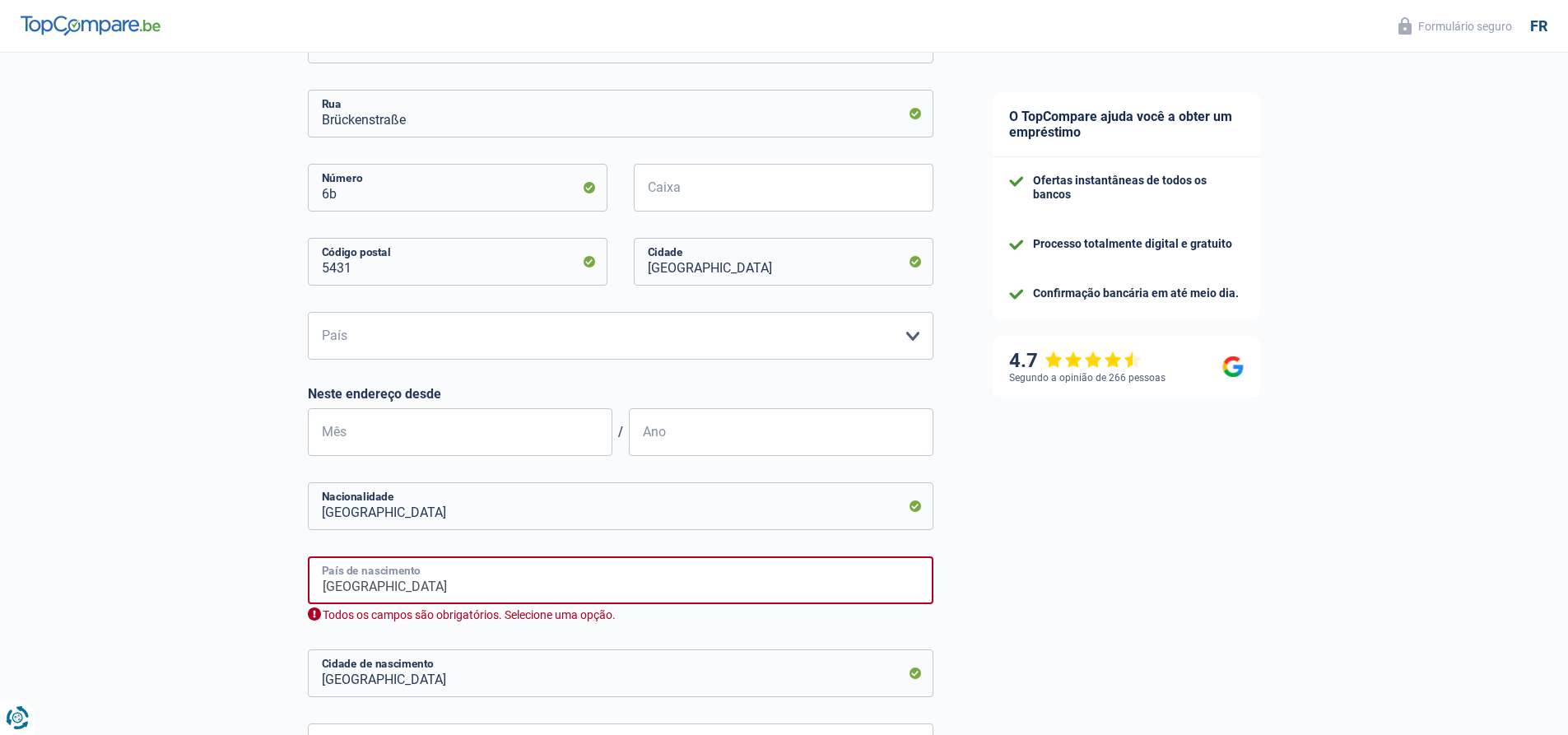
click at [254, 636] on div "A probabilidade de sucesso da sua simulação é 15% 1 2 3 4 5 Adicione +20% ao co…" at bounding box center [482, 240] width 963 height 1377
type input "]"
click at [469, 320] on select "Bélgica Luxemburgo Selecione uma opção" at bounding box center [621, 336] width 626 height 48
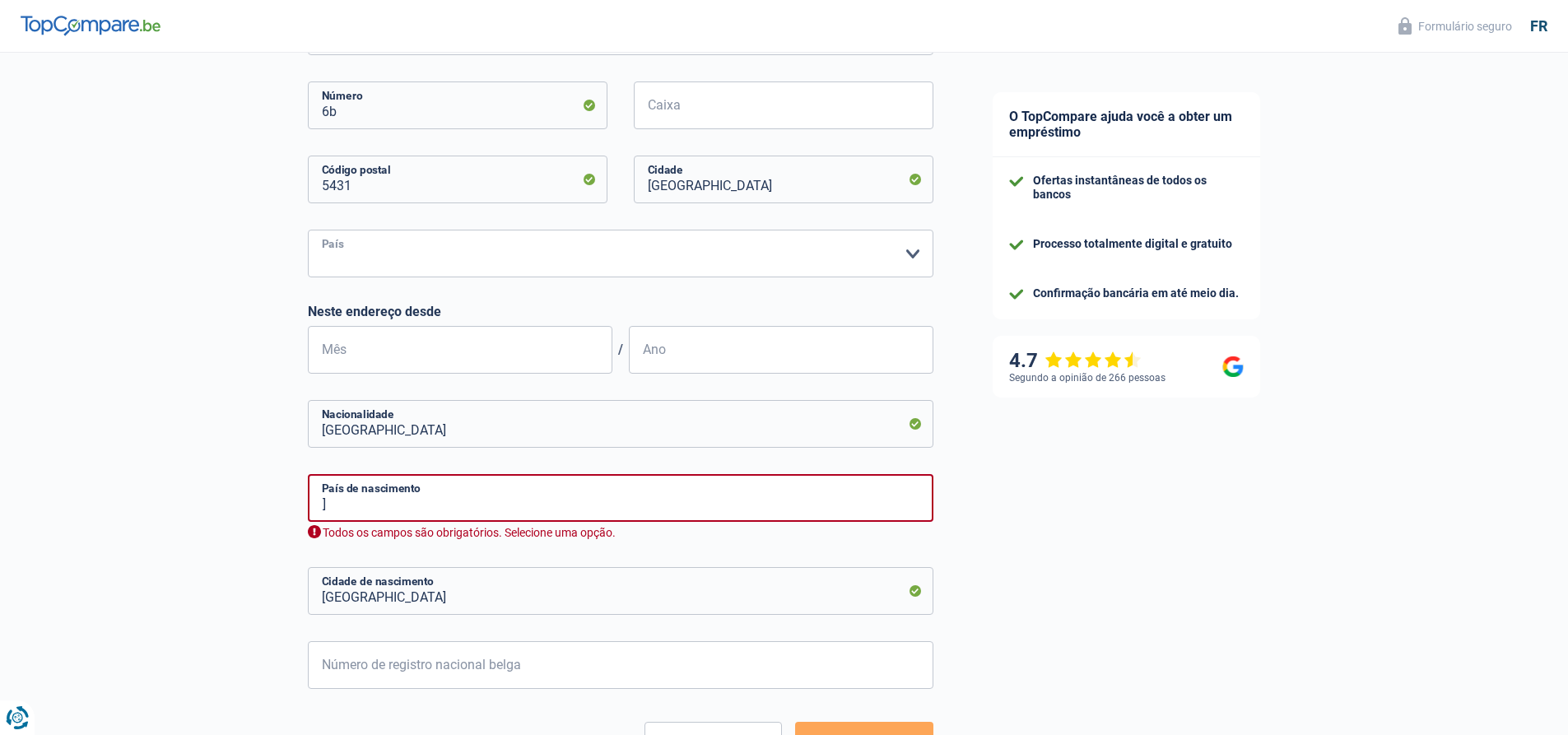
scroll to position [701, 0]
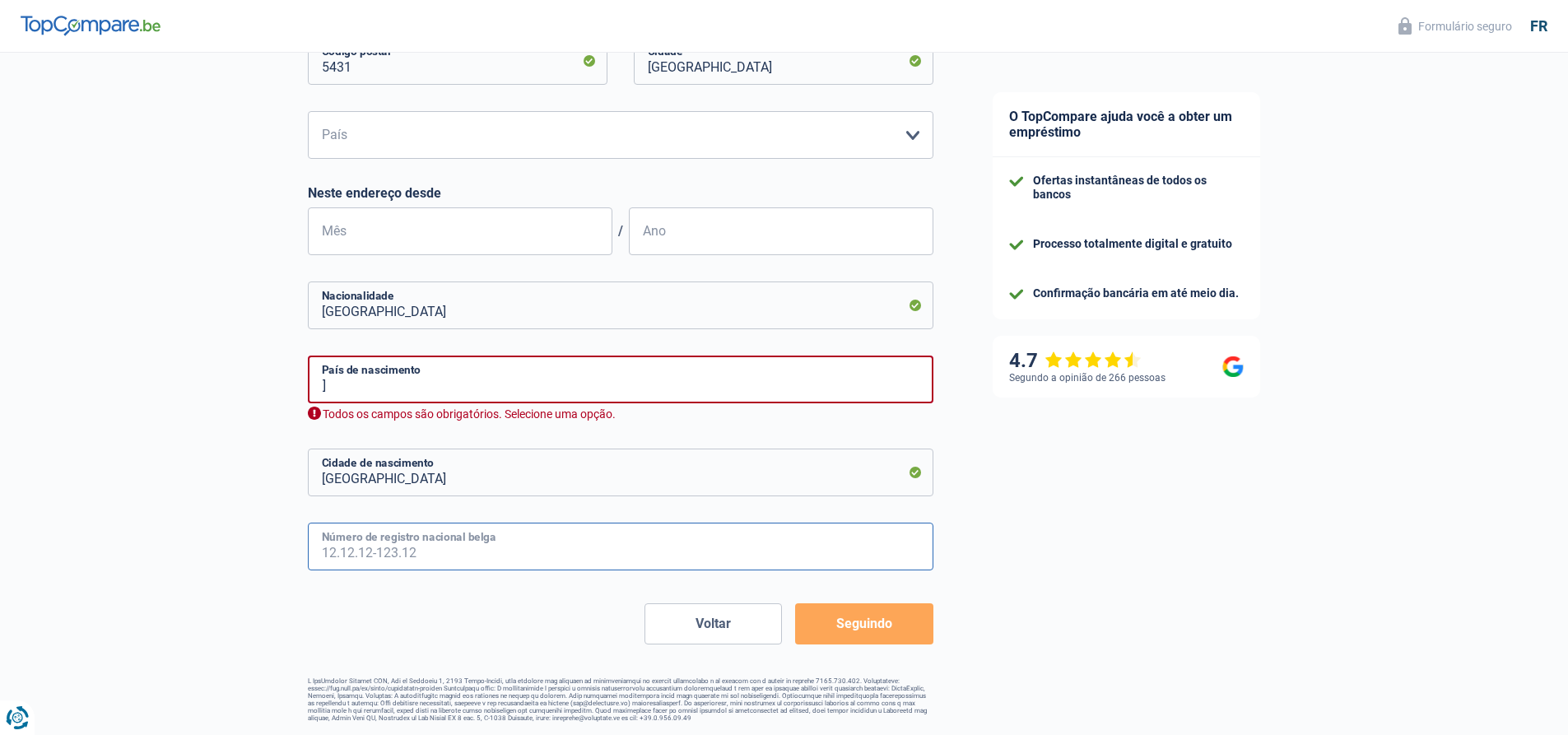
click at [673, 550] on input "Número de registro nacional belga" at bounding box center [621, 546] width 626 height 48
click at [520, 621] on div "Voltar Seguindo" at bounding box center [621, 623] width 626 height 41
click at [471, 477] on input "Ralingen" at bounding box center [621, 472] width 626 height 48
drag, startPoint x: 471, startPoint y: 477, endPoint x: 173, endPoint y: 477, distance: 298.0
click at [173, 477] on div "A probabilidade de sucesso da sua simulação é 15% 1 2 3 4 5 Adicione +20% ao co…" at bounding box center [482, 39] width 963 height 1377
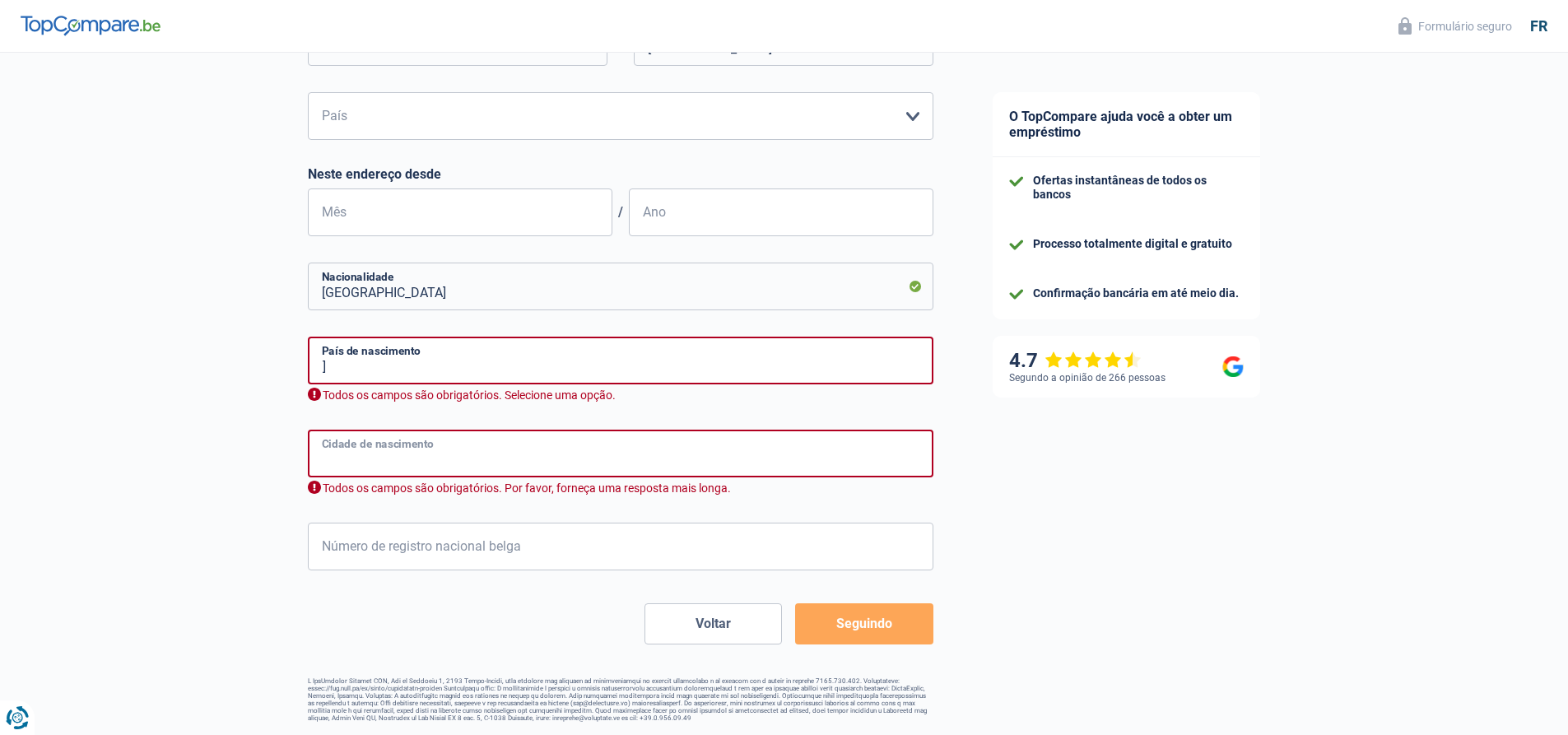
scroll to position [473, 0]
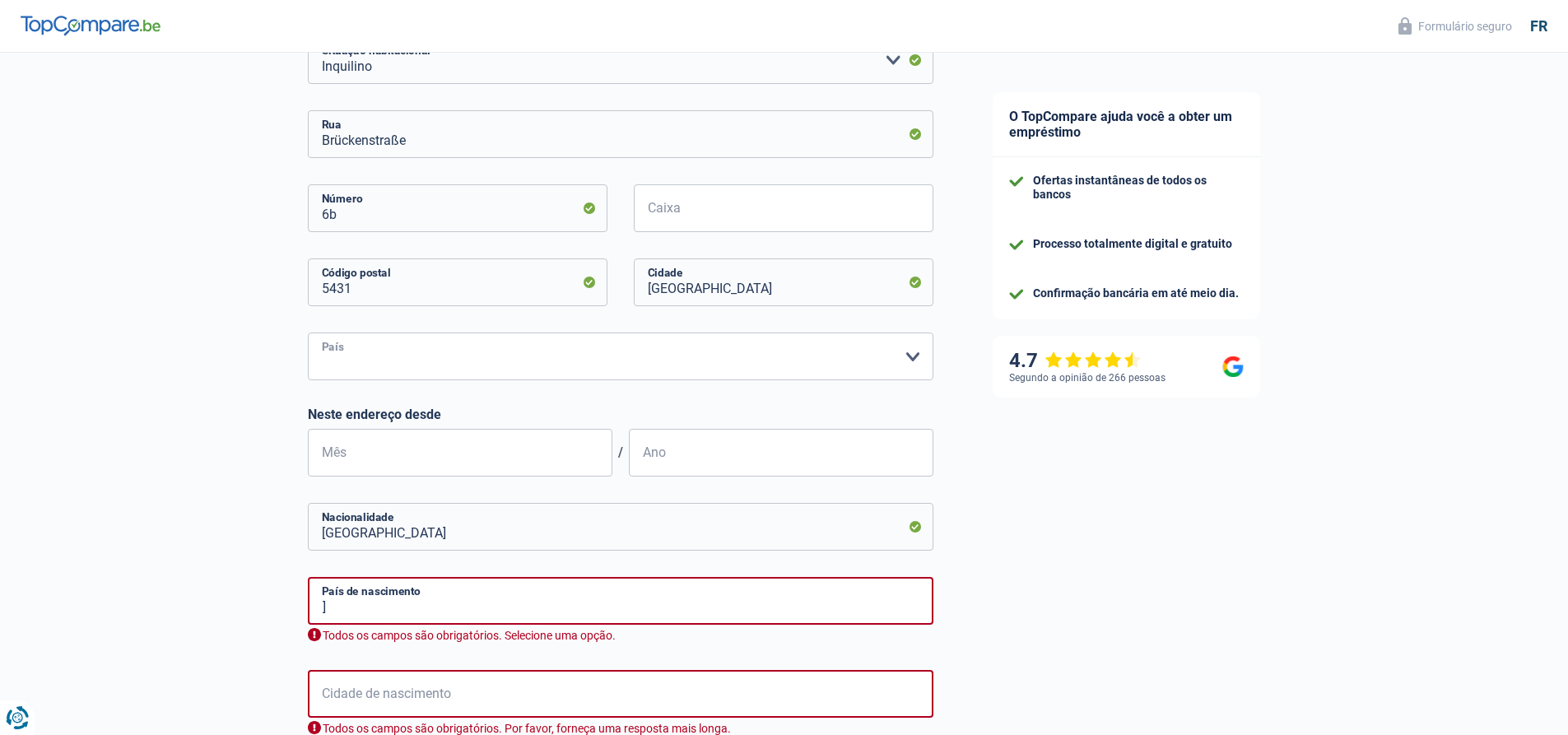
click at [455, 355] on select "Bélgica Luxemburgo Selecione uma opção" at bounding box center [621, 356] width 626 height 48
select select "LU"
click at [308, 333] on select "Bélgica Luxemburgo Selecione uma opção" at bounding box center [621, 356] width 626 height 48
click at [482, 461] on input "Mês" at bounding box center [460, 452] width 305 height 48
click at [468, 431] on input "Mês" at bounding box center [460, 452] width 305 height 48
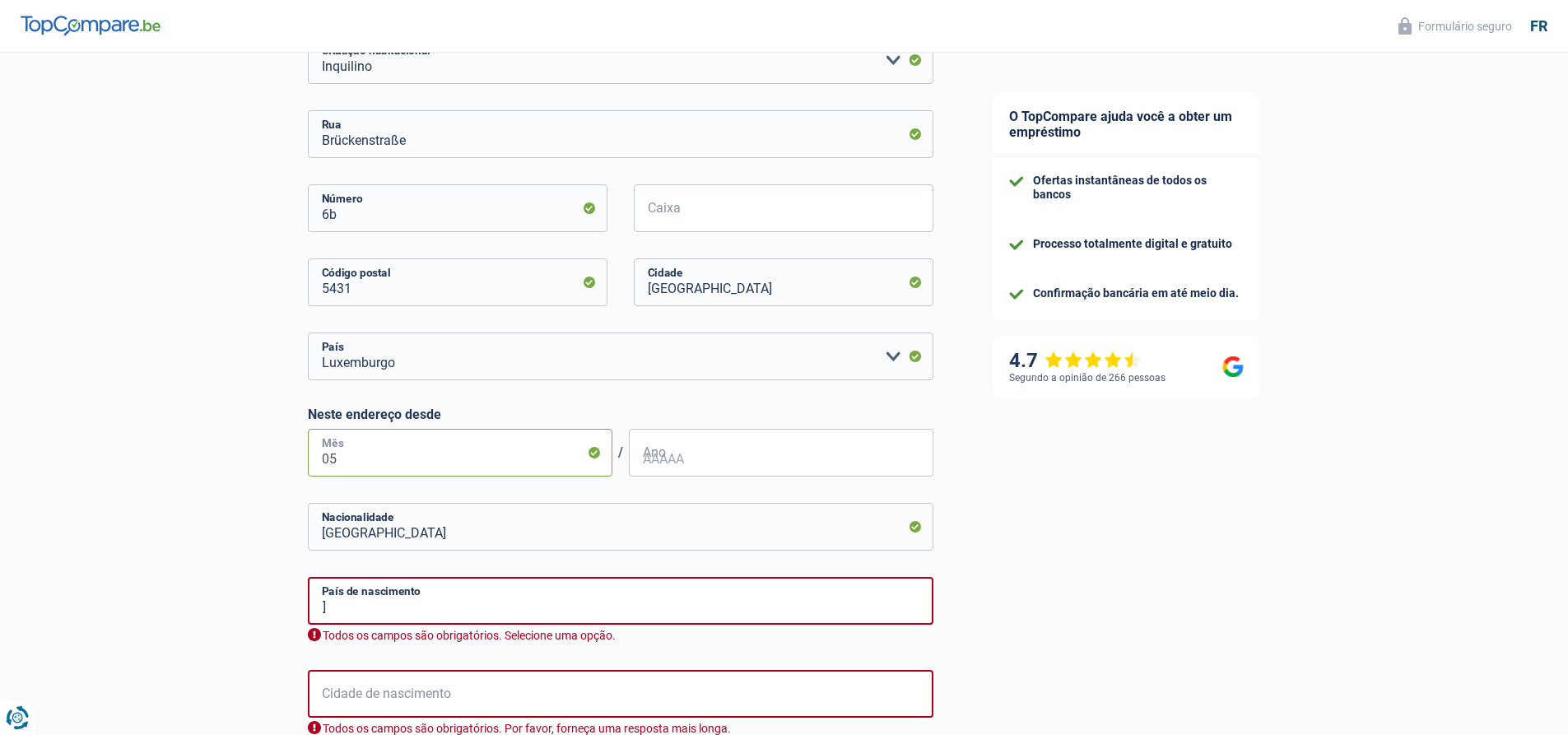
click at [447, 472] on input "05" at bounding box center [460, 452] width 305 height 48
type input "0"
click at [698, 470] on input "Ano" at bounding box center [780, 452] width 305 height 48
click at [697, 468] on input "Ano" at bounding box center [780, 452] width 305 height 48
drag, startPoint x: 484, startPoint y: 454, endPoint x: 201, endPoint y: 448, distance: 283.1
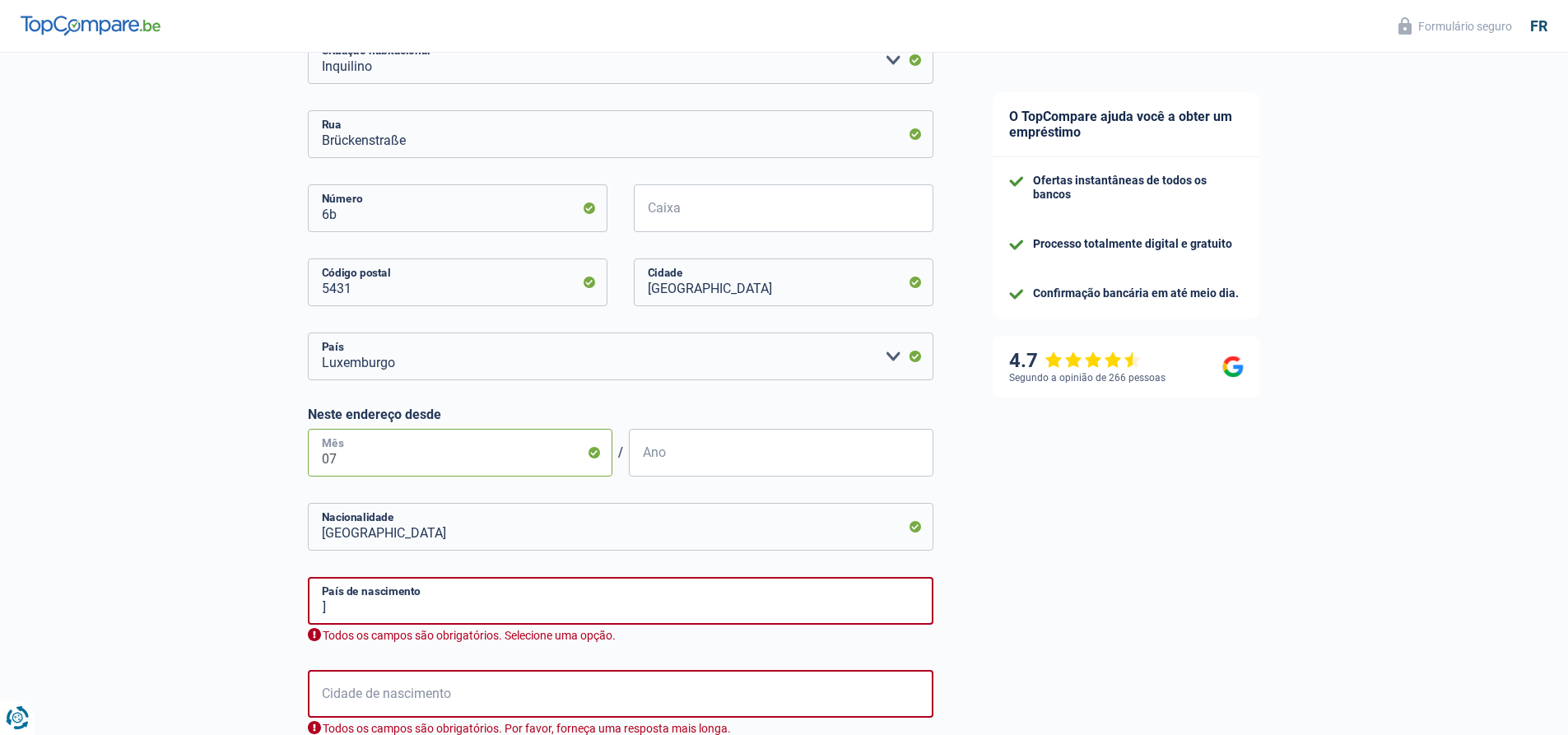
click at [205, 447] on div "A probabilidade de sucesso da sua simulação é 15% 1 2 3 4 5 Adicione +20% ao co…" at bounding box center [482, 326] width 963 height 1506
type input "08"
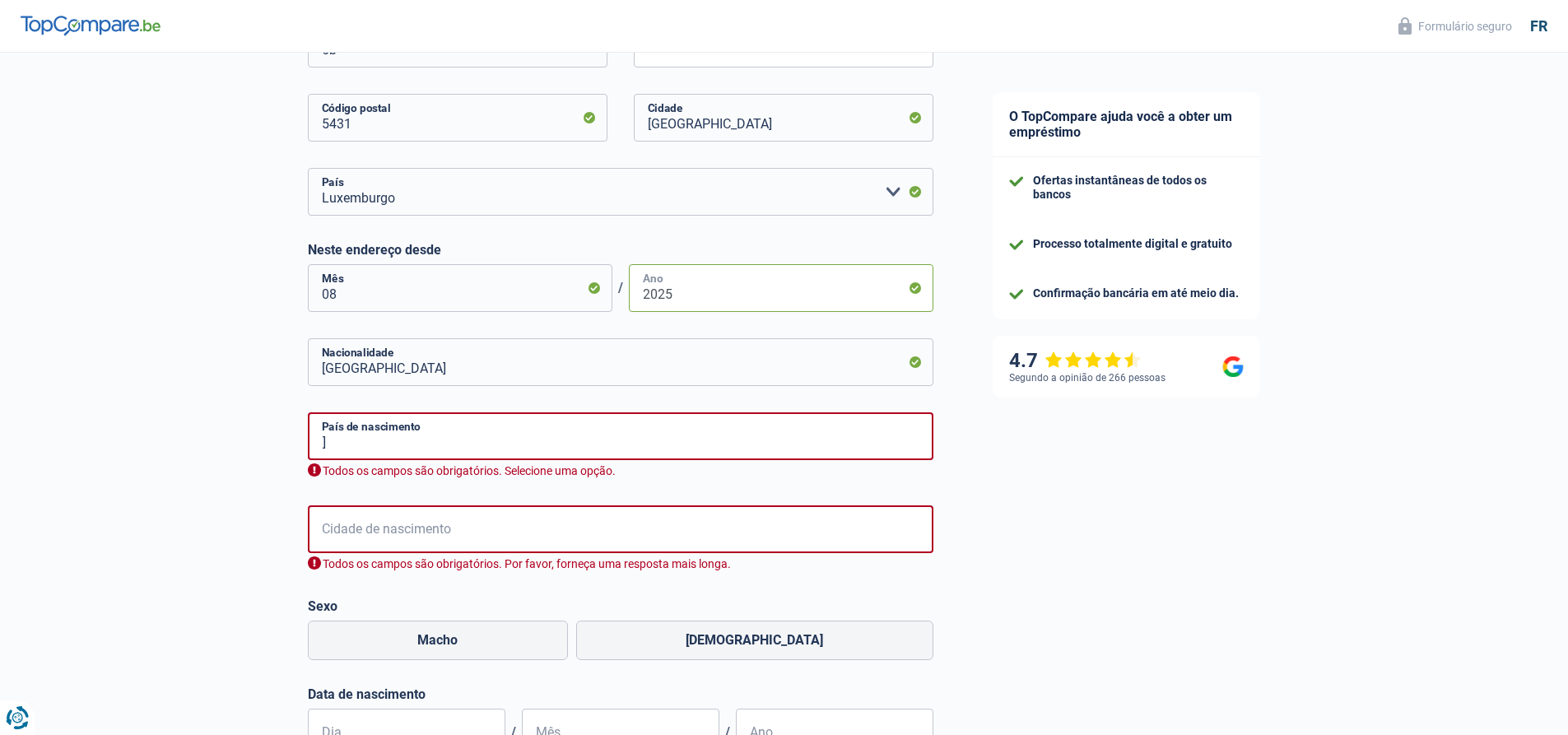
type input "2025"
click at [407, 432] on input "]" at bounding box center [621, 435] width 626 height 48
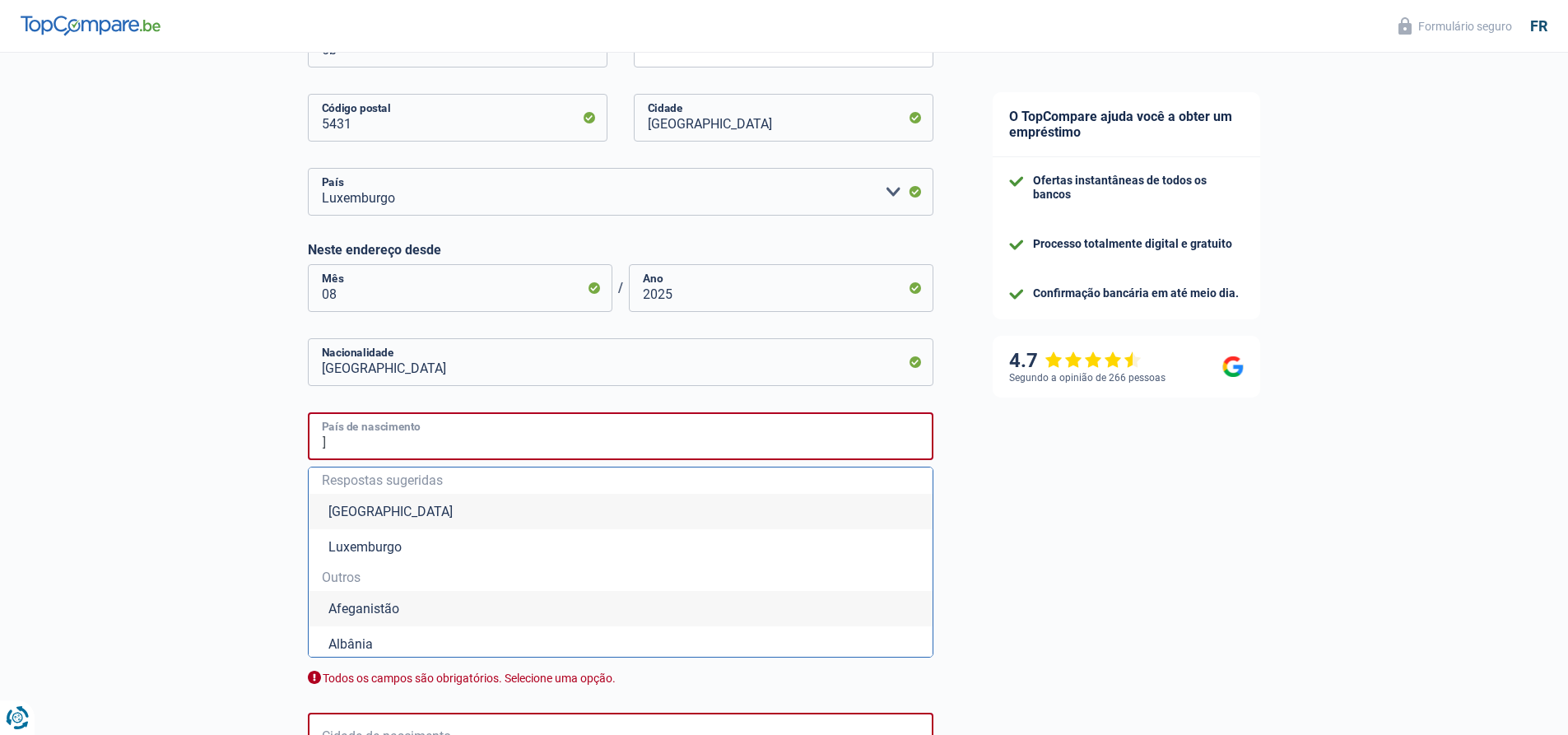
drag, startPoint x: 404, startPoint y: 451, endPoint x: 308, endPoint y: 451, distance: 96.0
click at [308, 451] on input "]" at bounding box center [621, 435] width 626 height 48
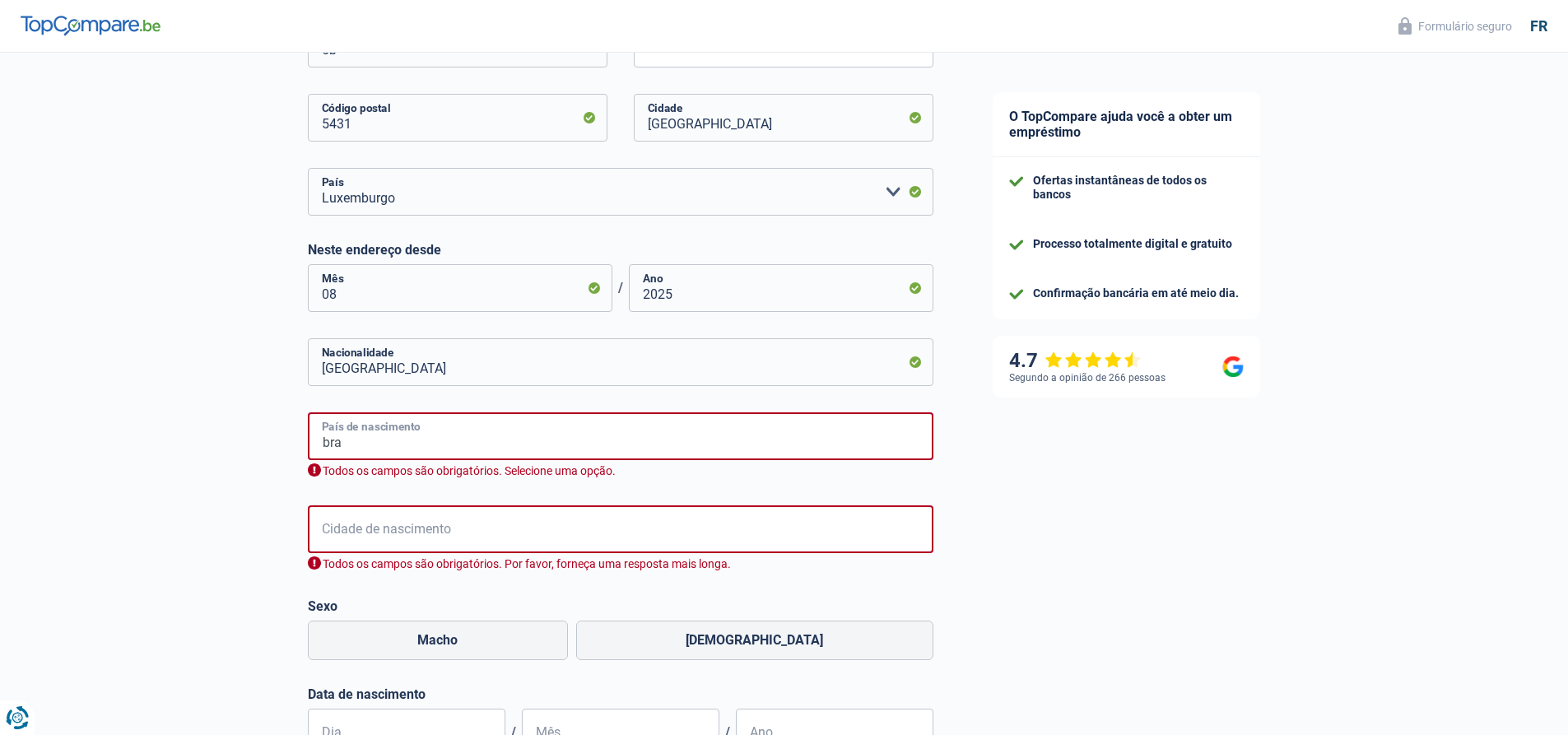
click at [362, 445] on input "bra" at bounding box center [621, 435] width 626 height 48
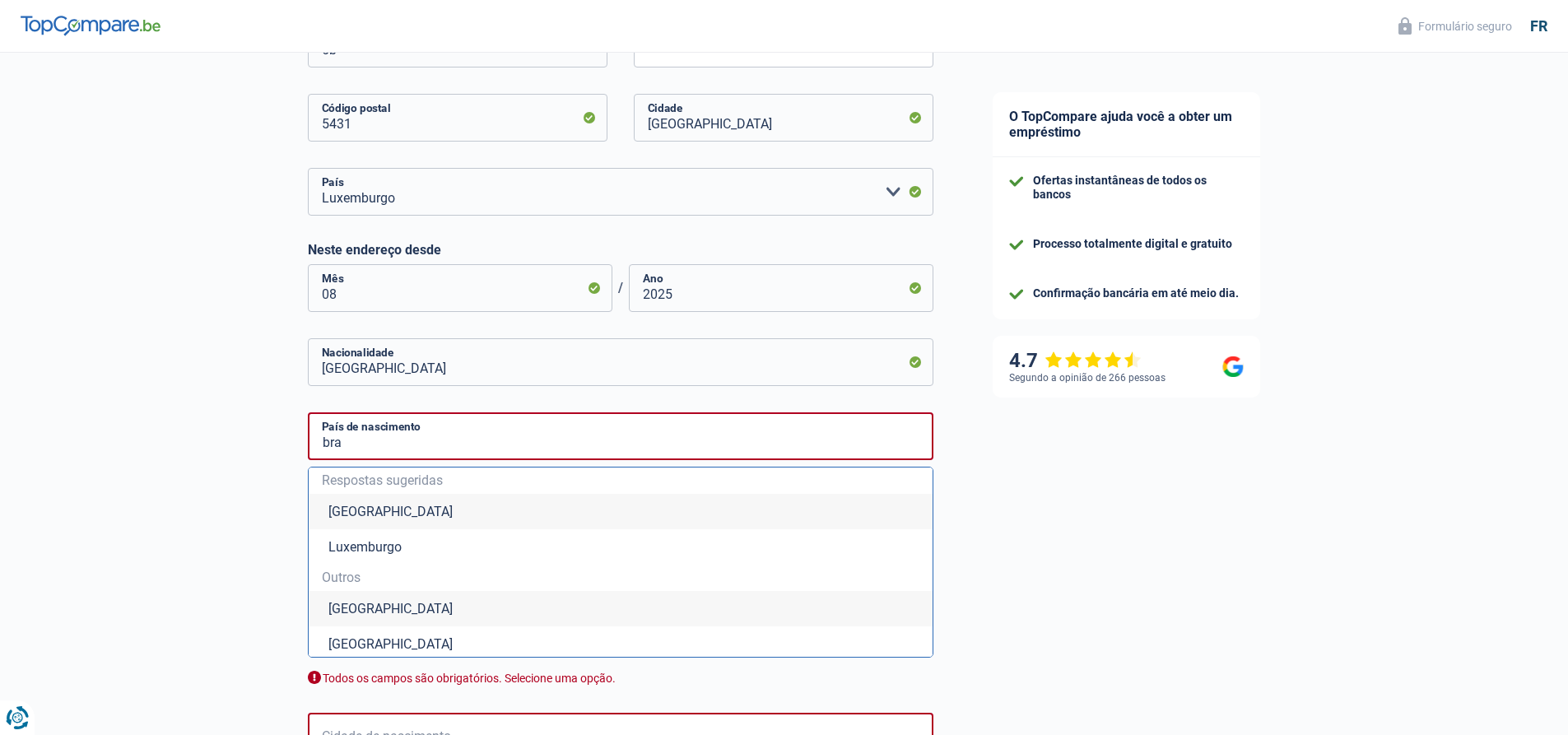
click at [386, 604] on li "Brasil" at bounding box center [621, 608] width 624 height 35
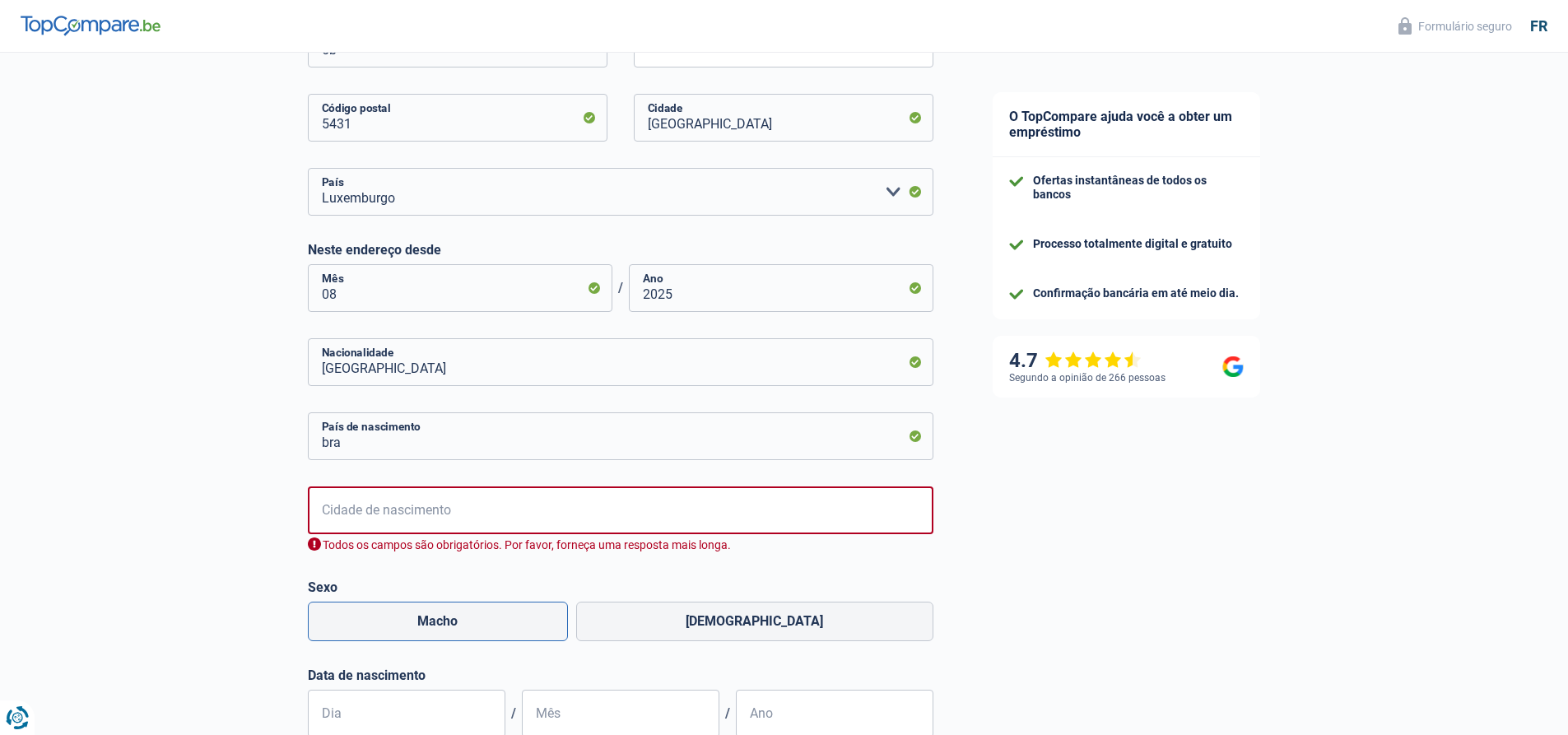
type input "Brésil"
click at [386, 501] on input "Cidade de nascimento" at bounding box center [621, 510] width 626 height 48
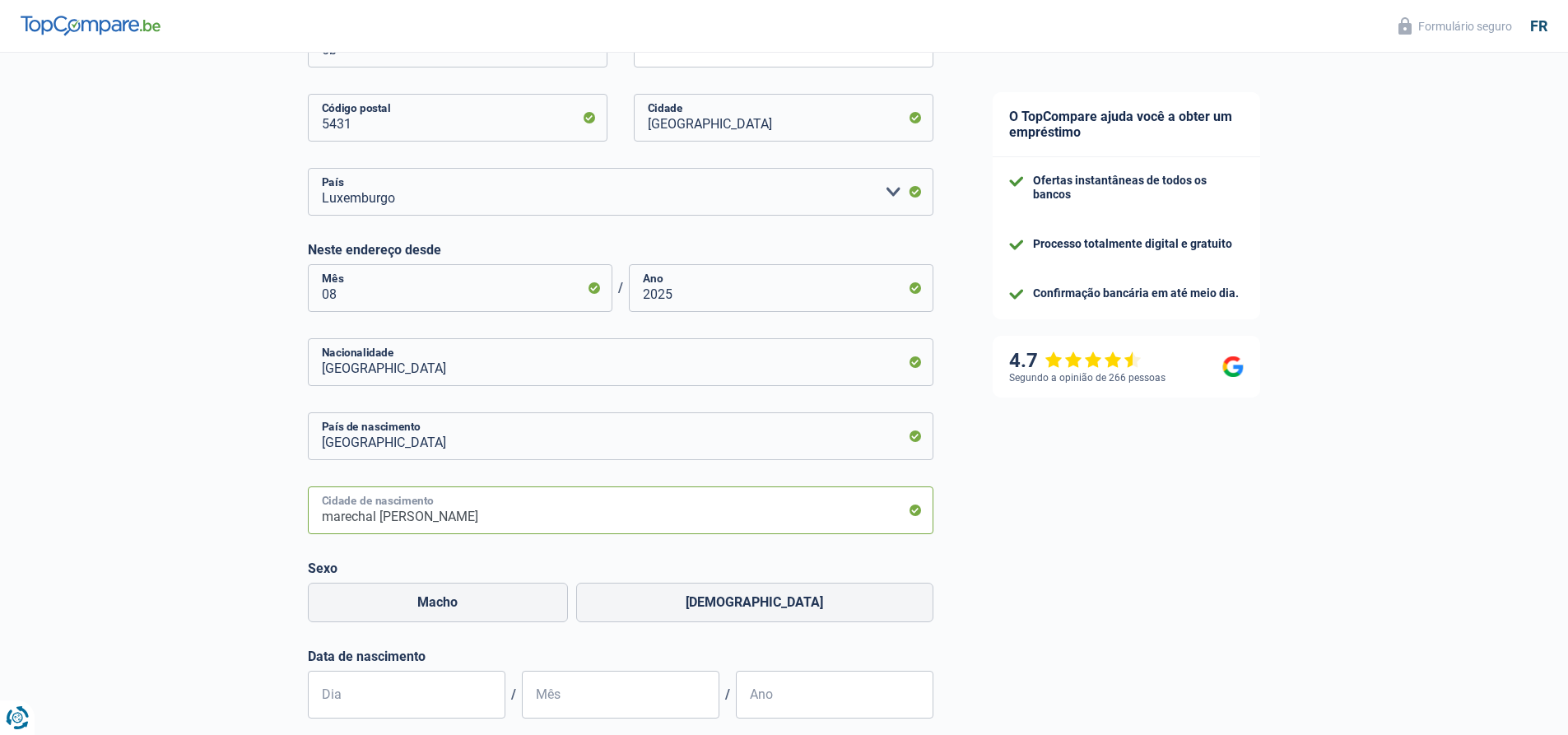
scroll to position [720, 0]
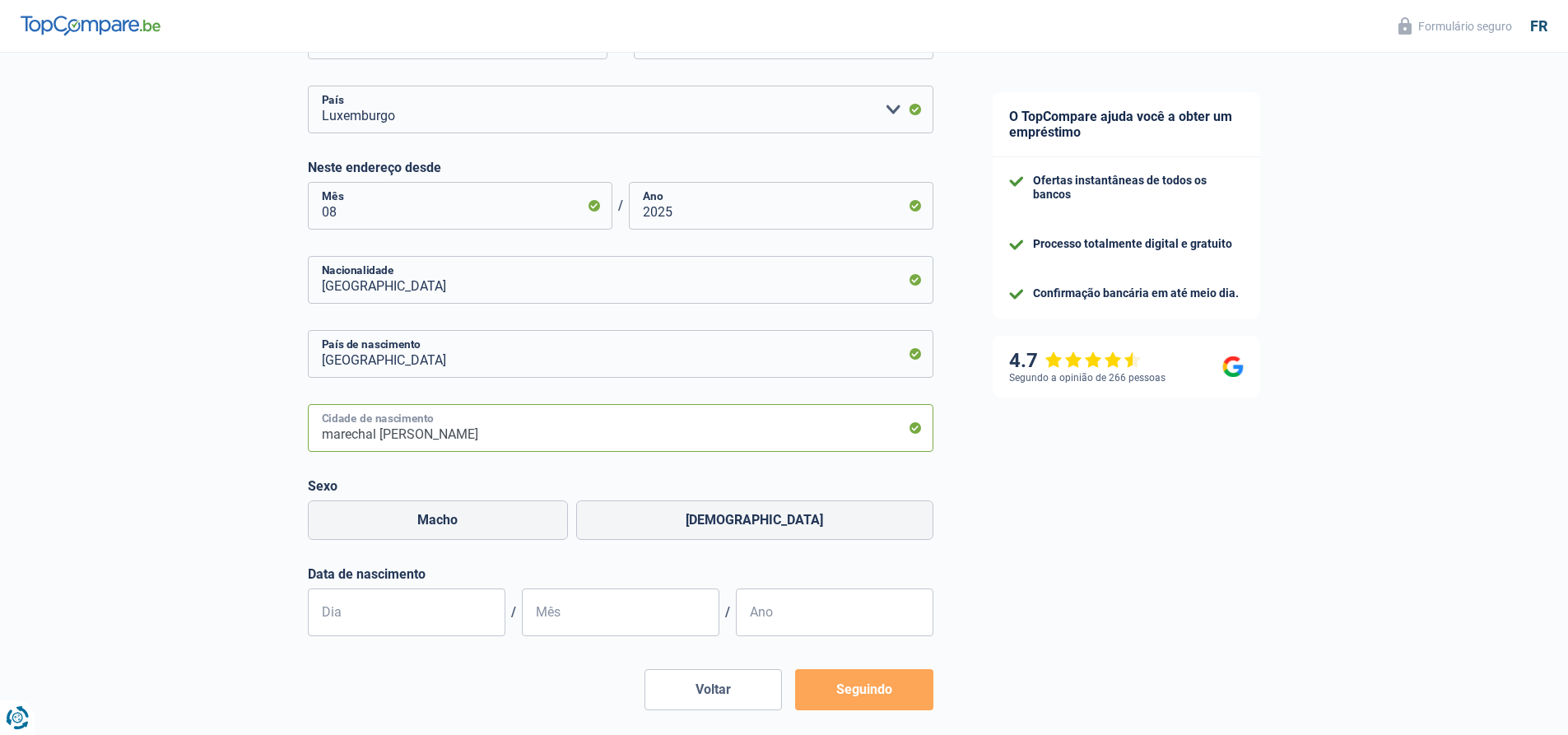
type input "marechal candido rondon"
click at [569, 500] on div "Macho Fêmea" at bounding box center [620, 520] width 633 height 48
click at [551, 521] on label "Macho" at bounding box center [438, 519] width 260 height 39
click at [551, 521] on input "Macho" at bounding box center [438, 519] width 260 height 39
radio input "true"
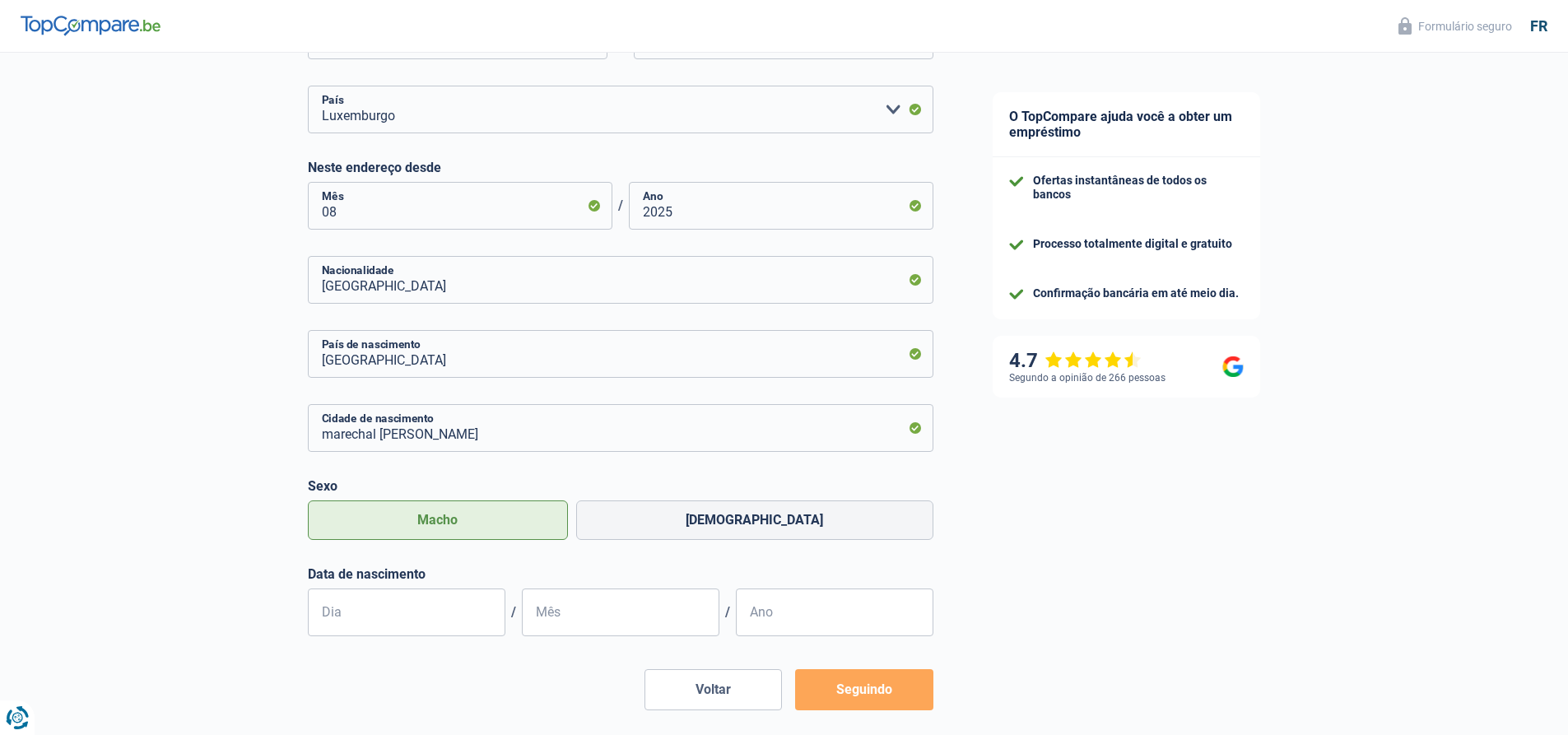
scroll to position [793, 0]
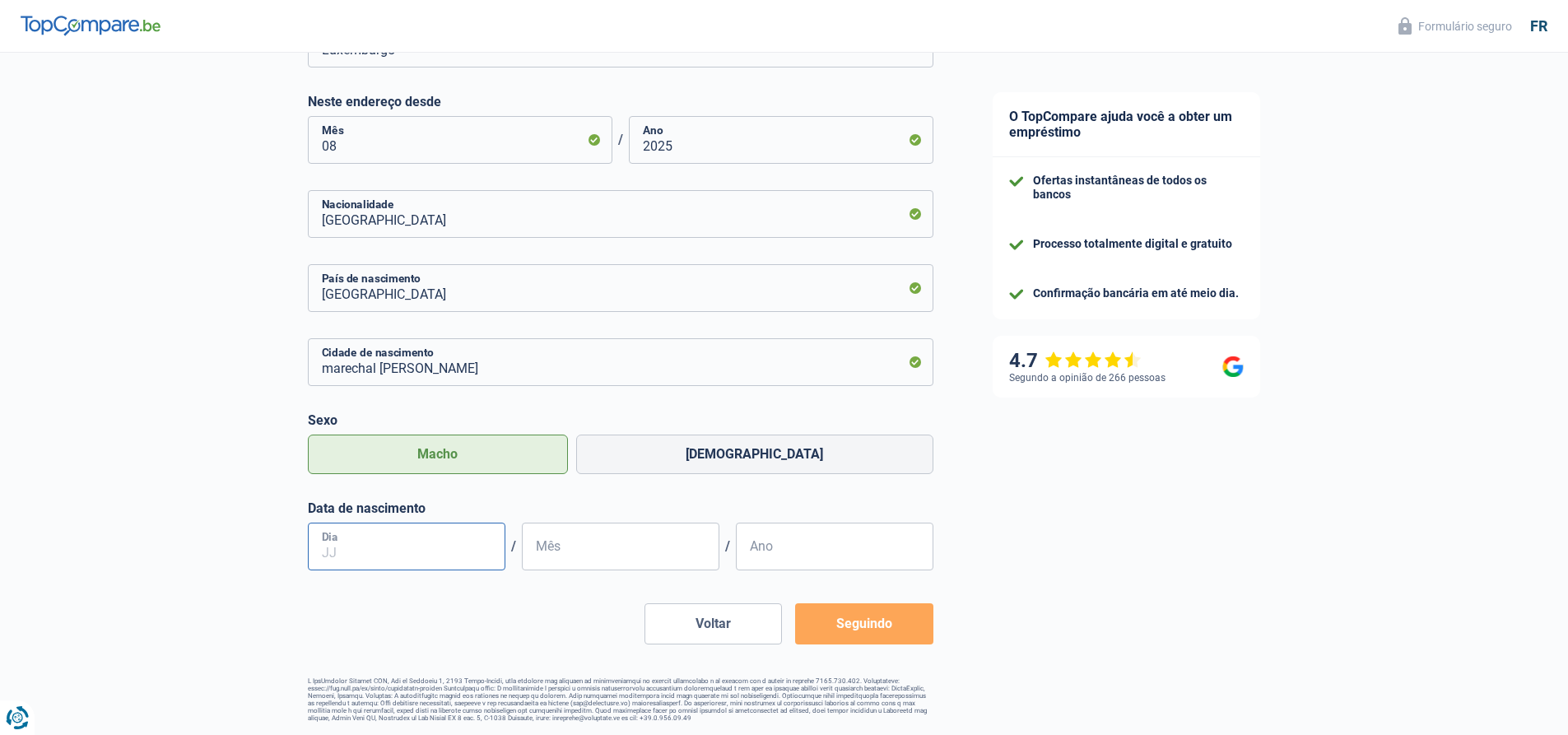
click at [325, 534] on input "Dia" at bounding box center [406, 546] width 197 height 48
type input "29"
type input "12"
type input "1997"
click at [839, 625] on font "Seguindo" at bounding box center [864, 623] width 56 height 16
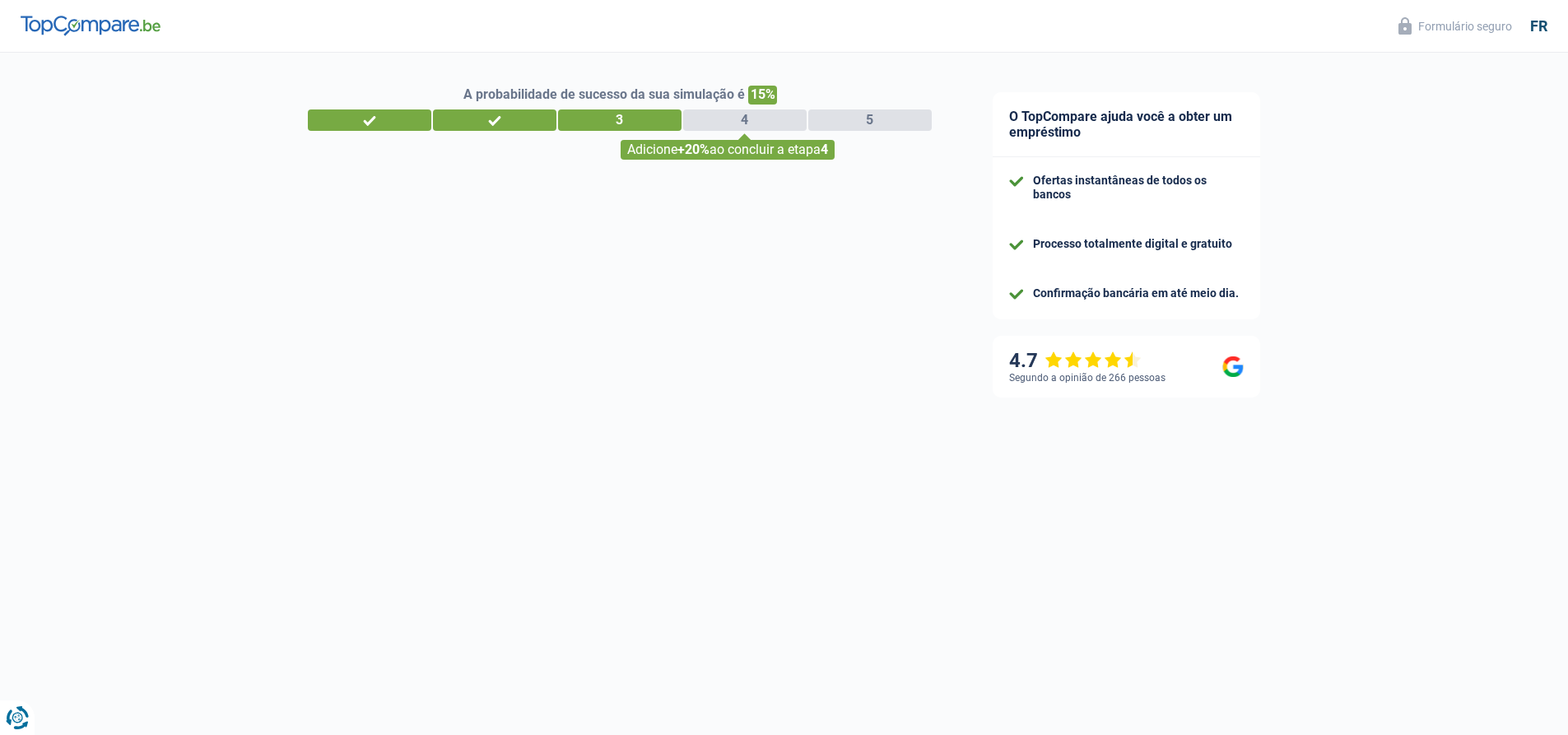
select select "netSalary"
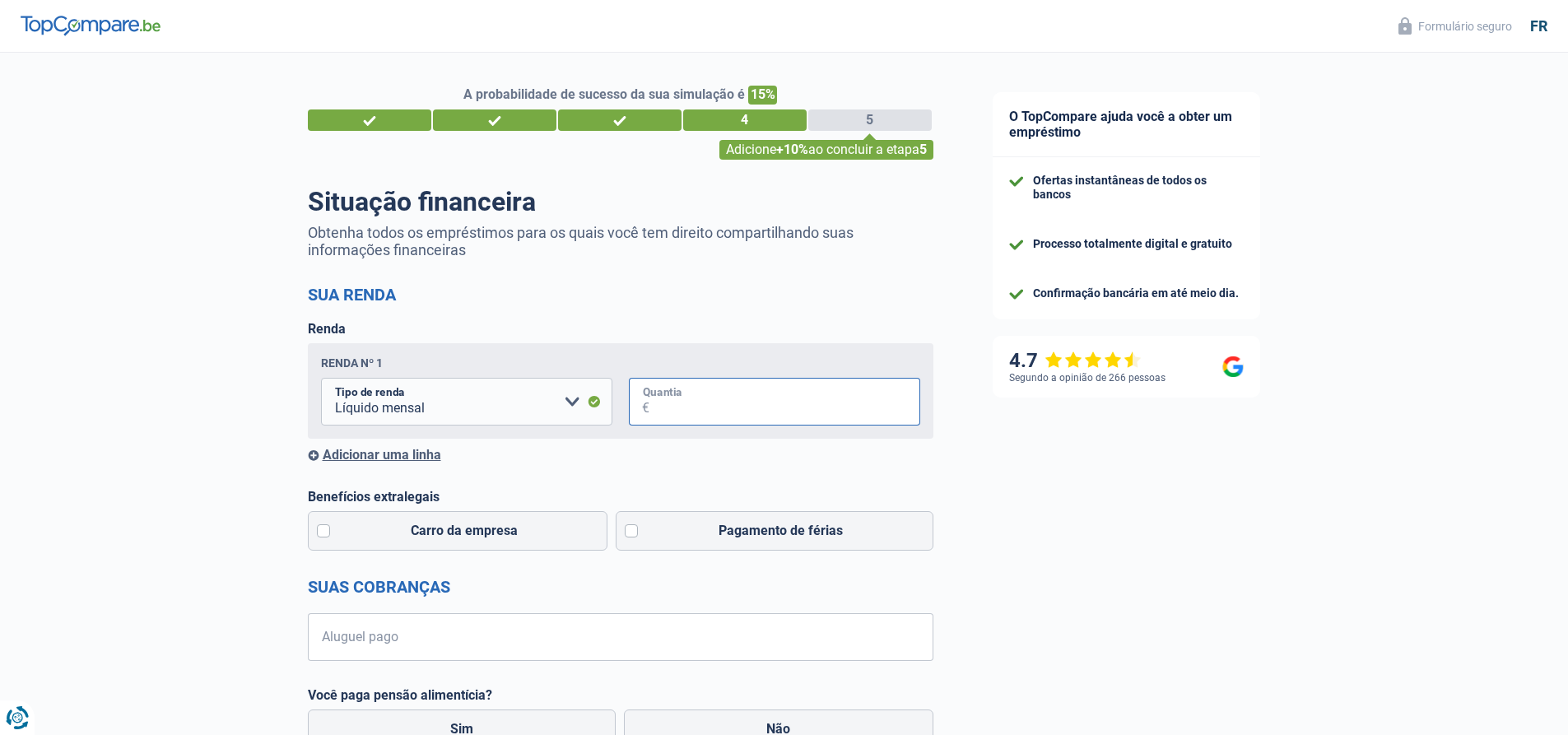
click at [664, 400] on input "Quantia" at bounding box center [784, 401] width 271 height 48
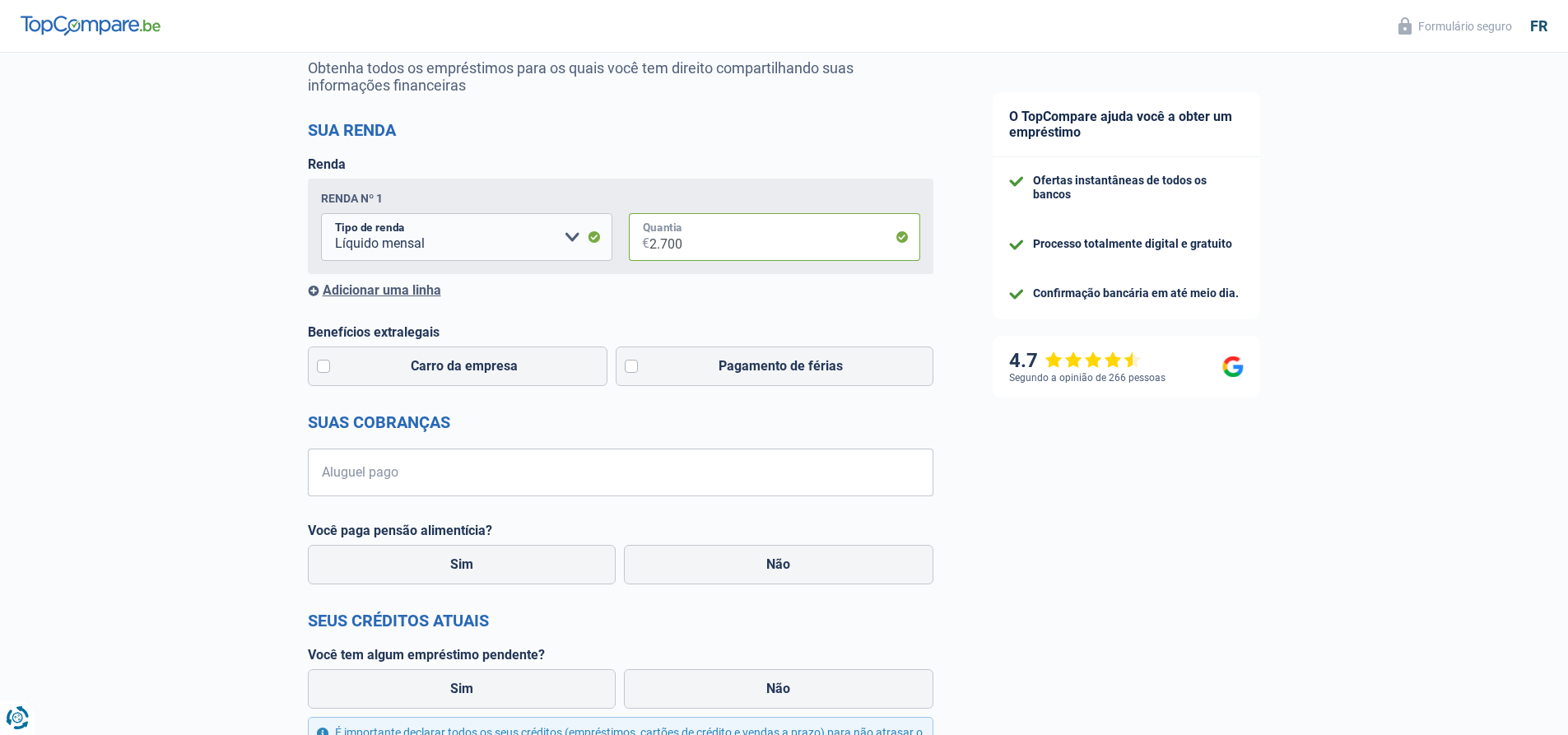
type input "2.700"
click at [690, 482] on input "Aluguel pago" at bounding box center [630, 472] width 605 height 48
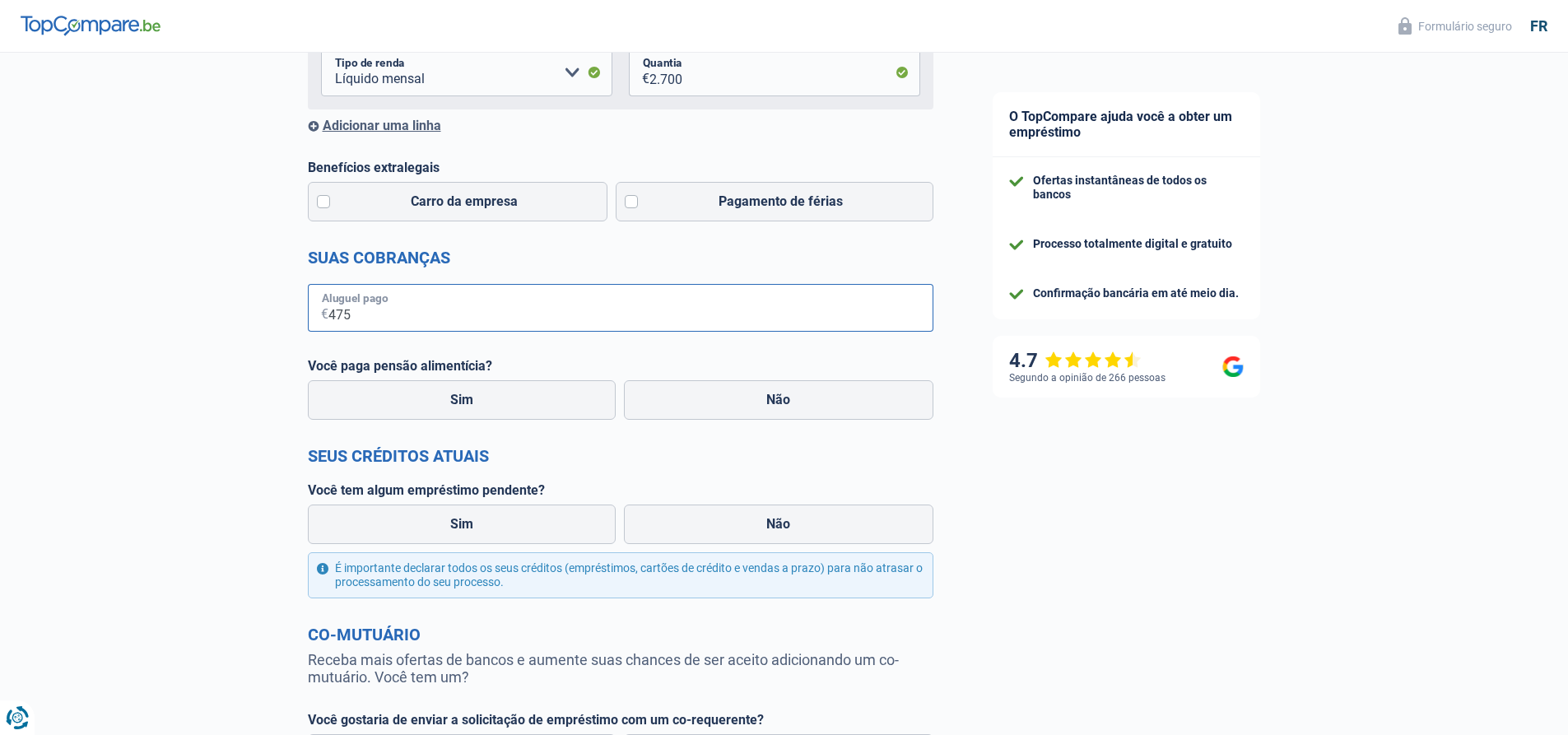
scroll to position [411, 0]
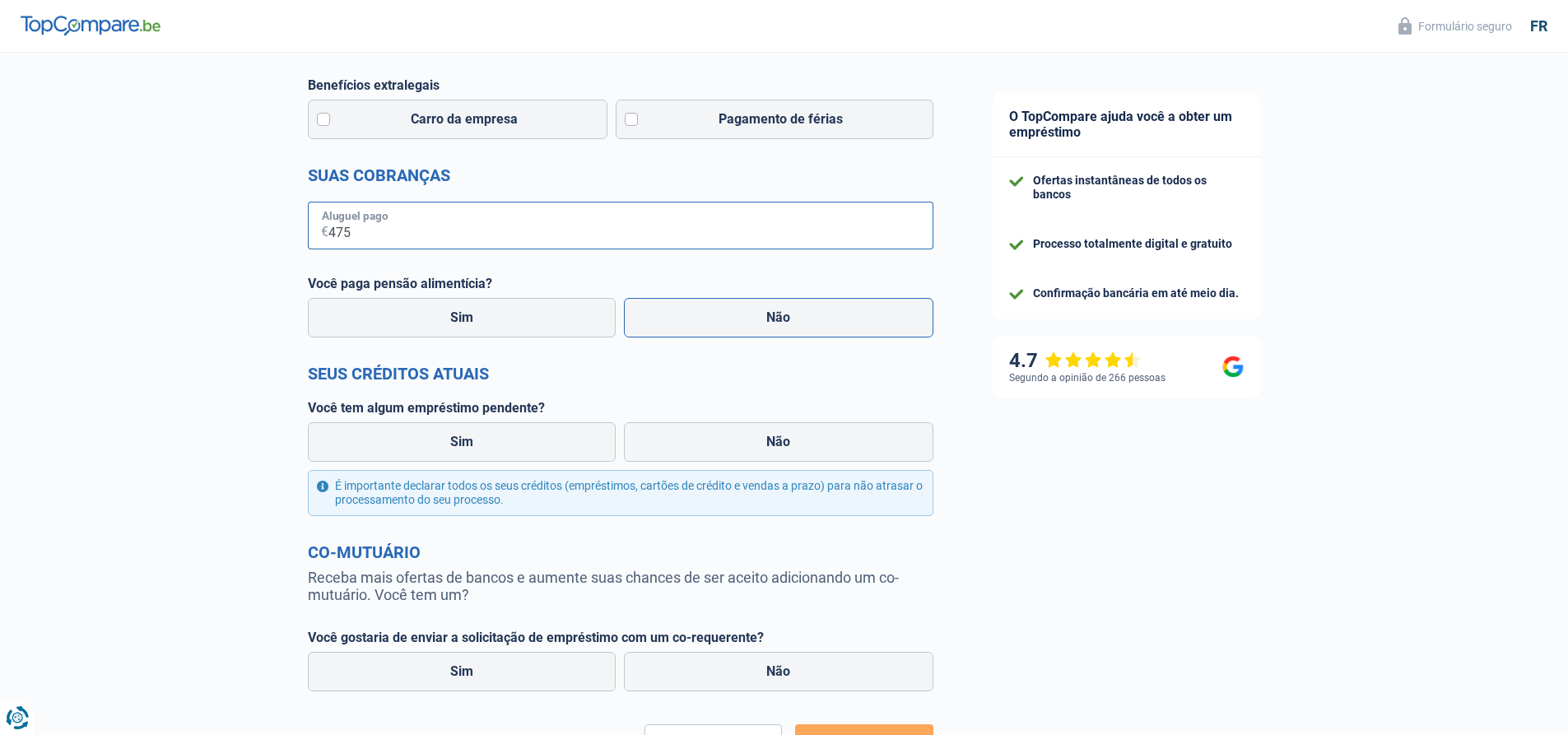
type input "475"
click at [743, 323] on label "Não" at bounding box center [779, 317] width 310 height 39
click at [743, 323] on input "Não" at bounding box center [779, 317] width 310 height 39
radio input "true"
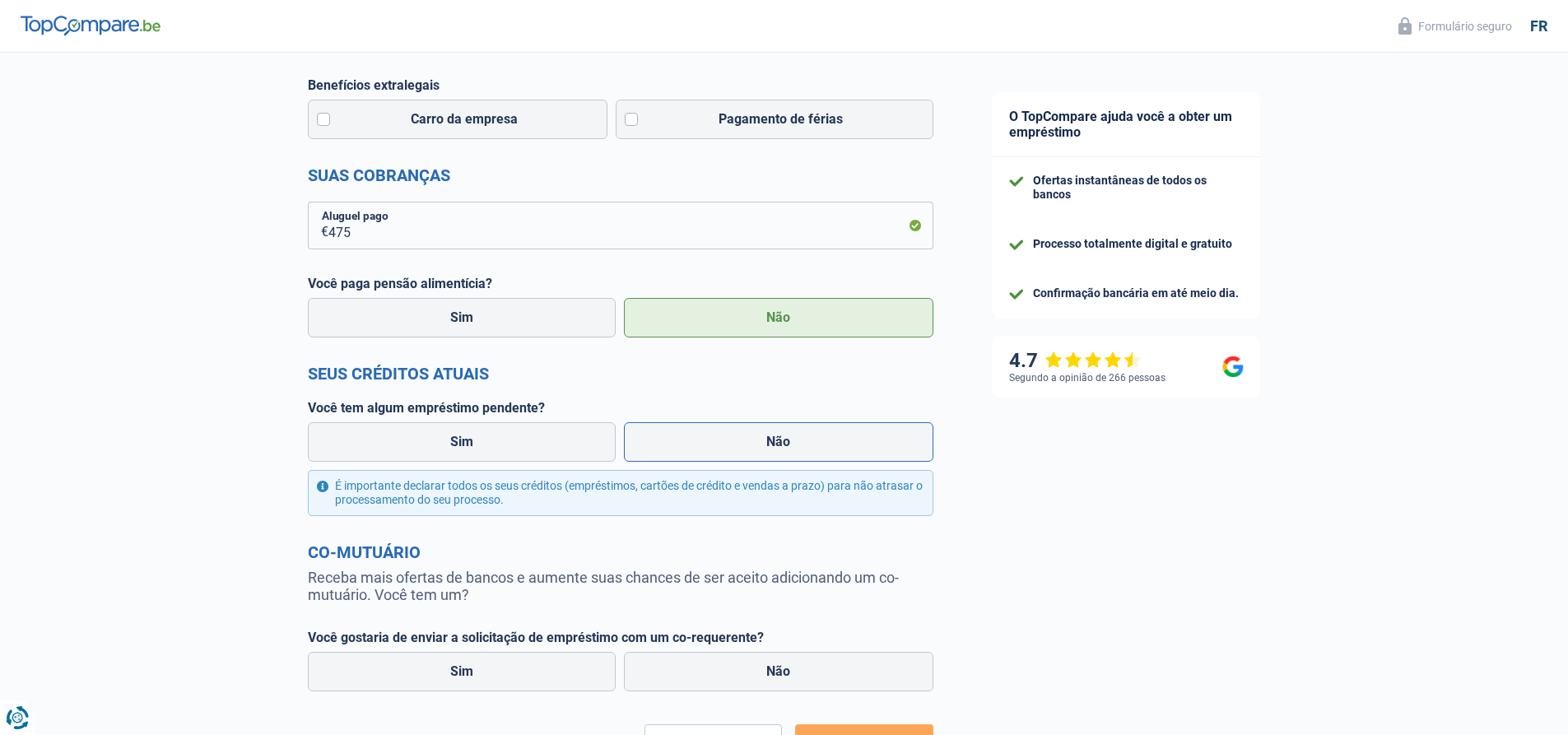
click at [770, 433] on label "Não" at bounding box center [779, 441] width 310 height 39
click at [770, 433] on input "Não" at bounding box center [779, 441] width 310 height 39
radio input "true"
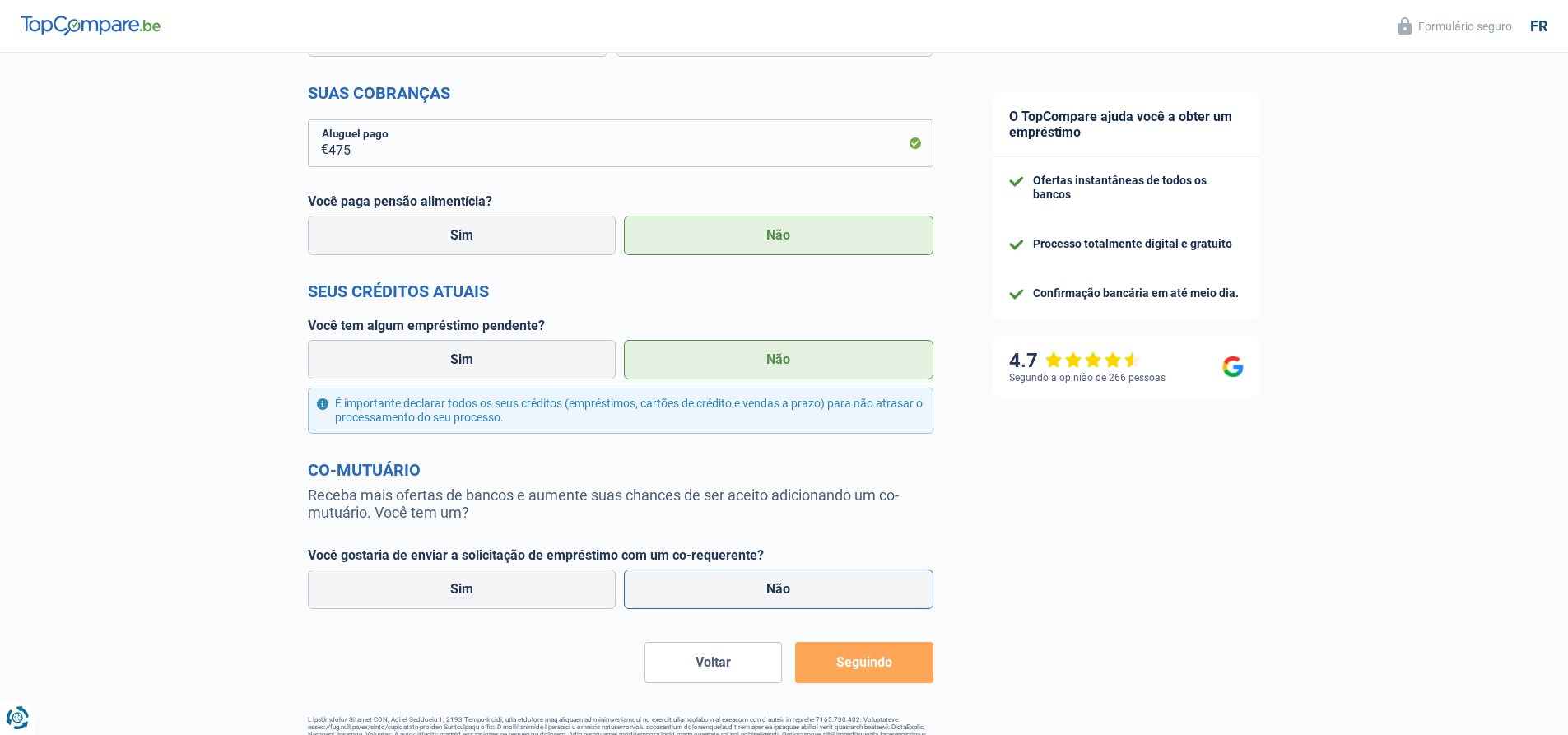
click at [767, 595] on font "Não" at bounding box center [778, 589] width 23 height 16
click at [767, 595] on input "Não" at bounding box center [779, 589] width 310 height 39
radio input "true"
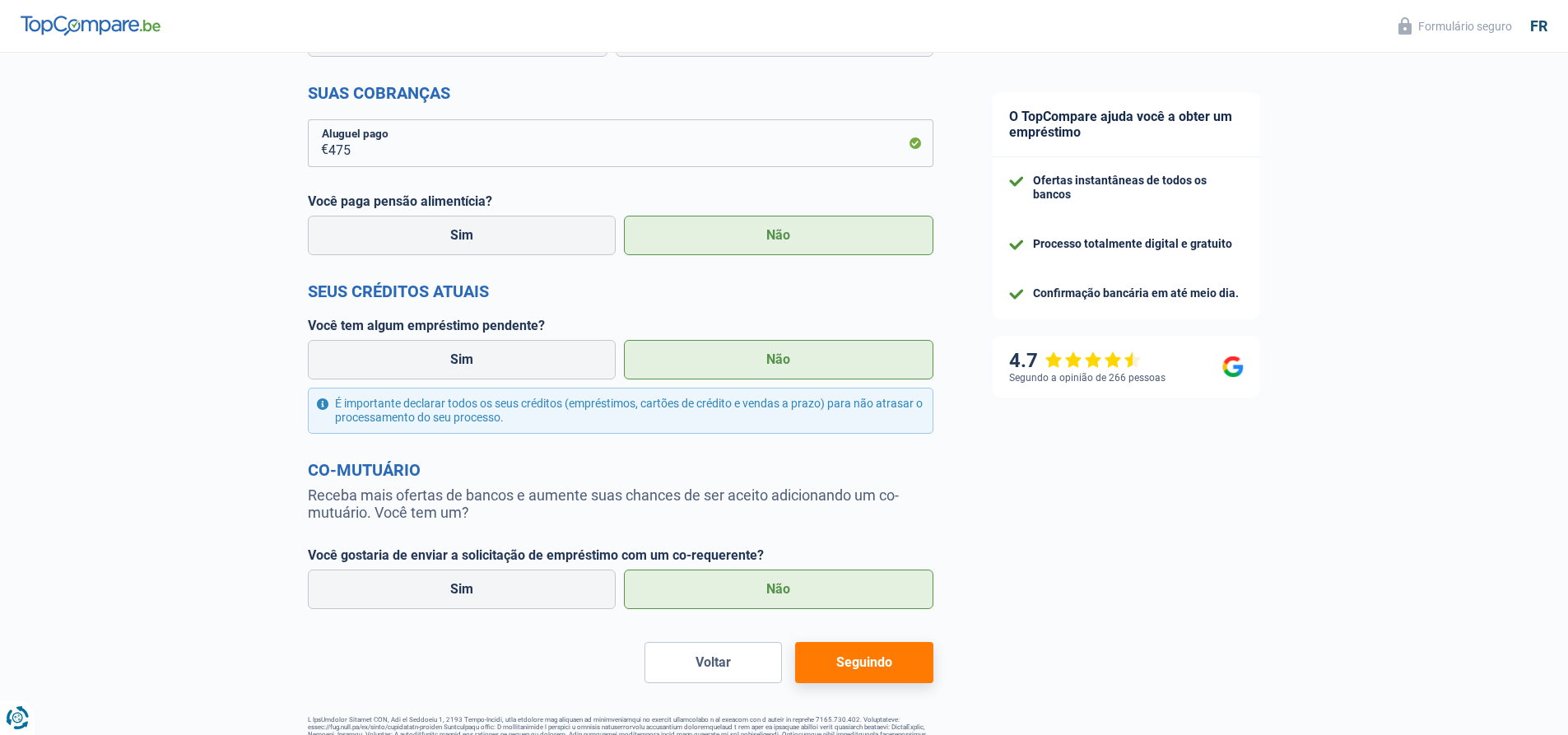
click at [874, 655] on button "Seguindo" at bounding box center [864, 662] width 138 height 41
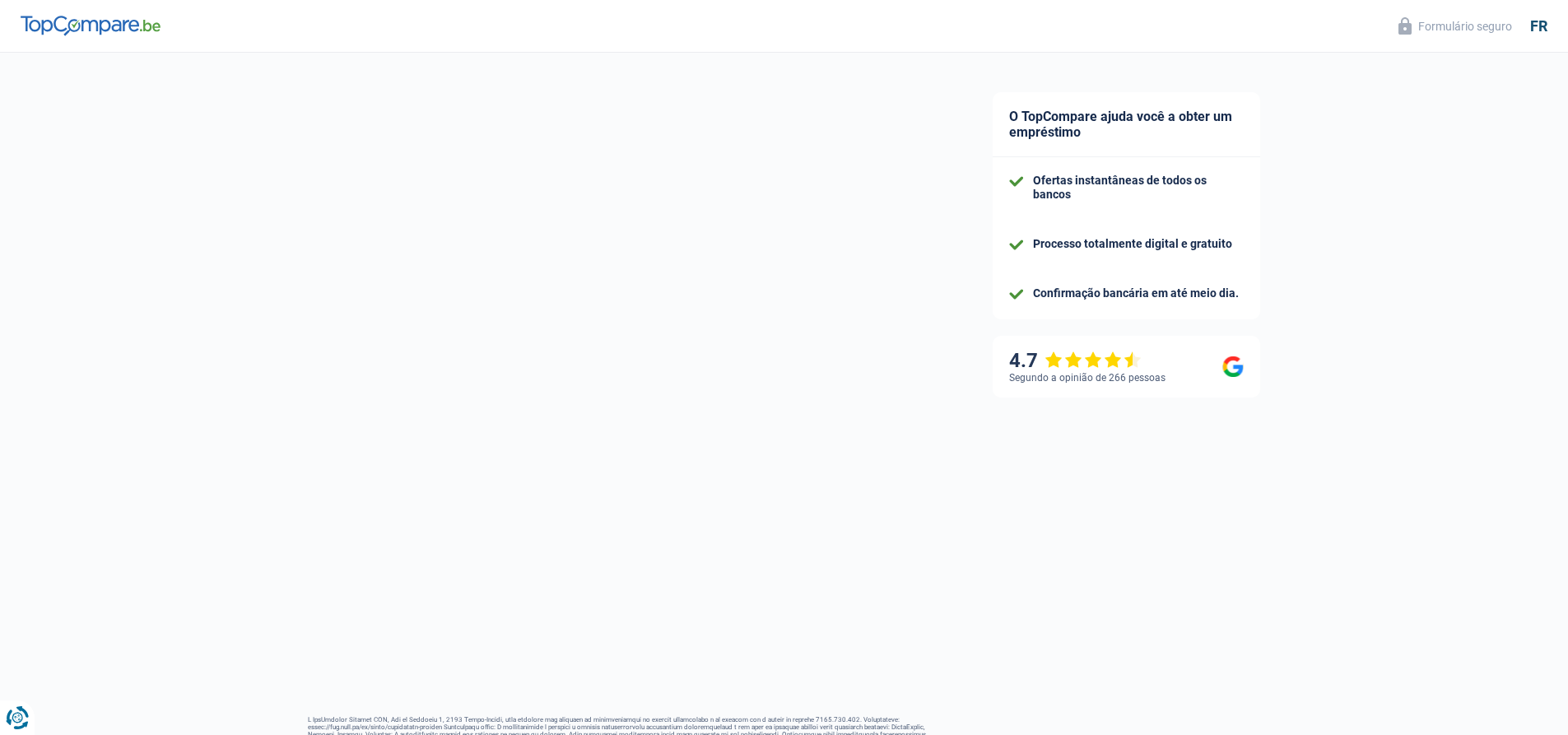
select select "48"
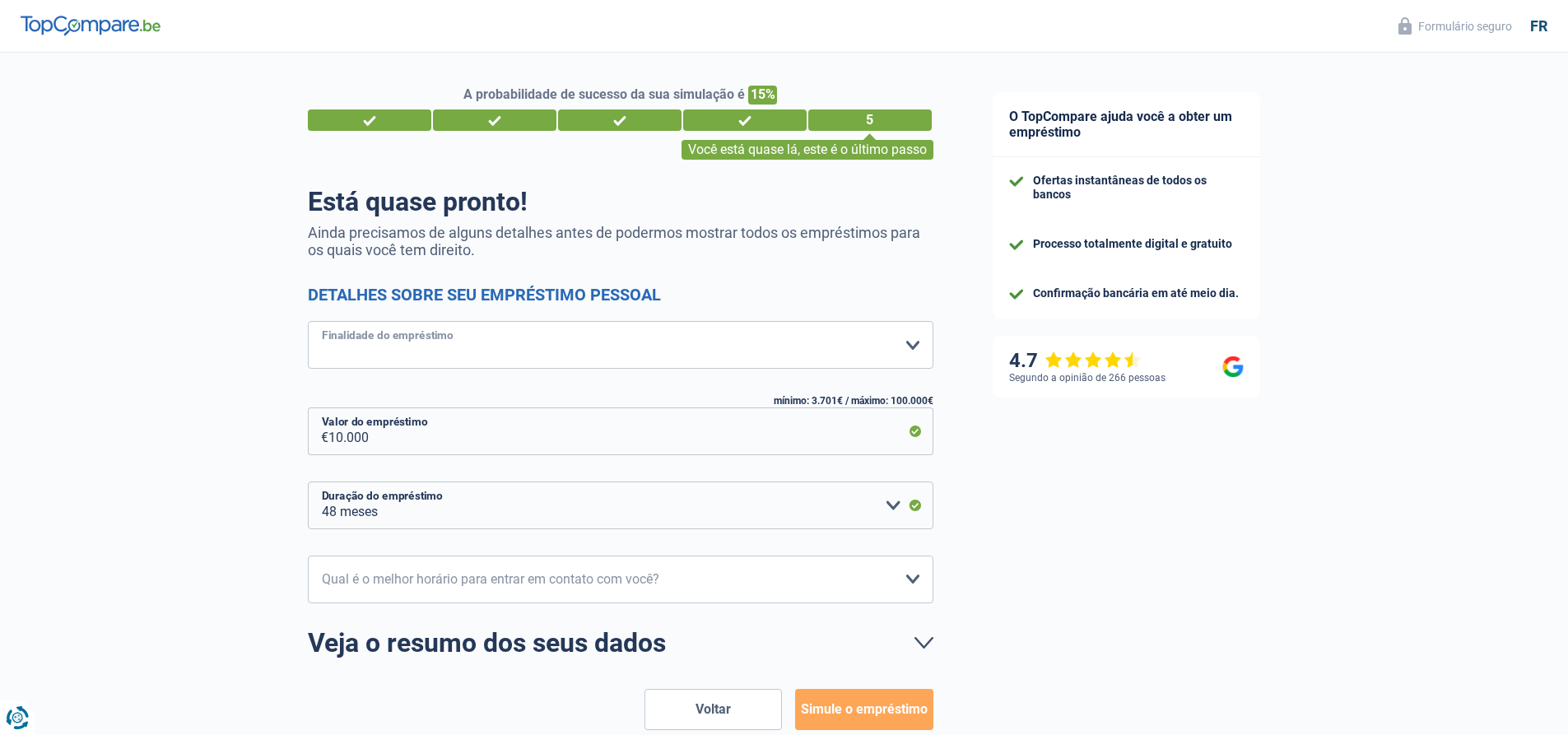
click at [444, 359] on select "Conforto doméstico: móveis, tecidos, tintas, eletrodomésticos, ferramentas não …" at bounding box center [621, 345] width 626 height 48
select select "car"
click at [308, 323] on select "Conforto doméstico: móveis, tecidos, tintas, eletrodomésticos, ferramentas não …" at bounding box center [621, 345] width 626 height 48
click at [446, 589] on select "10h-12h 12h - 14h 14h00 - 16h00 16h - 18h Selecione uma opção" at bounding box center [621, 579] width 626 height 48
select select "10-12"
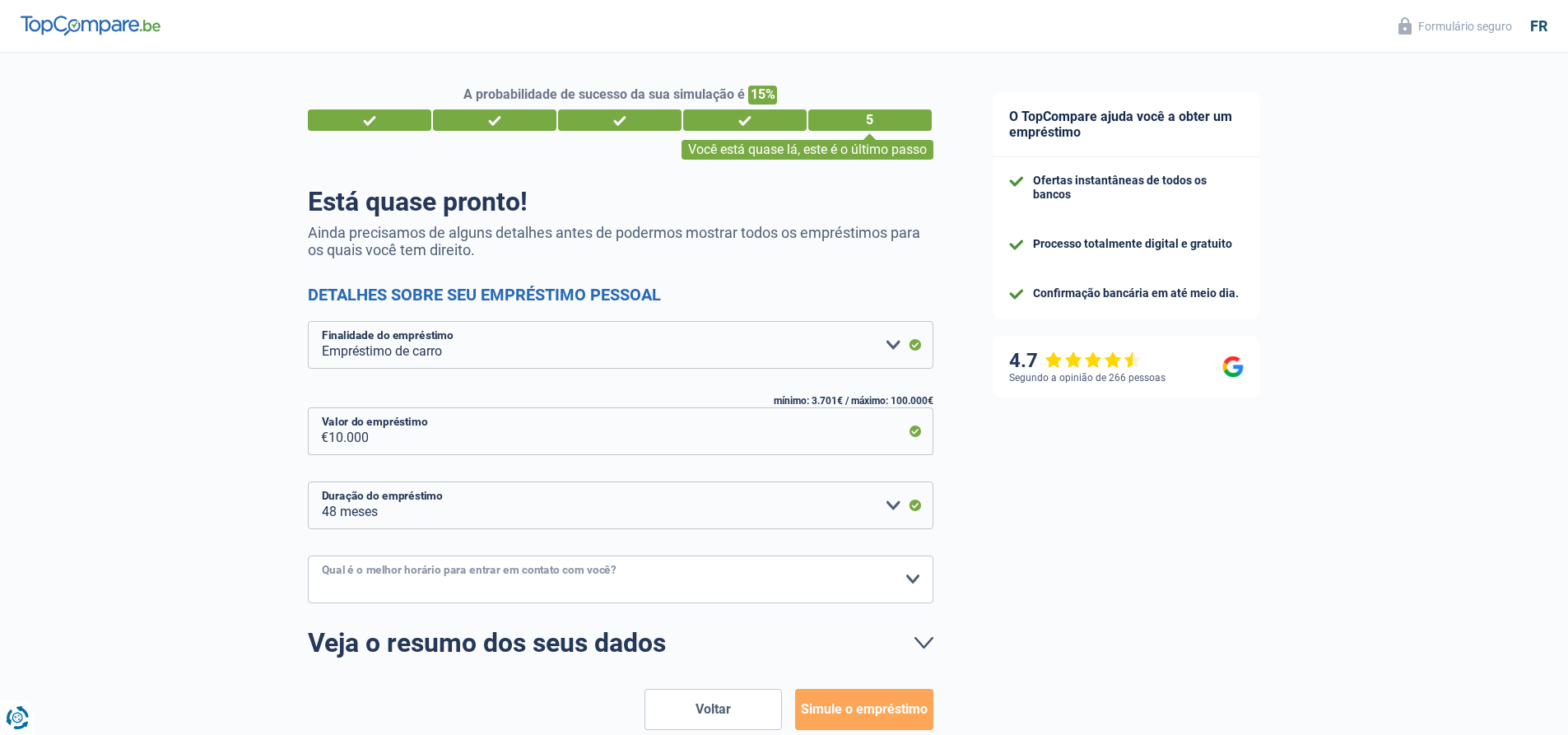
click at [308, 556] on select "10h-12h 12h - 14h 14h00 - 16h00 16h - 18h Selecione uma opção" at bounding box center [621, 579] width 626 height 48
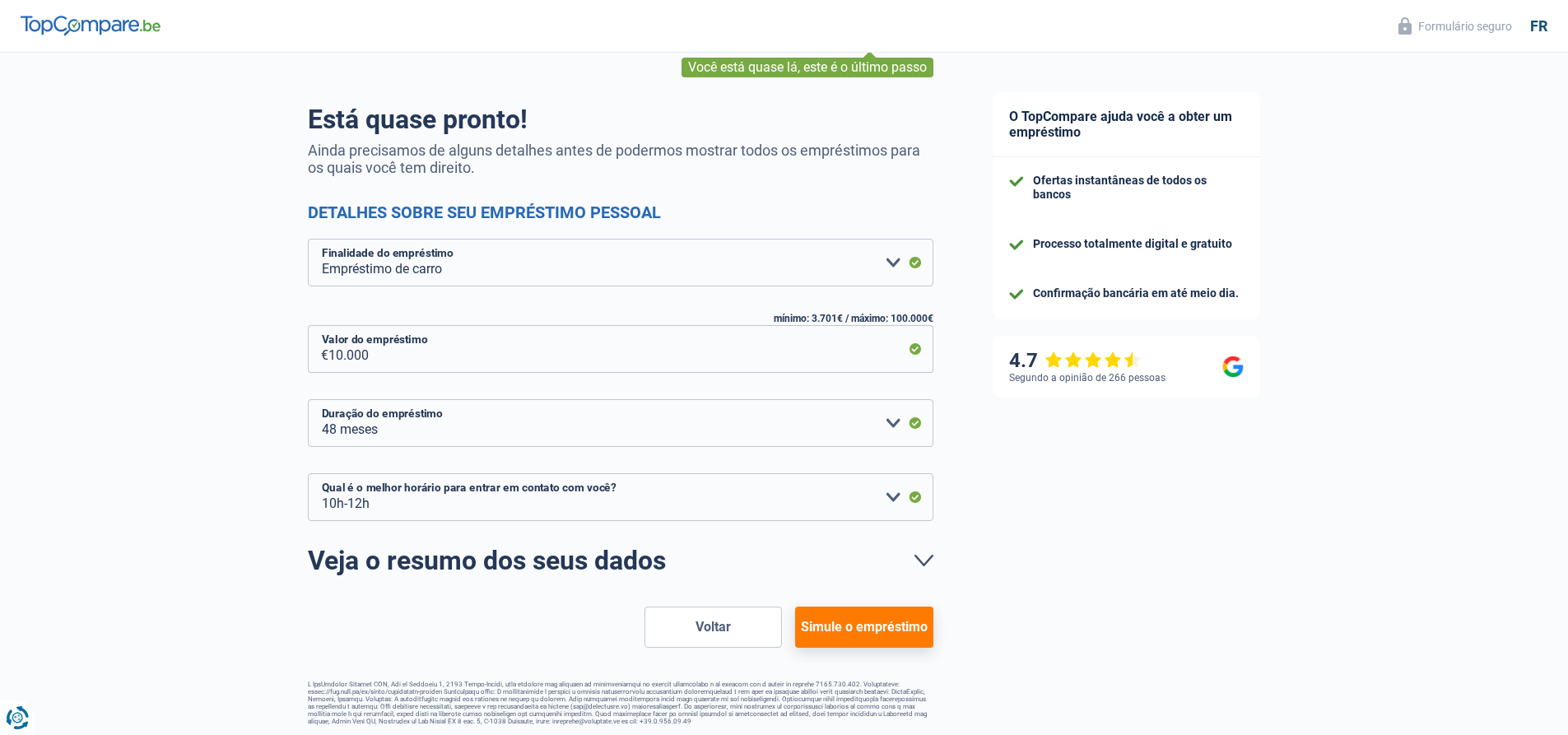
click at [613, 556] on font "Veja o resumo dos seus dados" at bounding box center [487, 560] width 358 height 31
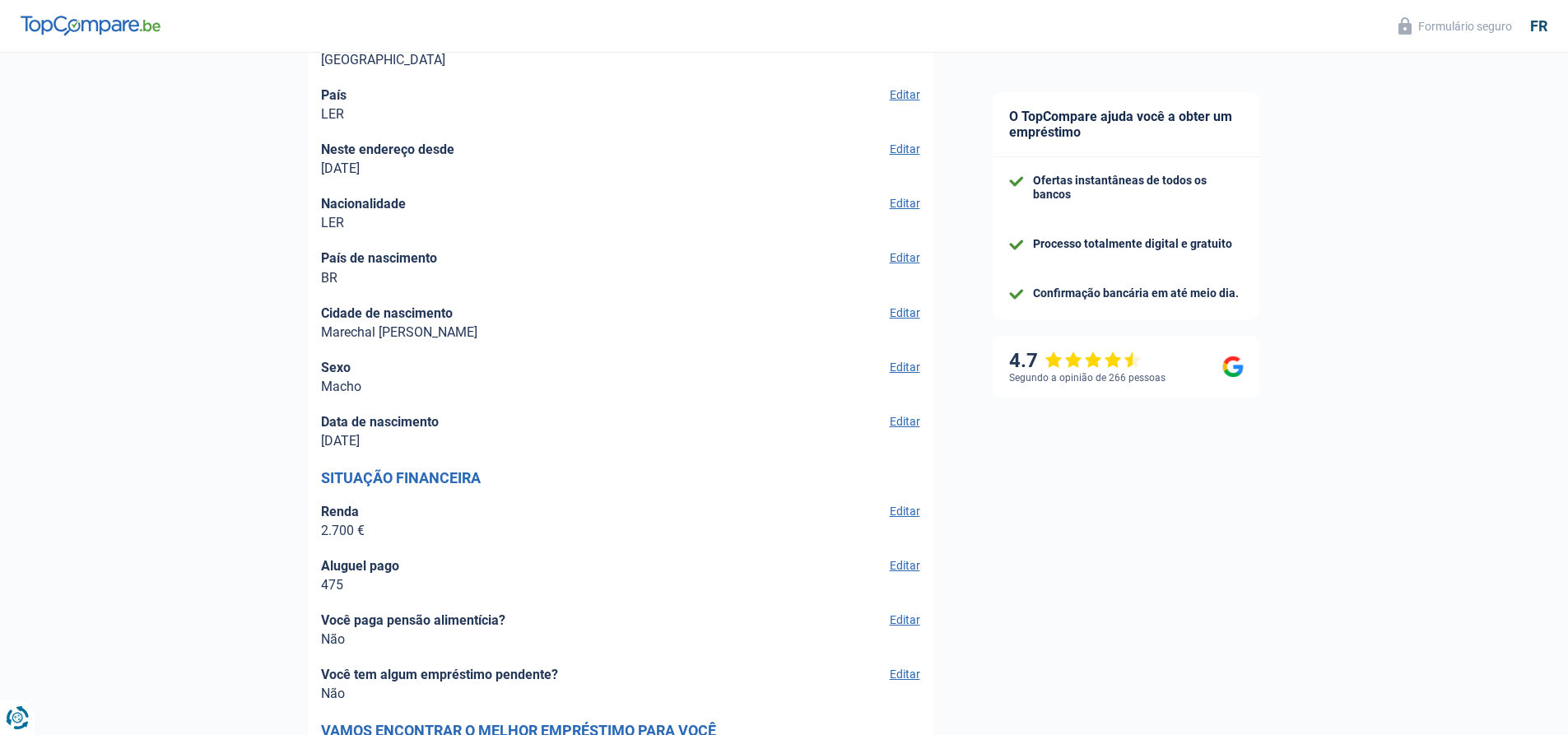
scroll to position [2382, 0]
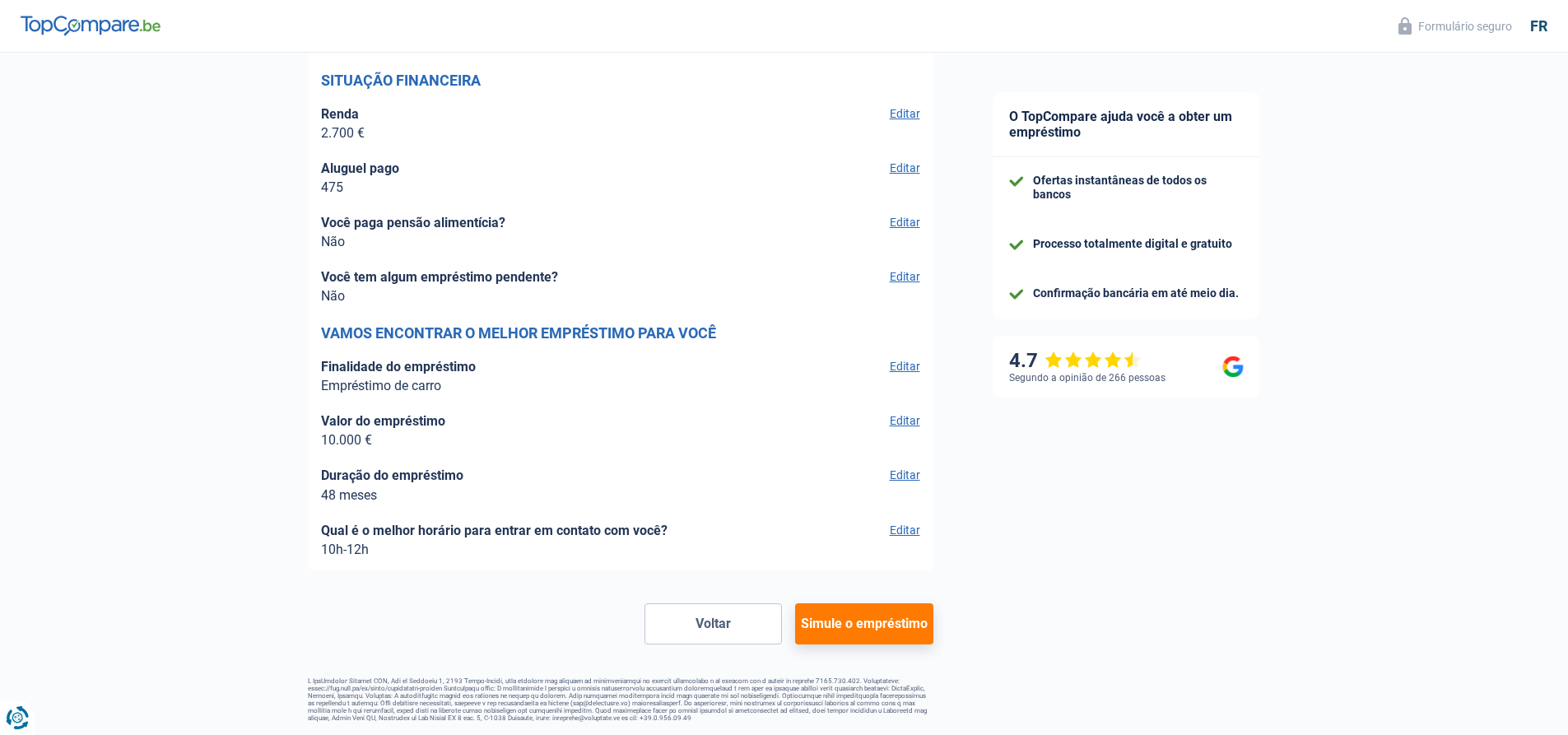
click at [857, 616] on font "Simule o empréstimo" at bounding box center [863, 623] width 127 height 16
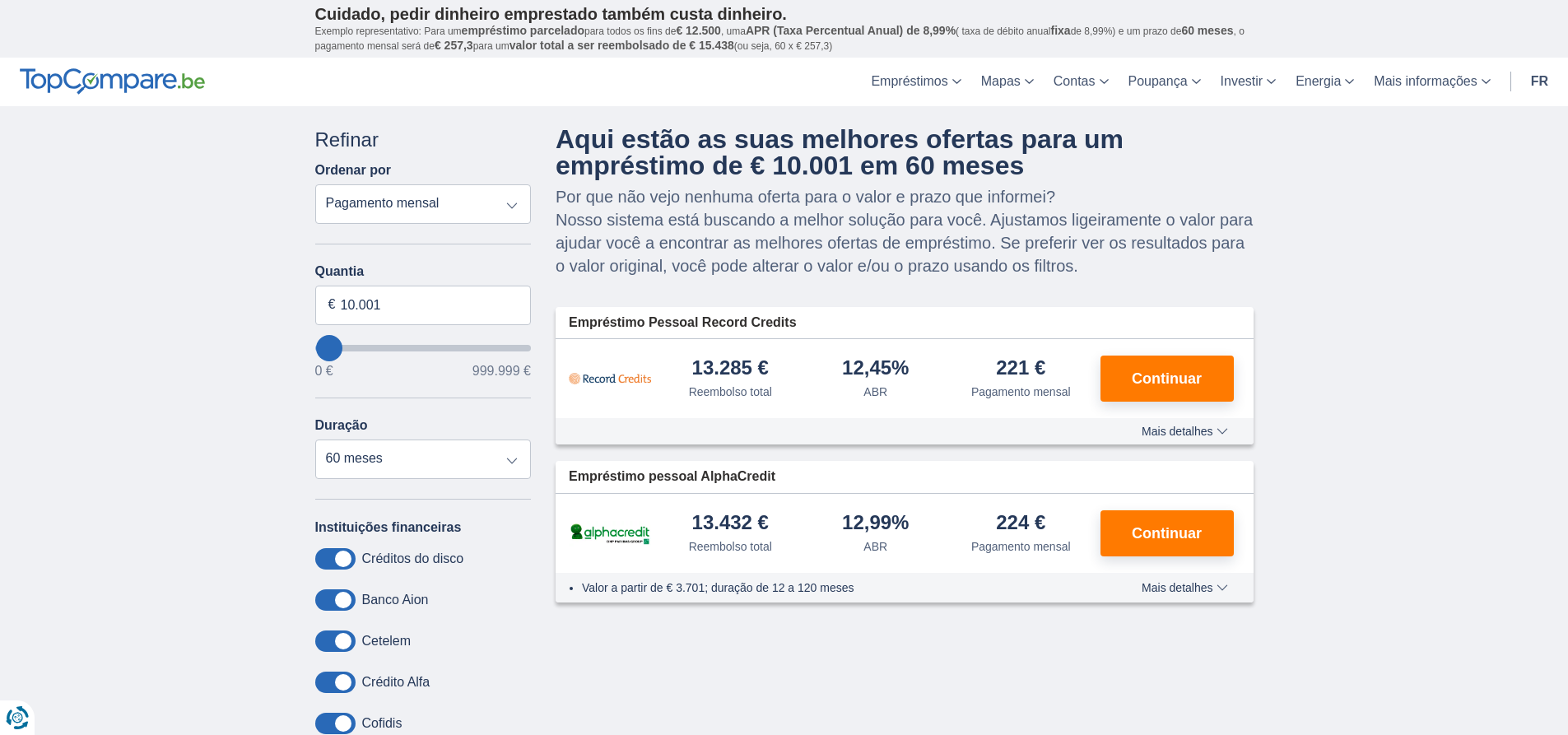
click at [1194, 431] on font "Mais detalhes" at bounding box center [1177, 431] width 70 height 13
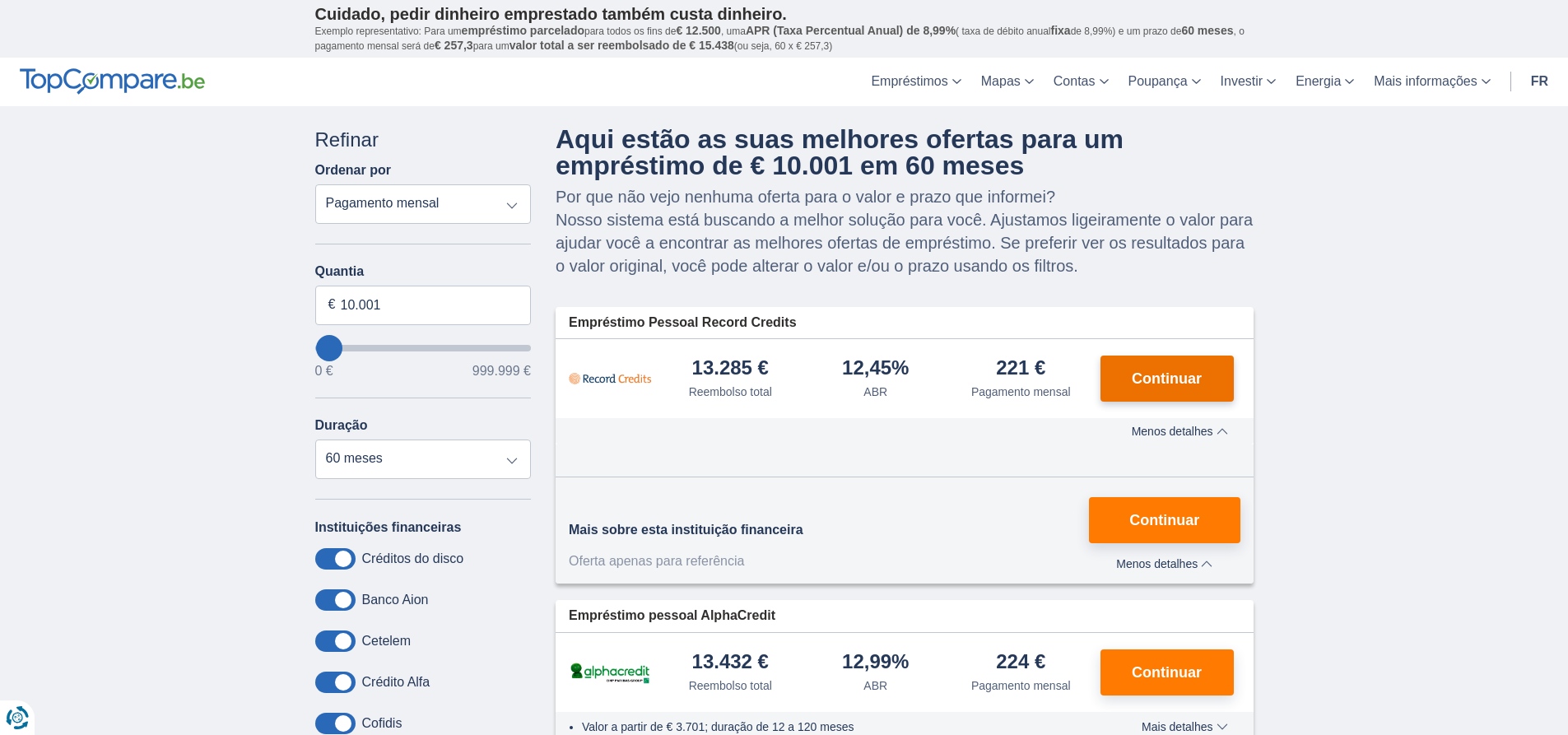
click at [1151, 378] on font "Continuar" at bounding box center [1166, 378] width 70 height 17
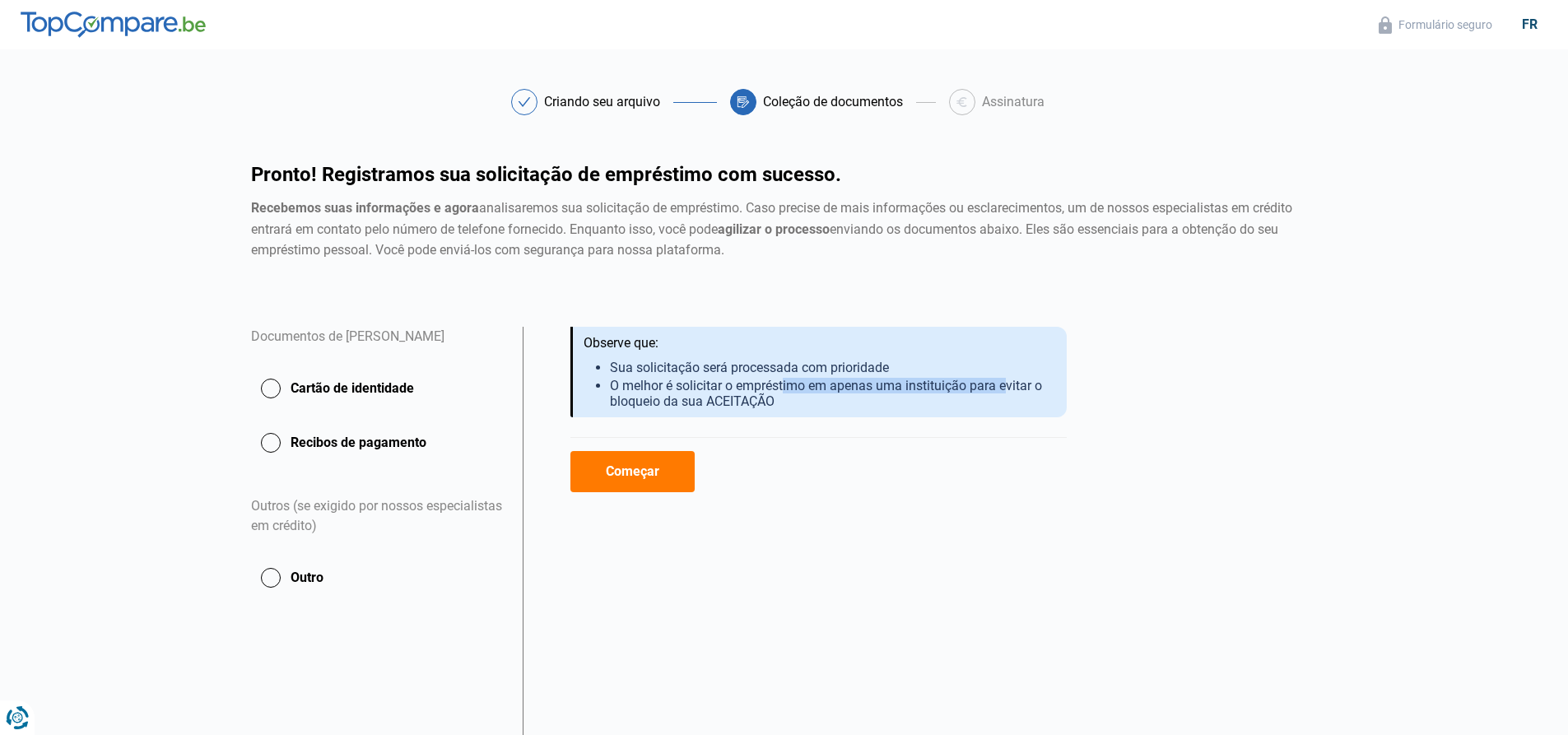
drag, startPoint x: 785, startPoint y: 385, endPoint x: 1026, endPoint y: 409, distance: 242.2
click at [1011, 387] on font "O melhor é solicitar o empréstimo em apenas uma instituição para evitar o bloqu…" at bounding box center [826, 393] width 432 height 31
click at [1026, 409] on div "Recebemos suas informações e agora analisaremos sua solicitação de empréstimo .…" at bounding box center [819, 372] width 497 height 91
drag, startPoint x: 663, startPoint y: 394, endPoint x: 763, endPoint y: 397, distance: 100.0
click at [753, 397] on font "O melhor é solicitar o empréstimo em apenas uma instituição para evitar o bloqu…" at bounding box center [826, 393] width 432 height 31
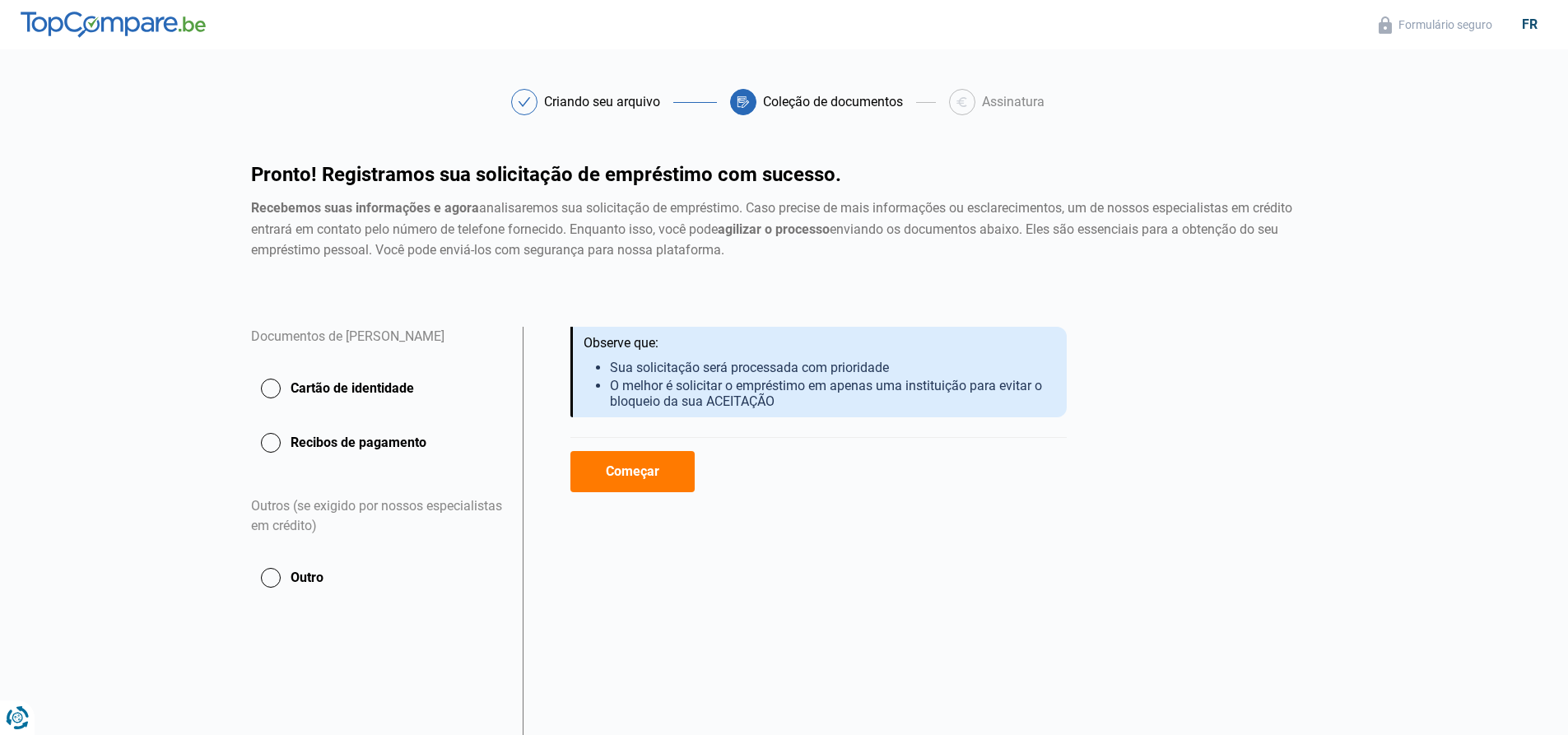
click at [836, 395] on li "O melhor é solicitar o empréstimo em apenas uma instituição para evitar o bloqu…" at bounding box center [831, 393] width 444 height 31
drag, startPoint x: 815, startPoint y: 390, endPoint x: 974, endPoint y: 408, distance: 160.0
click at [974, 408] on li "O melhor é solicitar o empréstimo em apenas uma instituição para evitar o bloqu…" at bounding box center [831, 393] width 444 height 31
click at [977, 409] on li "O melhor é solicitar o empréstimo em apenas uma instituição para evitar o bloqu…" at bounding box center [831, 393] width 444 height 31
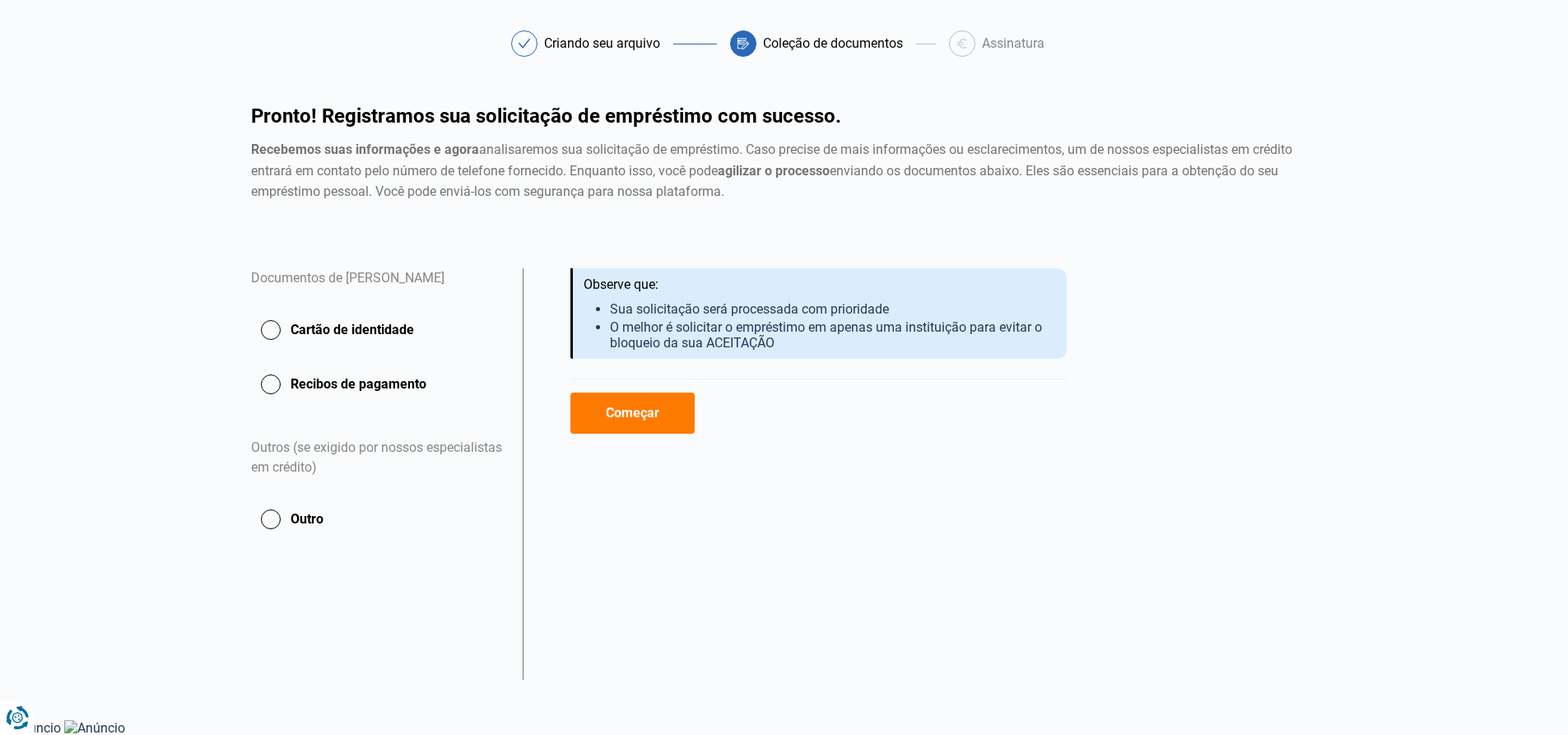
click at [660, 428] on button "Começar" at bounding box center [633, 413] width 124 height 41
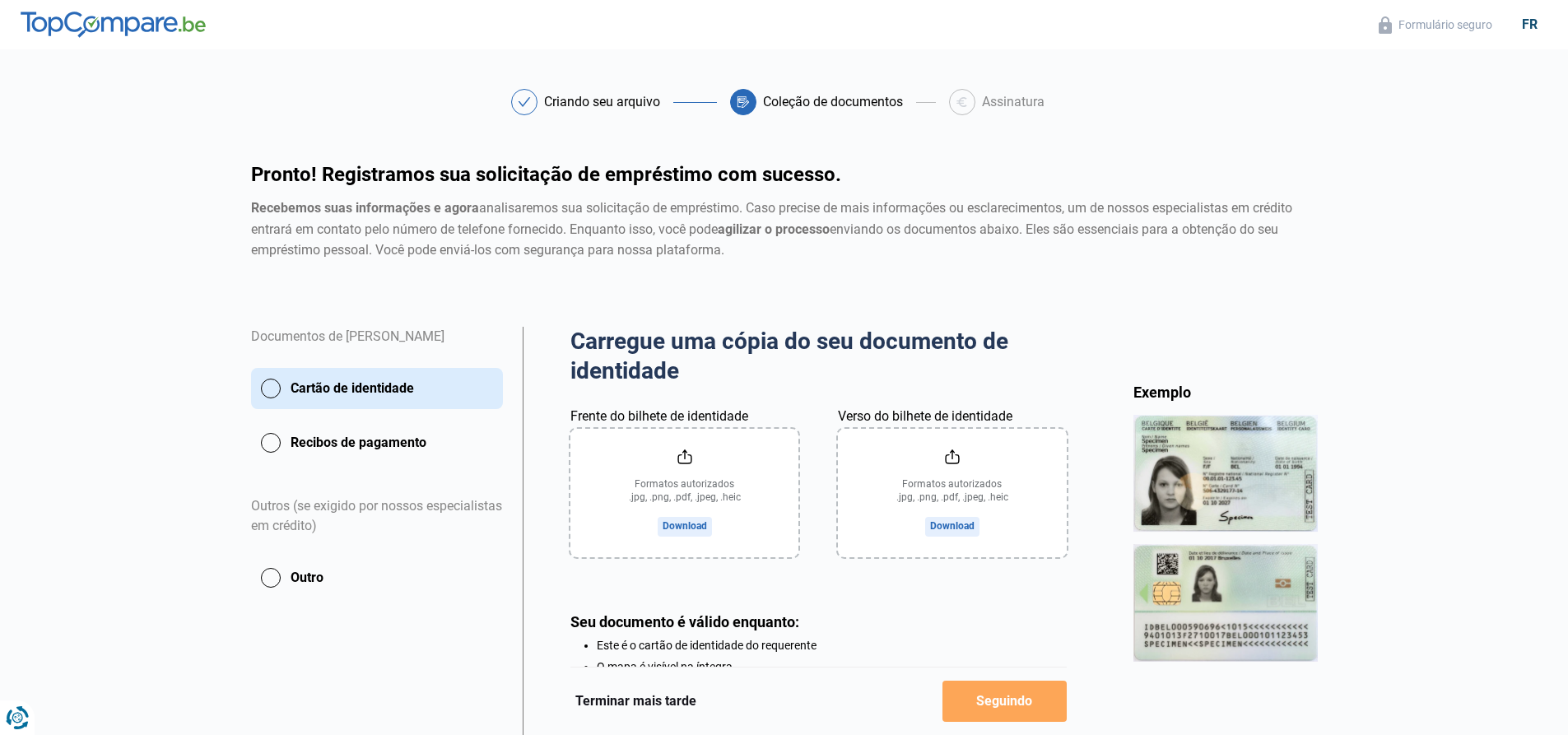
scroll to position [161, 0]
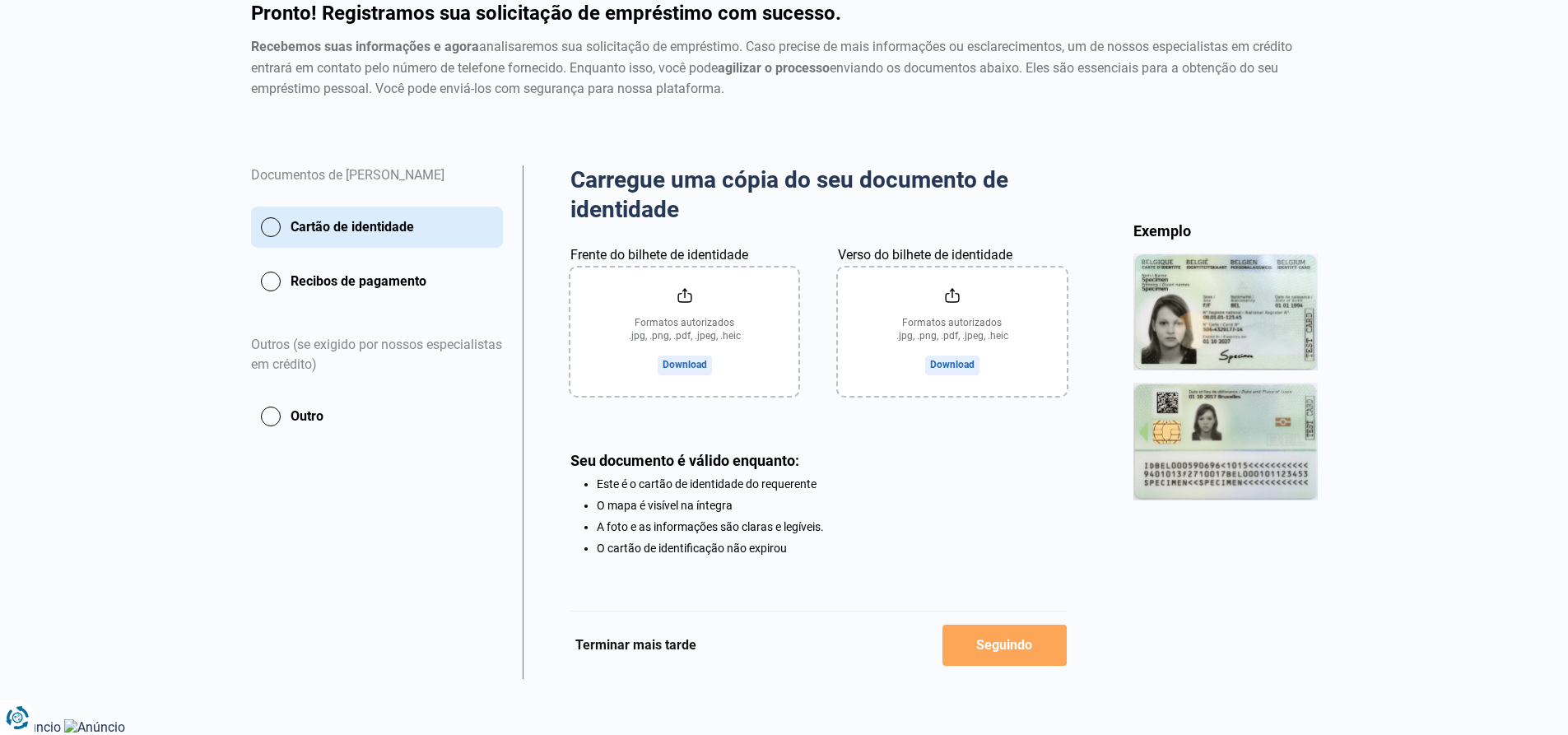
click at [774, 331] on input "Frente do bilhete de identidade" at bounding box center [685, 331] width 228 height 128
click at [664, 334] on input "Frente do bilhete de identidade" at bounding box center [685, 331] width 228 height 128
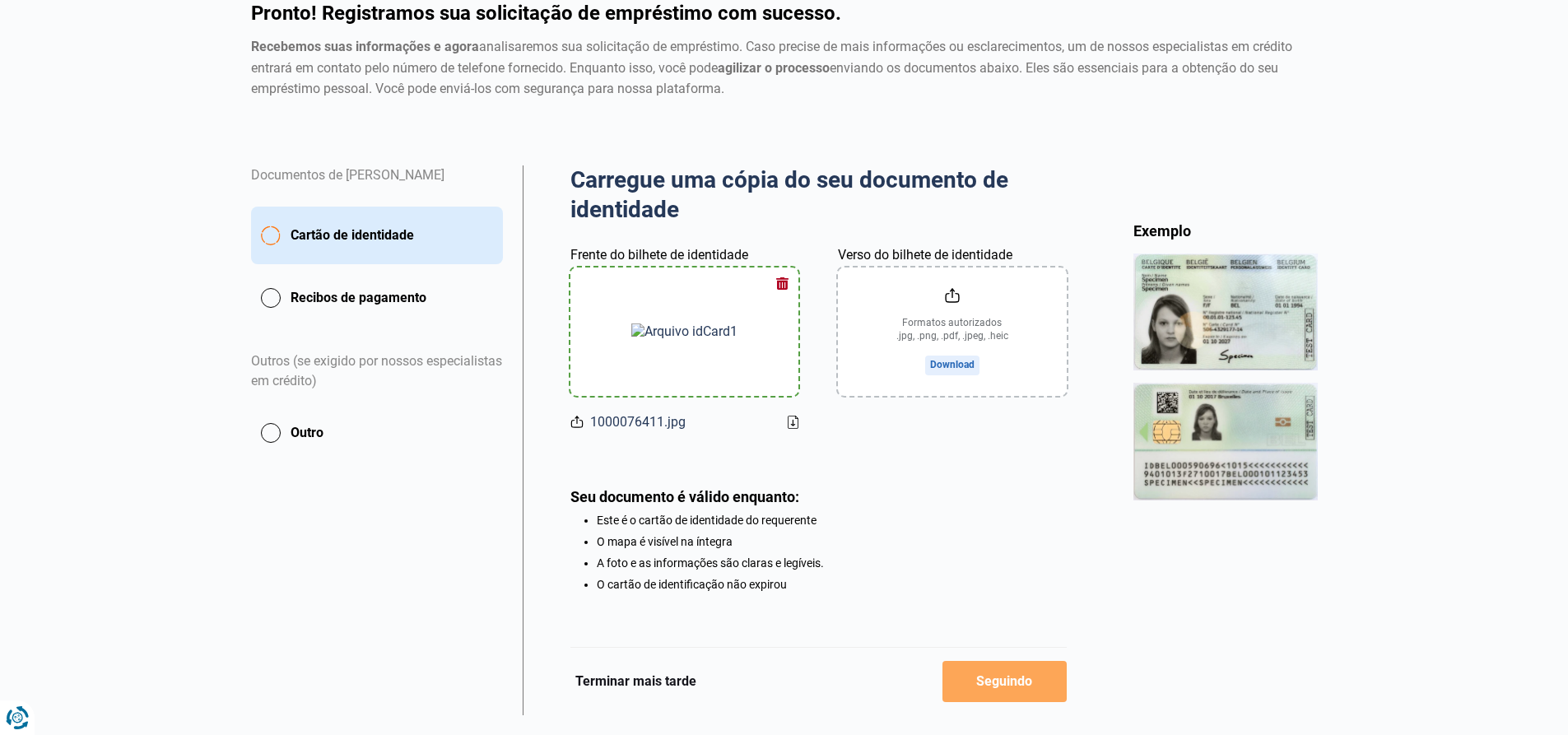
click at [922, 324] on input "Verso do bilhete de identidade" at bounding box center [952, 331] width 228 height 128
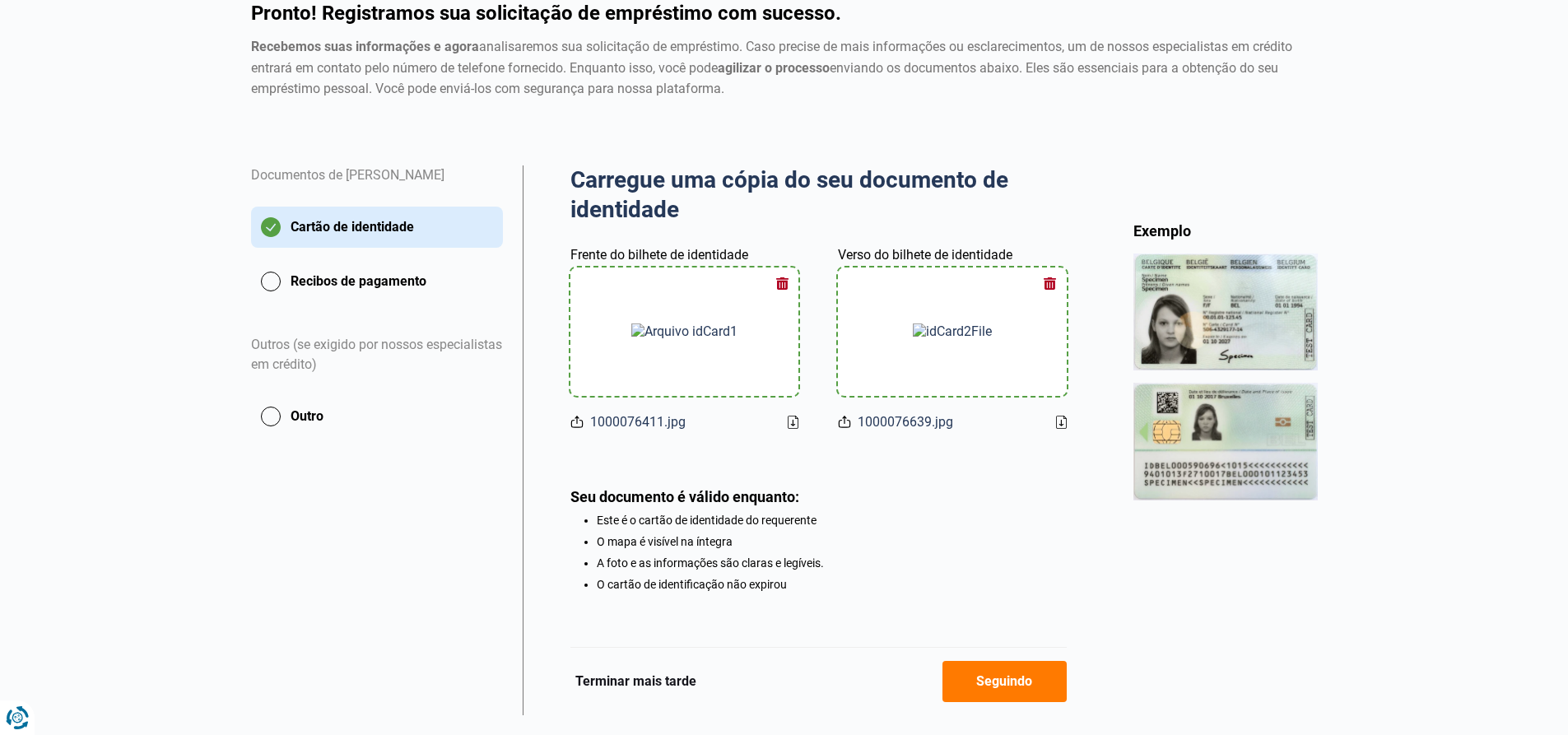
click at [989, 688] on font "Seguindo" at bounding box center [1003, 680] width 56 height 16
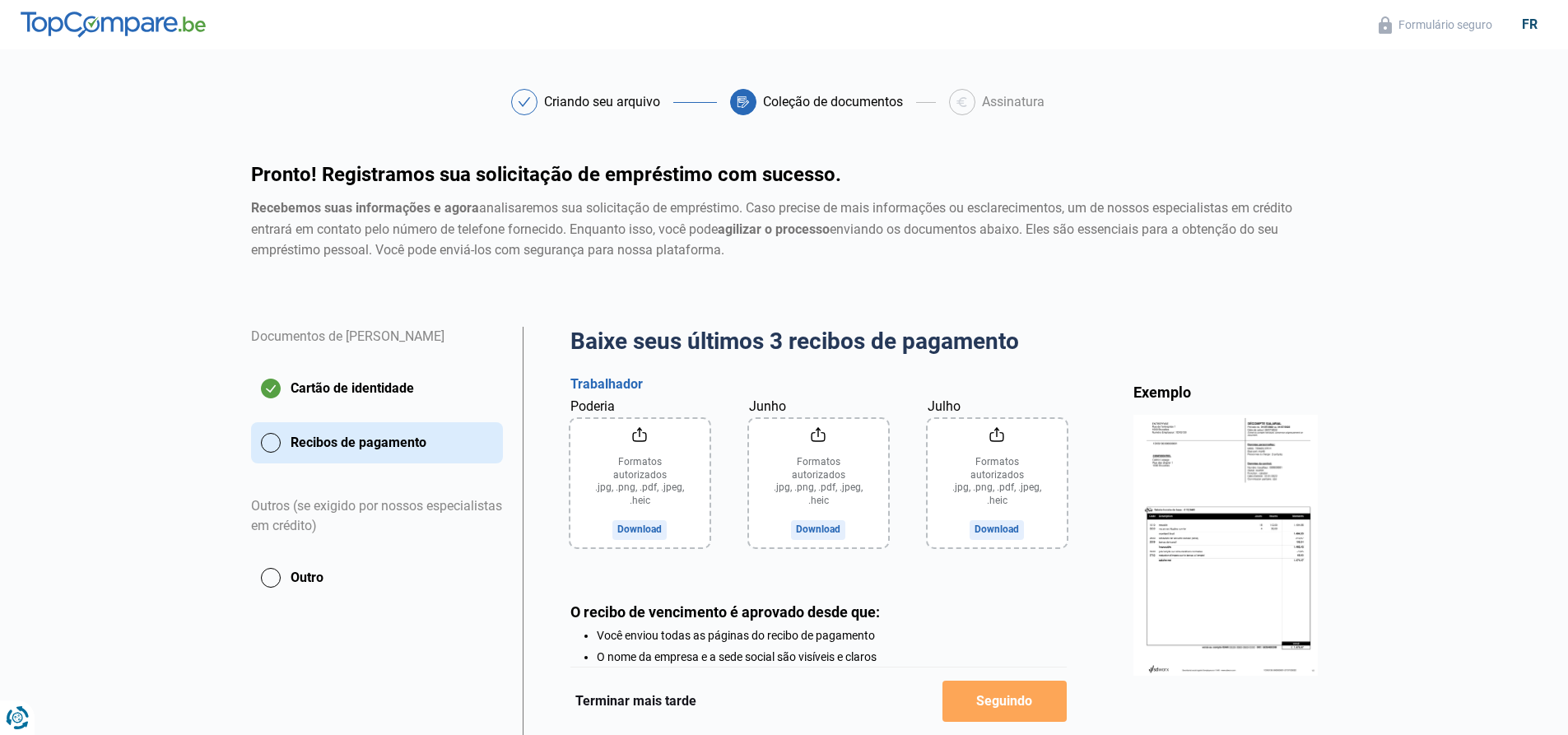
scroll to position [82, 0]
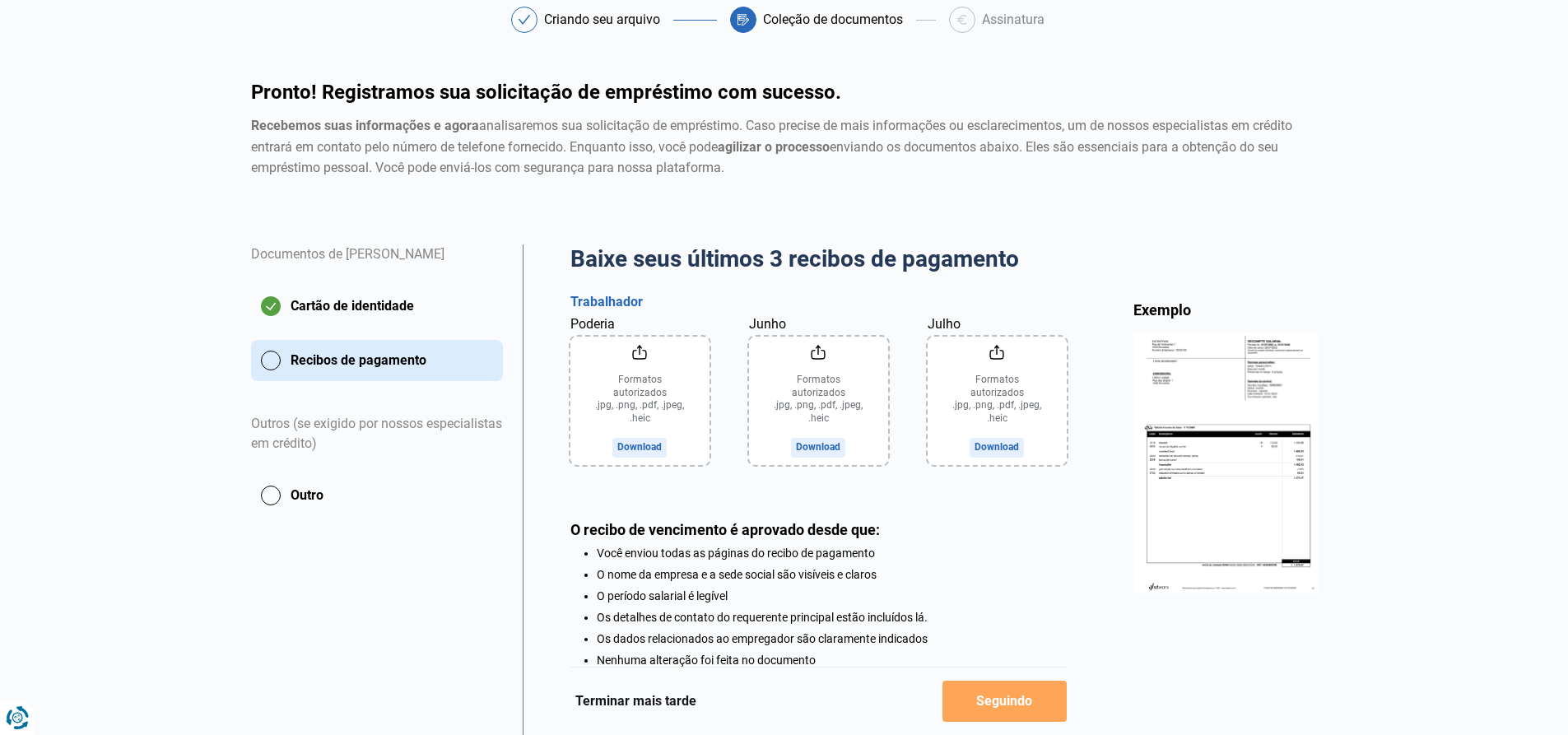
click at [638, 394] on input "Poderia" at bounding box center [640, 400] width 139 height 128
click at [779, 368] on input "Junho" at bounding box center [819, 400] width 139 height 128
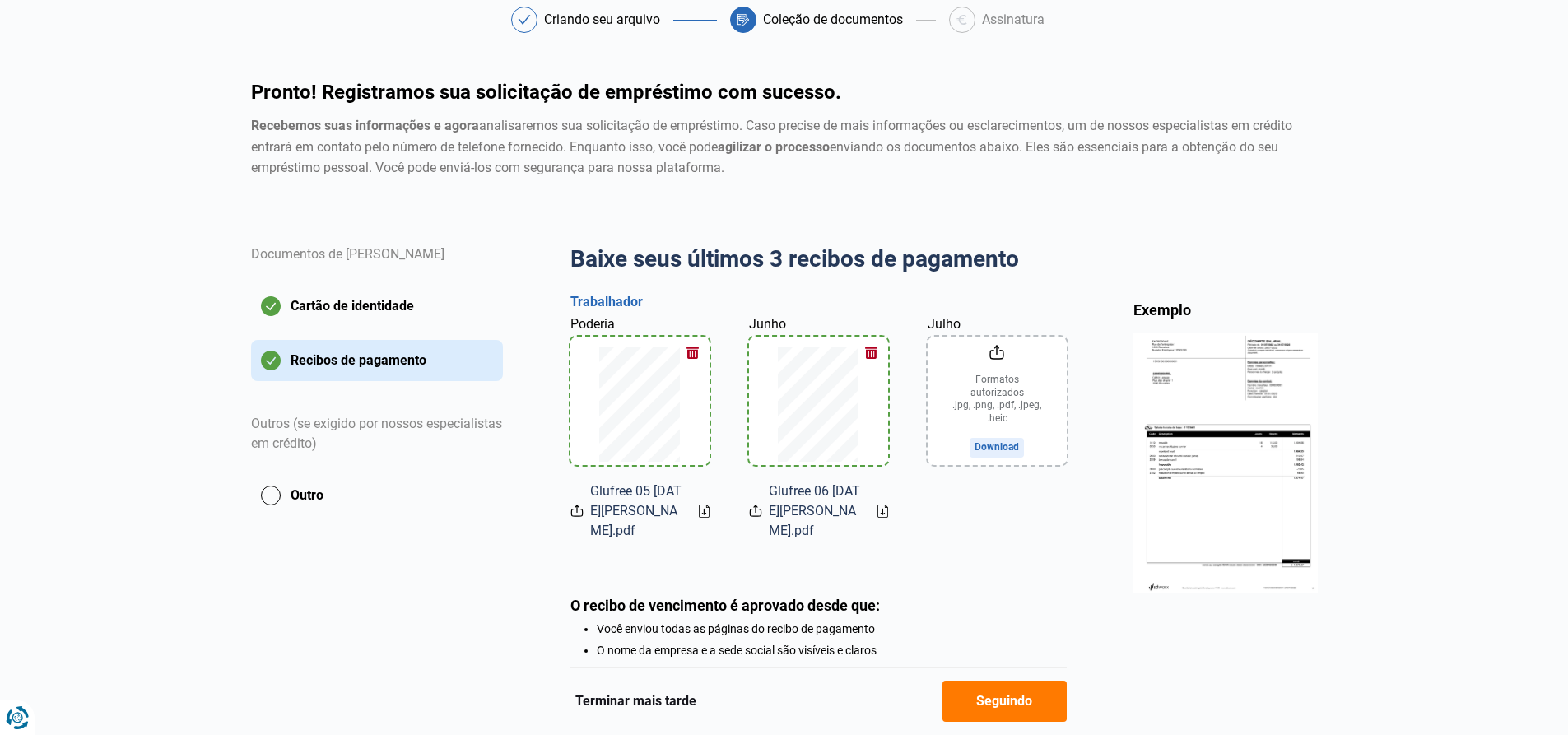
click at [1003, 421] on input "Julho" at bounding box center [998, 400] width 139 height 128
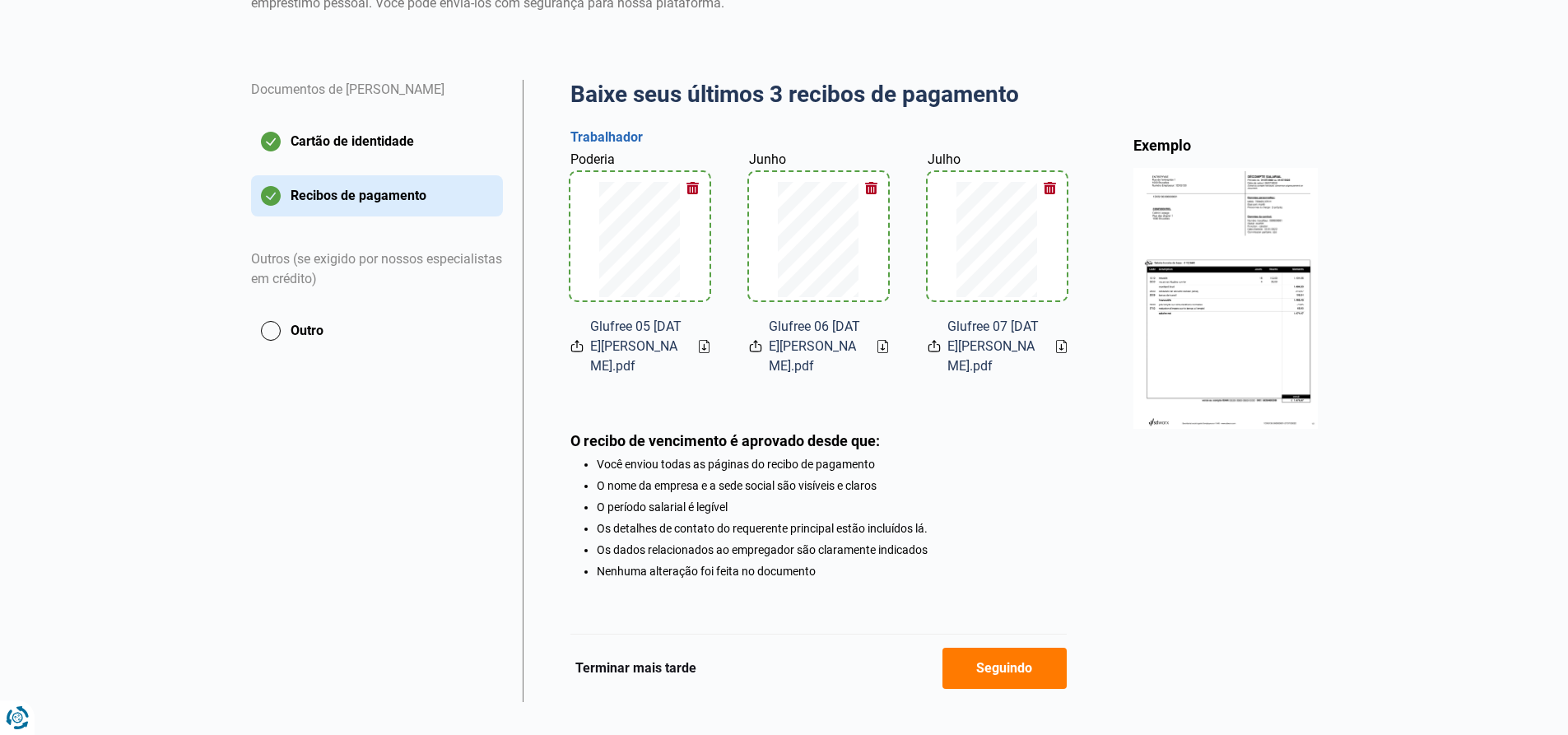
click at [1008, 660] on font "Seguindo" at bounding box center [1003, 668] width 56 height 16
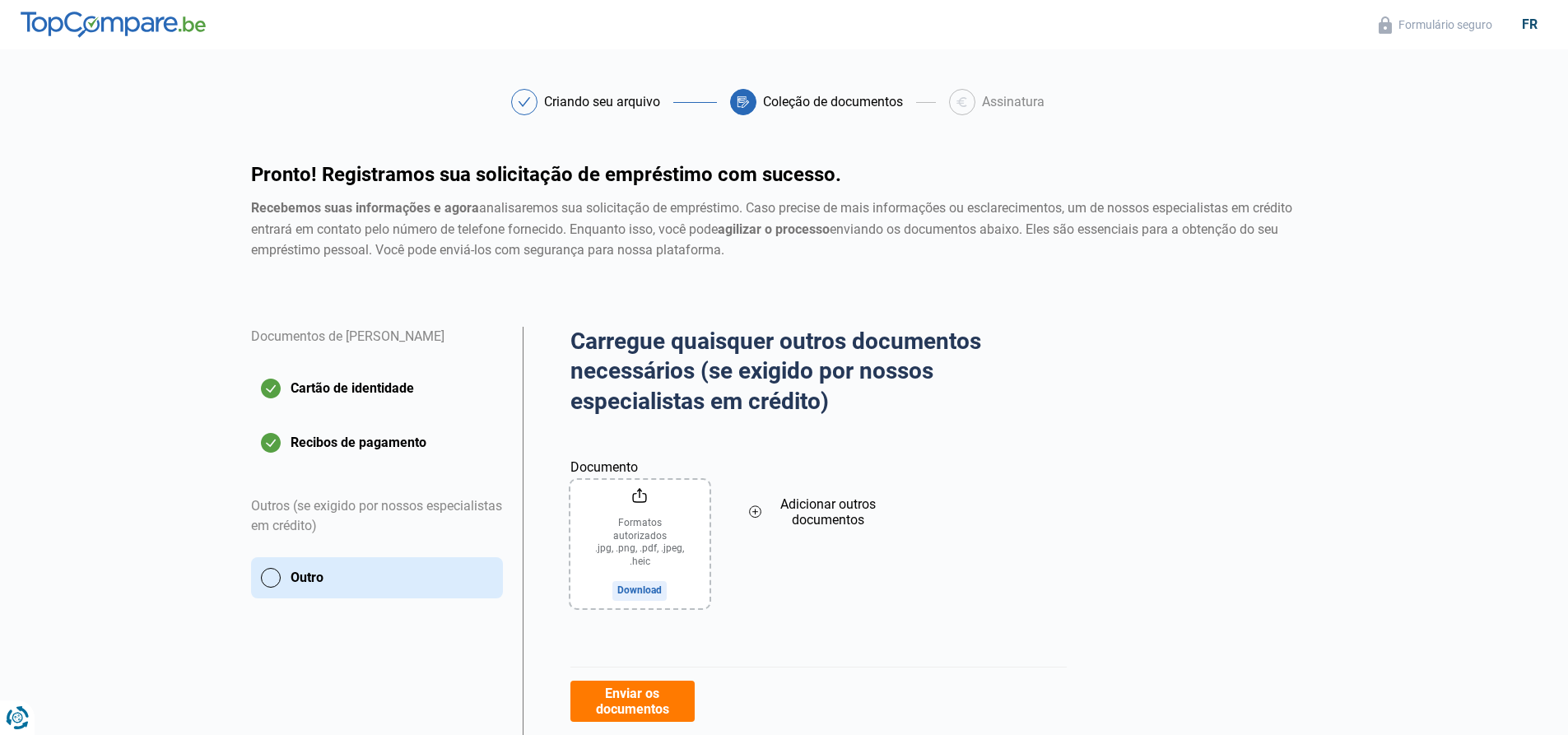
scroll to position [149, 0]
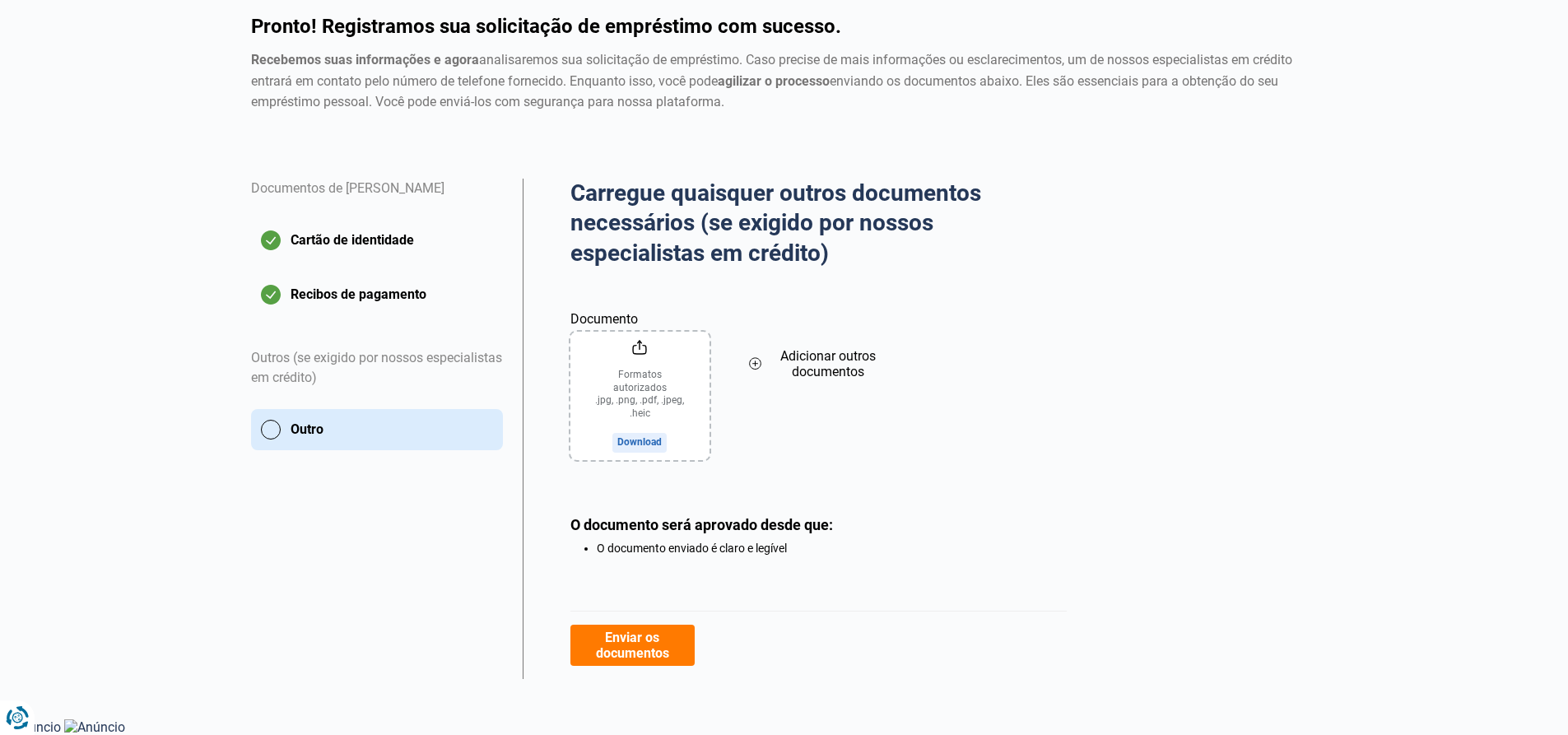
click at [638, 636] on font "Enviar os documentos" at bounding box center [632, 644] width 73 height 31
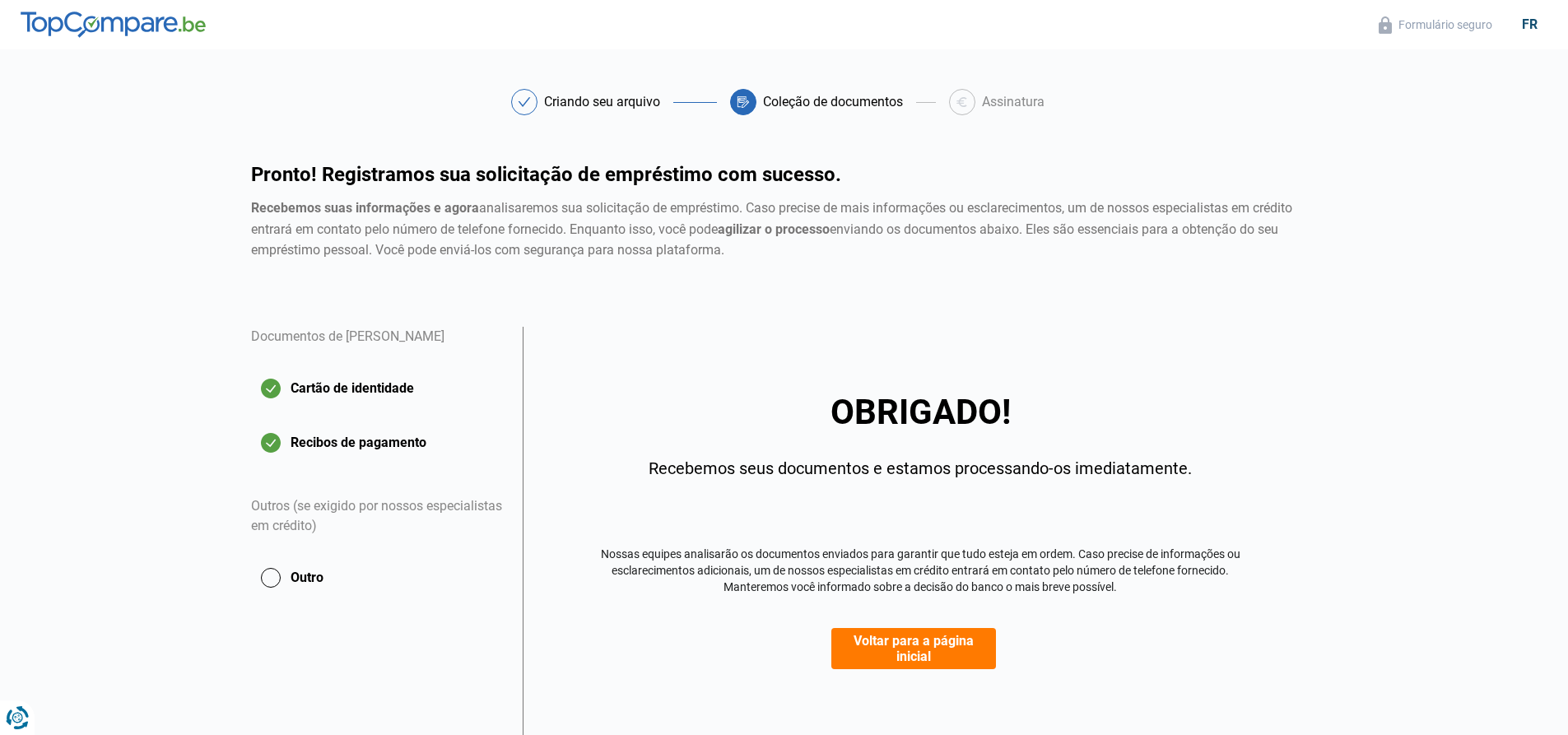
click at [942, 654] on font "Voltar para a página inicial" at bounding box center [914, 648] width 154 height 31
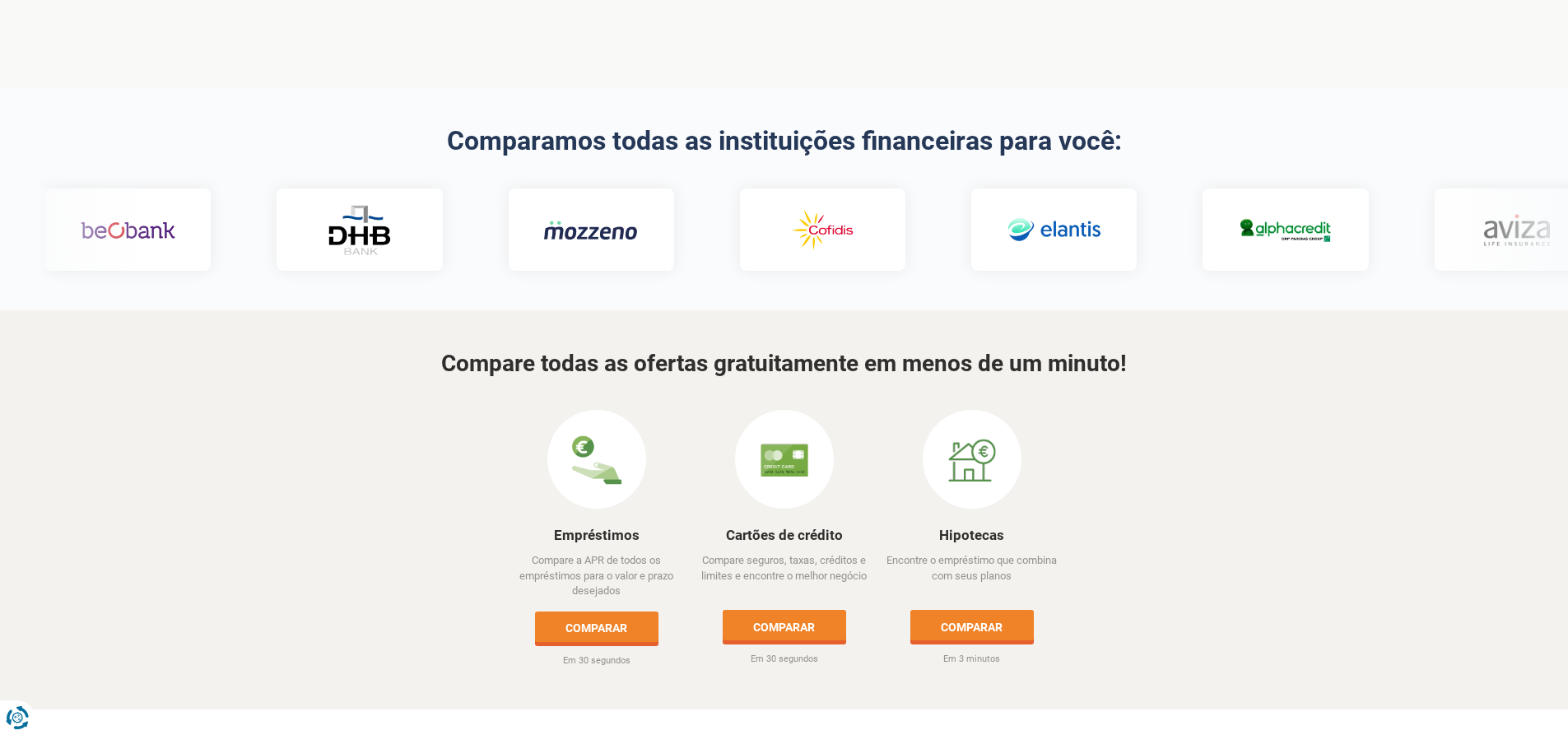
scroll to position [576, 0]
